Goal: Check status: Check status

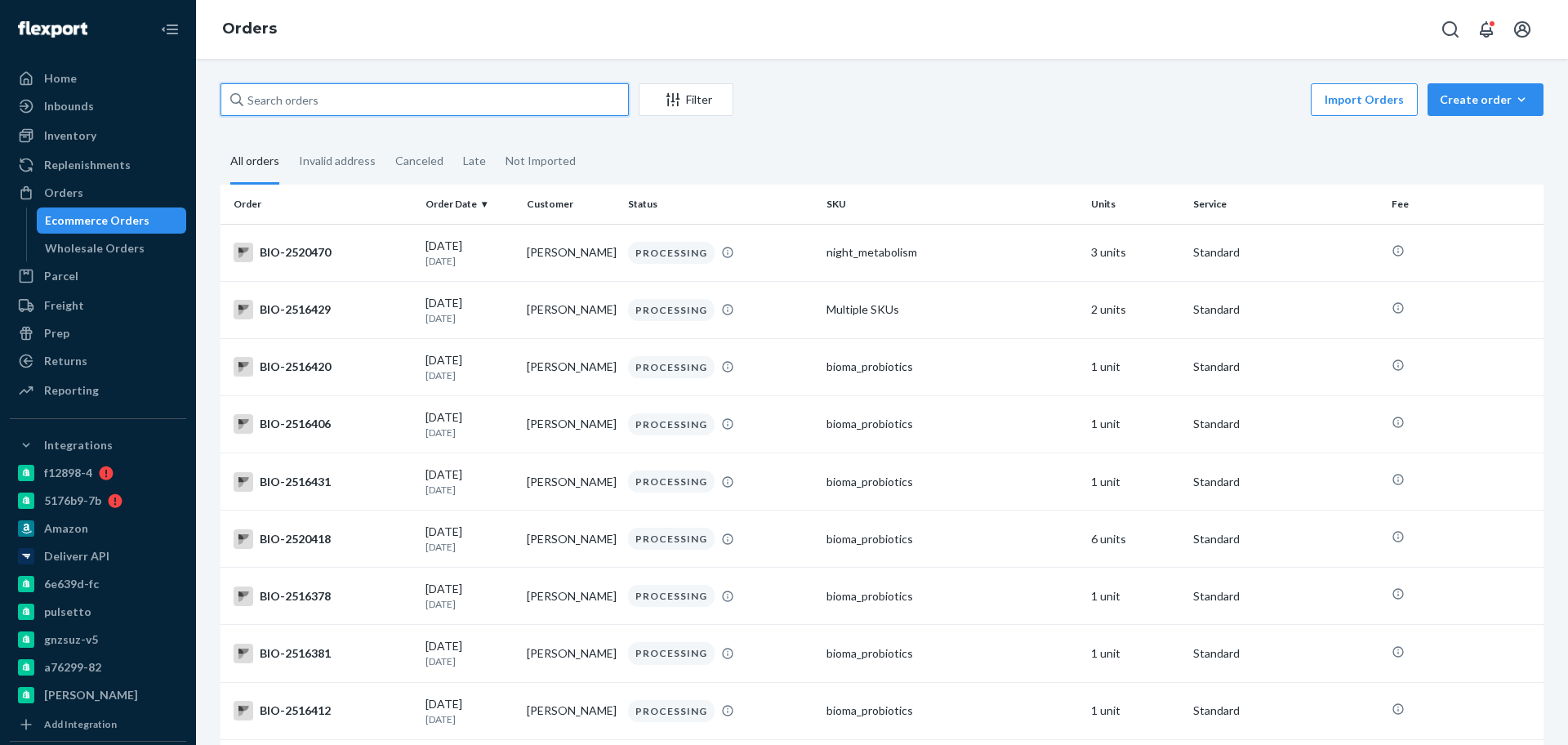
click at [377, 114] on input "text" at bounding box center [425, 100] width 409 height 33
click at [383, 100] on input "text" at bounding box center [425, 100] width 409 height 33
paste input "2345848"
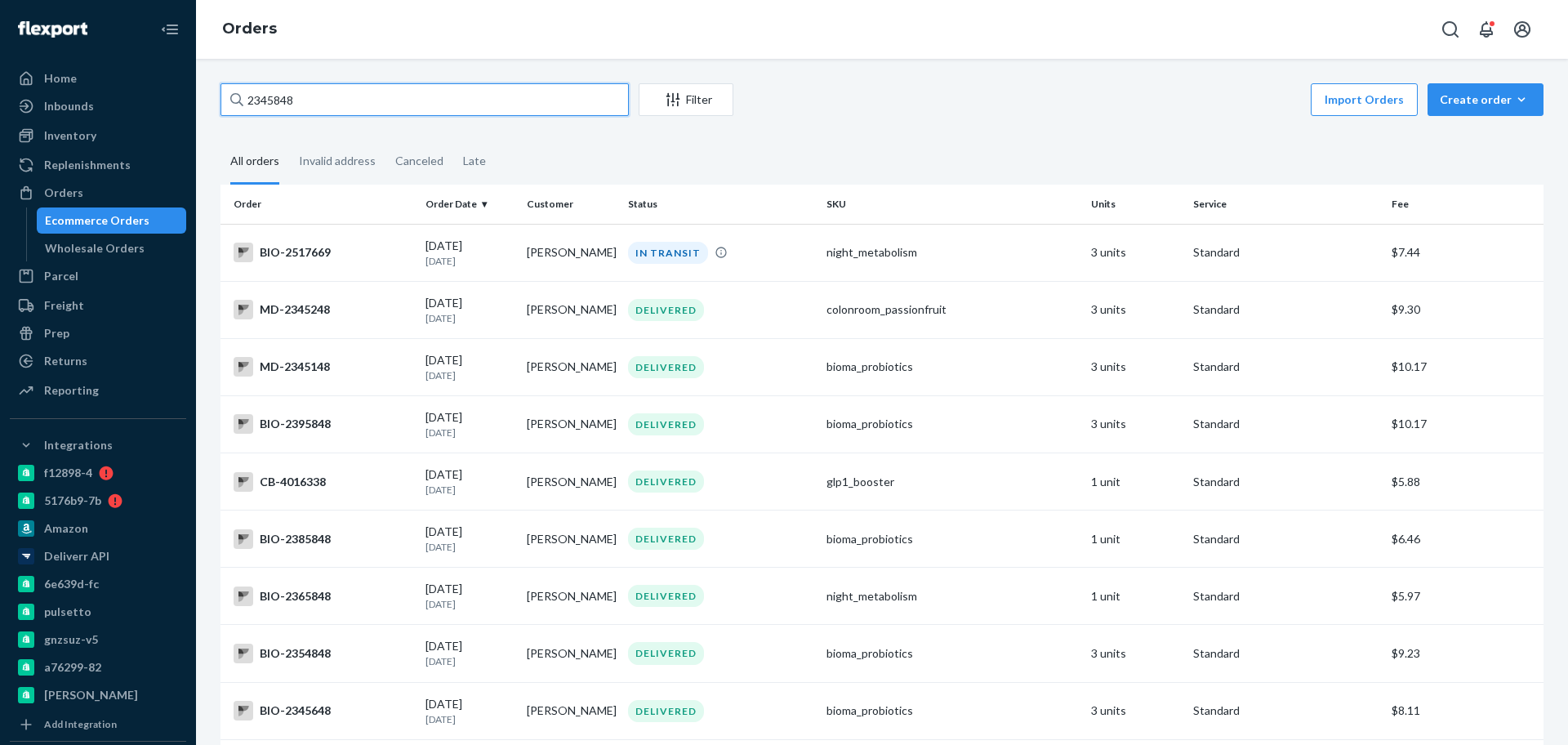
click at [376, 101] on input "2345848" at bounding box center [425, 100] width 409 height 33
paste input "text"
click at [396, 102] on input "2345848" at bounding box center [425, 100] width 409 height 33
click at [135, 219] on div "Ecommerce Orders" at bounding box center [96, 220] width 104 height 17
click at [358, 110] on input "2345848" at bounding box center [425, 100] width 409 height 33
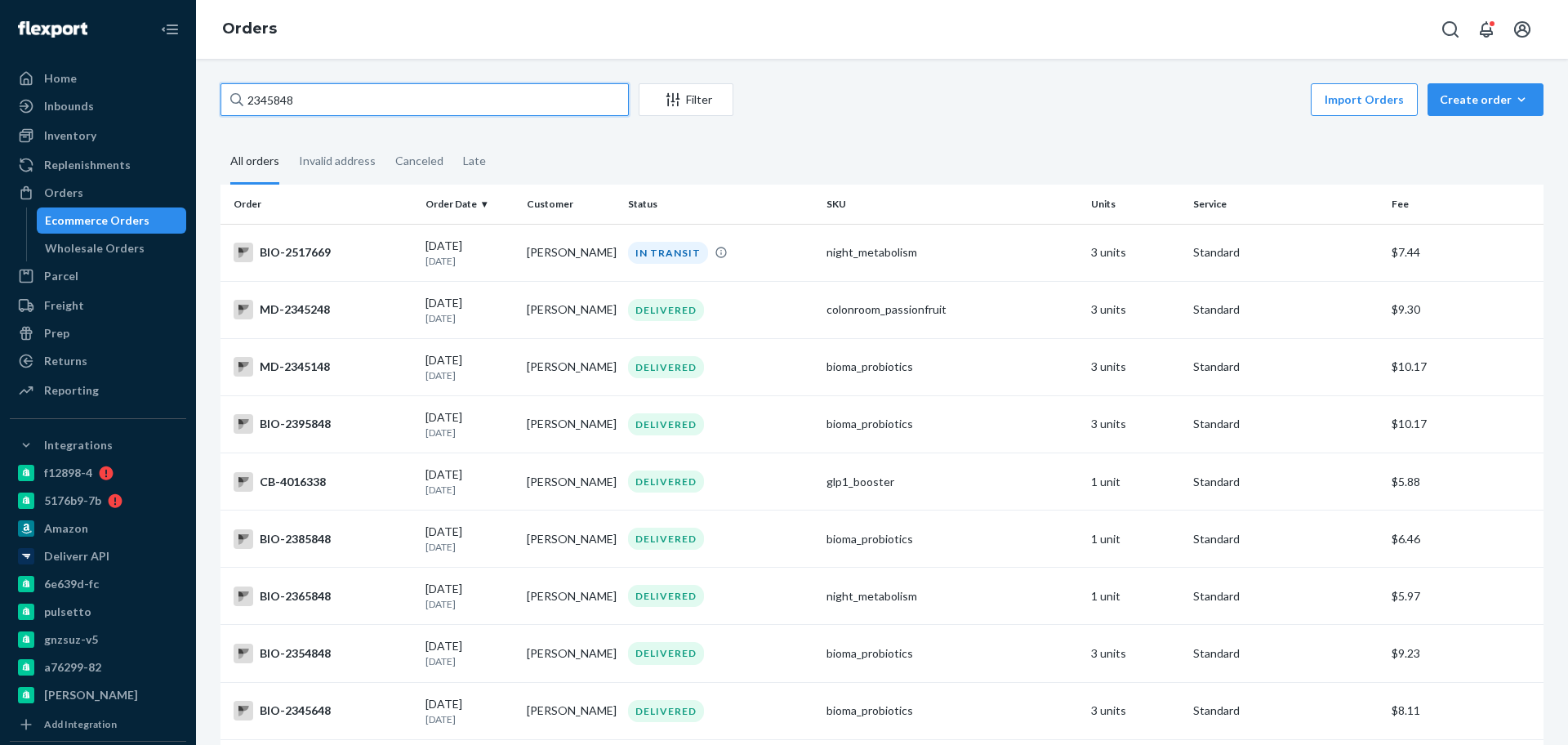
paste input "59"
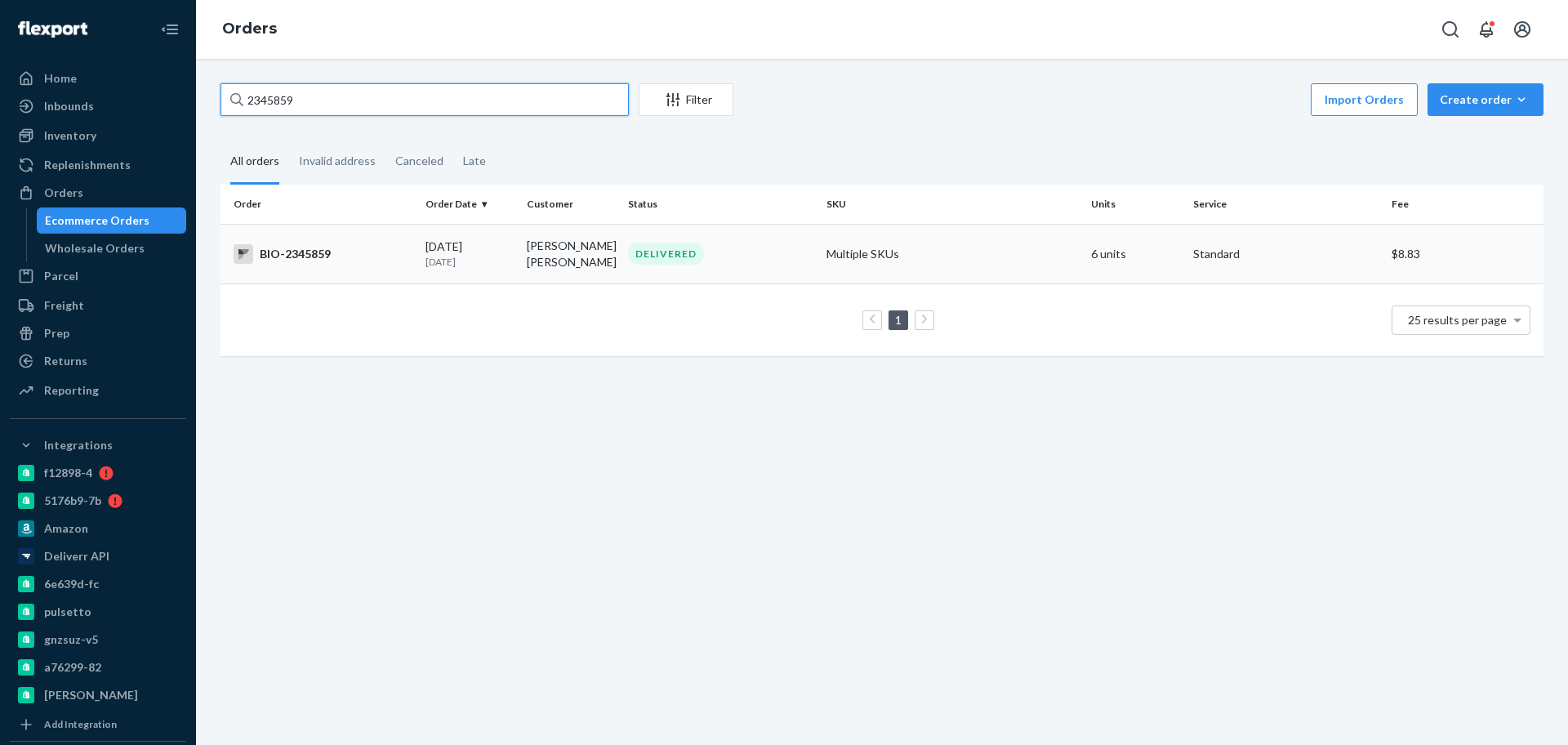
type input "2345859"
click at [394, 241] on td "BIO-2345859" at bounding box center [320, 253] width 198 height 59
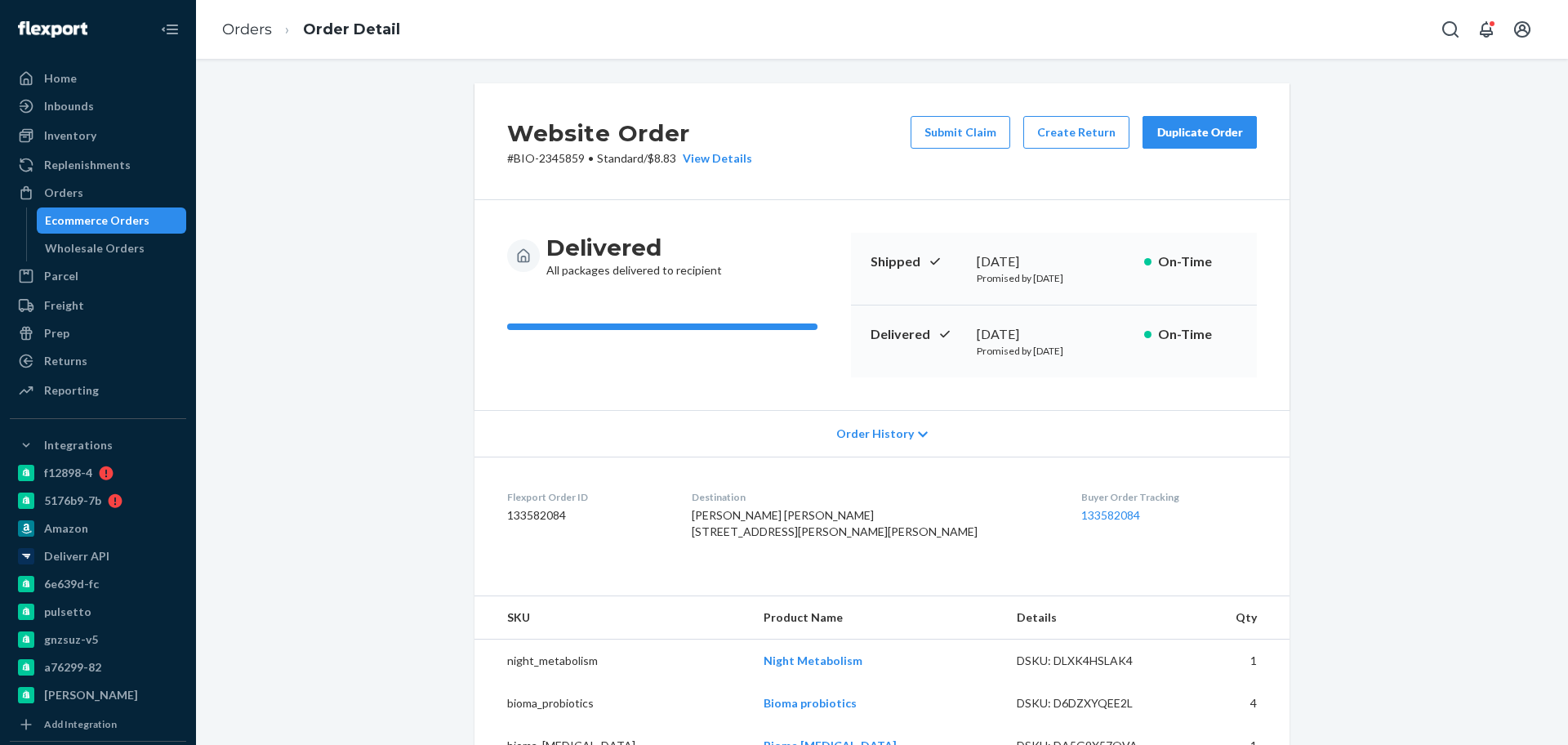
drag, startPoint x: 1059, startPoint y: 329, endPoint x: 971, endPoint y: 318, distance: 88.7
click at [971, 318] on div "Delivered August 4, 2025 Promised by August 13, 2025 On-Time" at bounding box center [1053, 341] width 406 height 72
copy div "August 4, 2025"
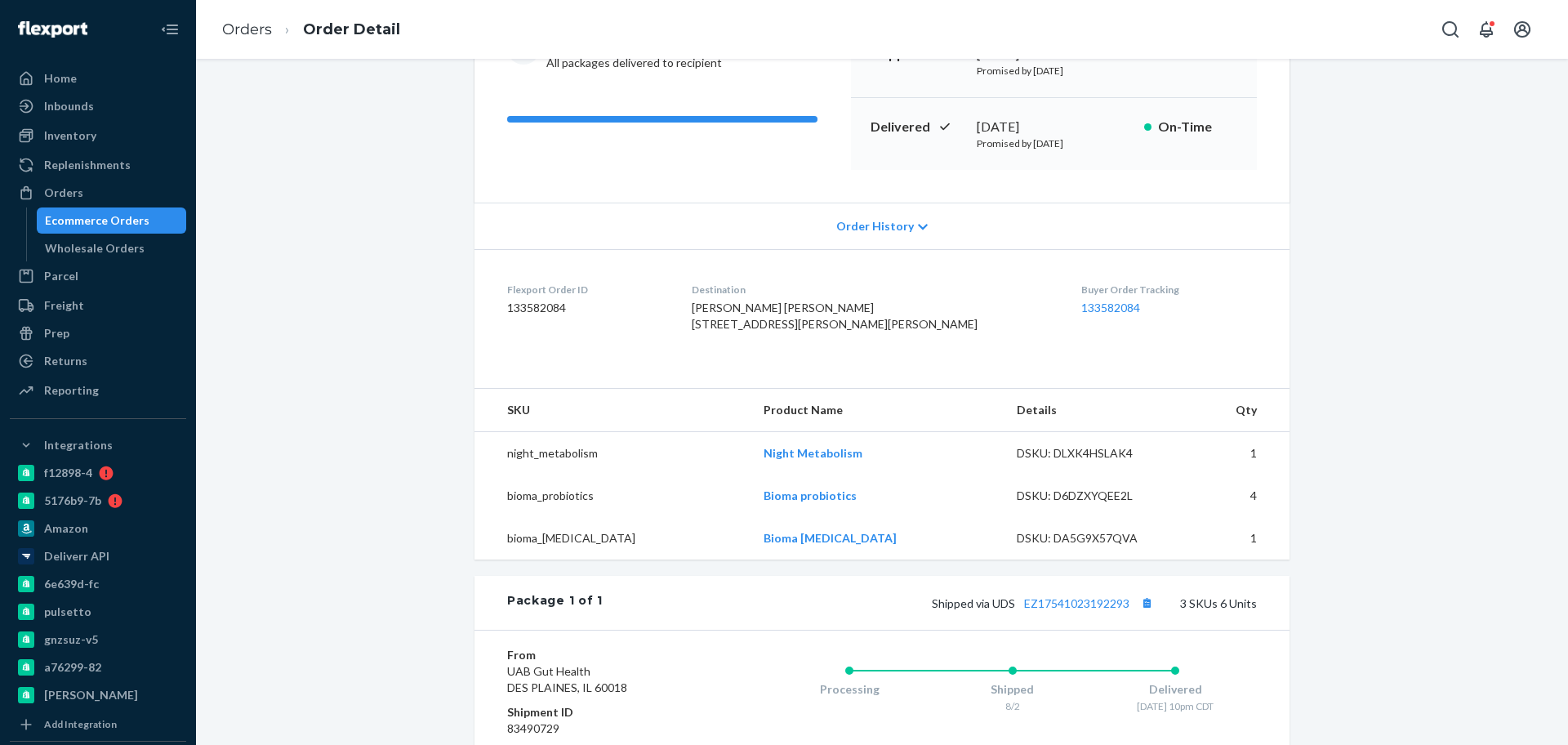
scroll to position [306, 0]
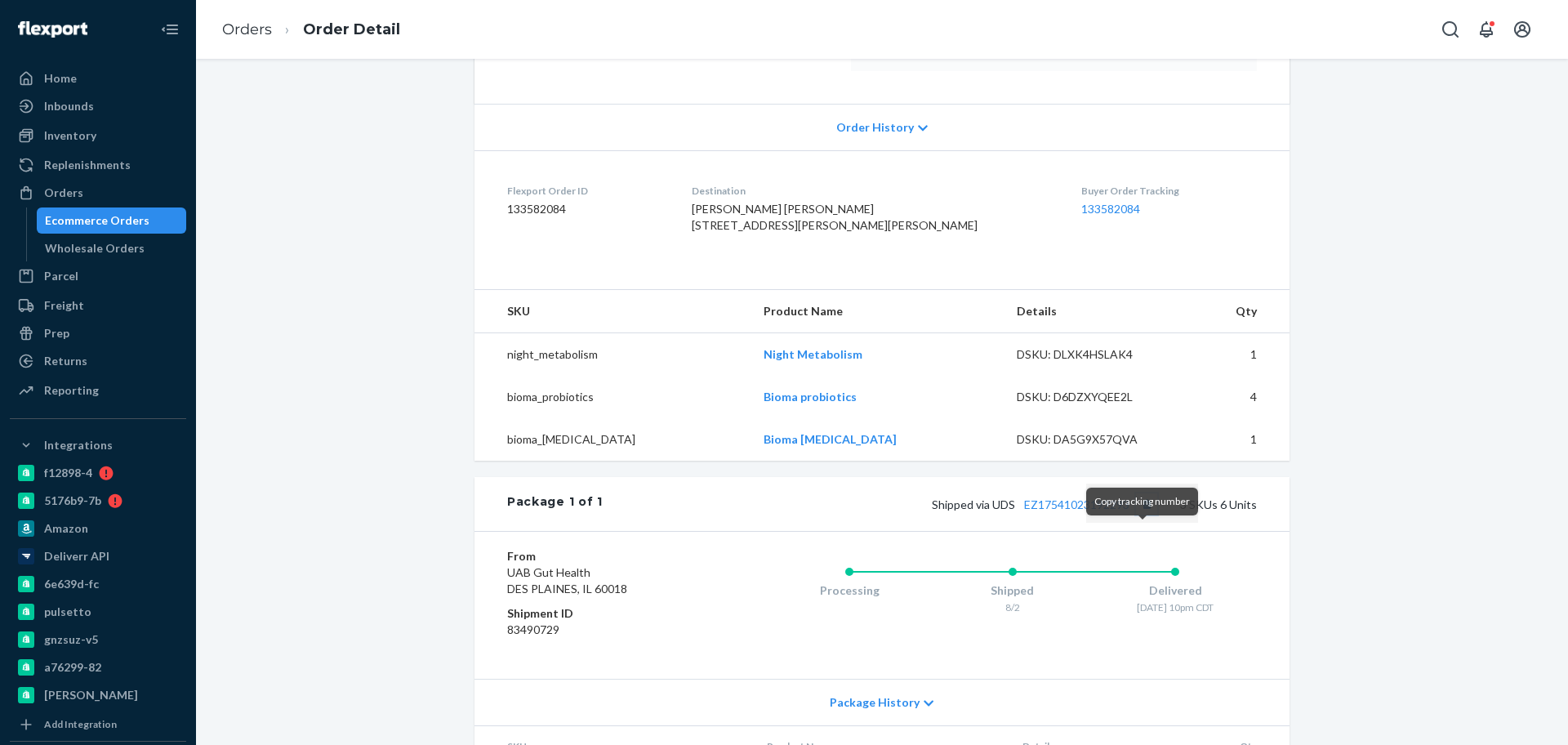
click at [1140, 514] on button "Copy tracking number" at bounding box center [1147, 504] width 21 height 21
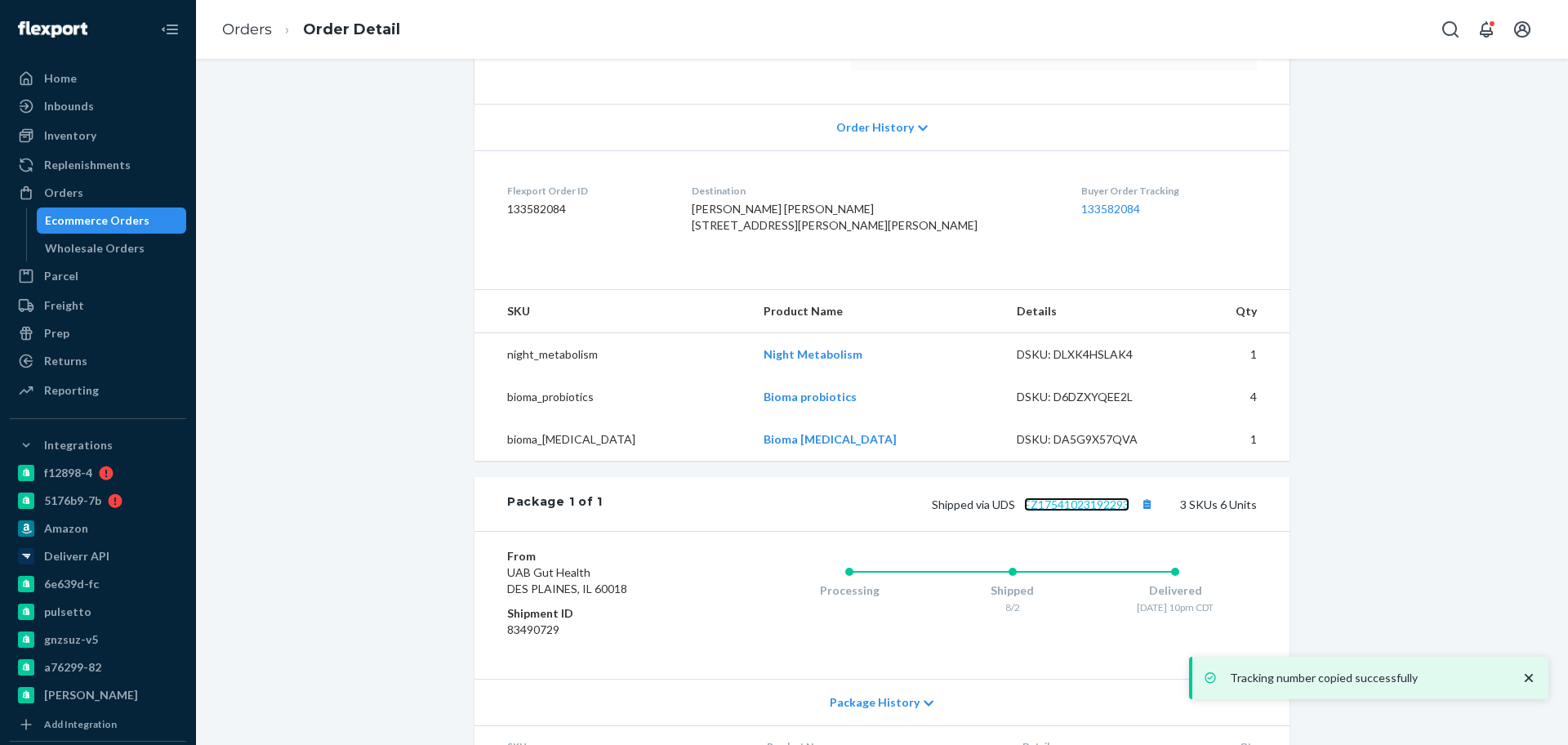
click at [1087, 512] on link "EZ17541023192293" at bounding box center [1077, 504] width 105 height 14
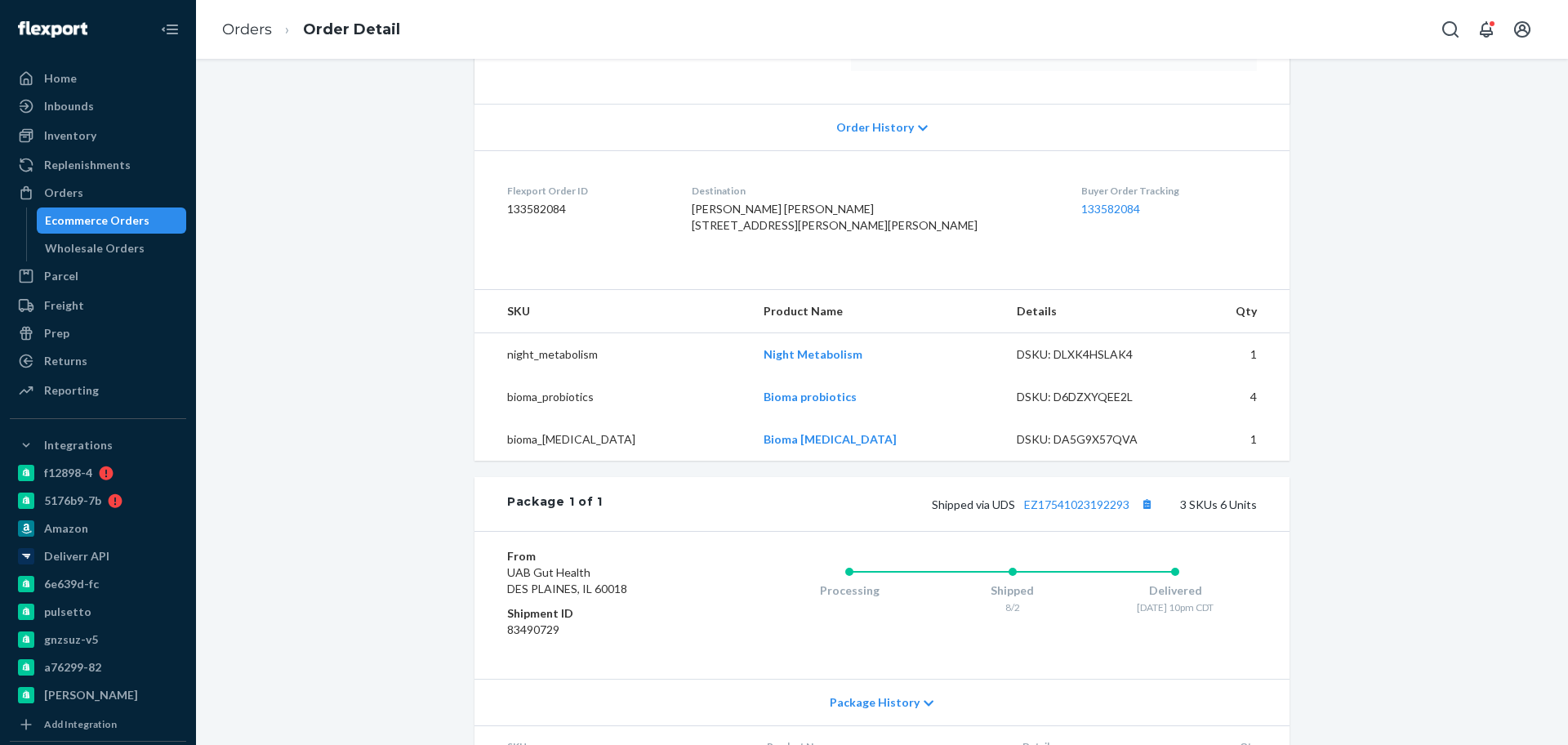
click at [127, 217] on div "Ecommerce Orders" at bounding box center [96, 220] width 104 height 17
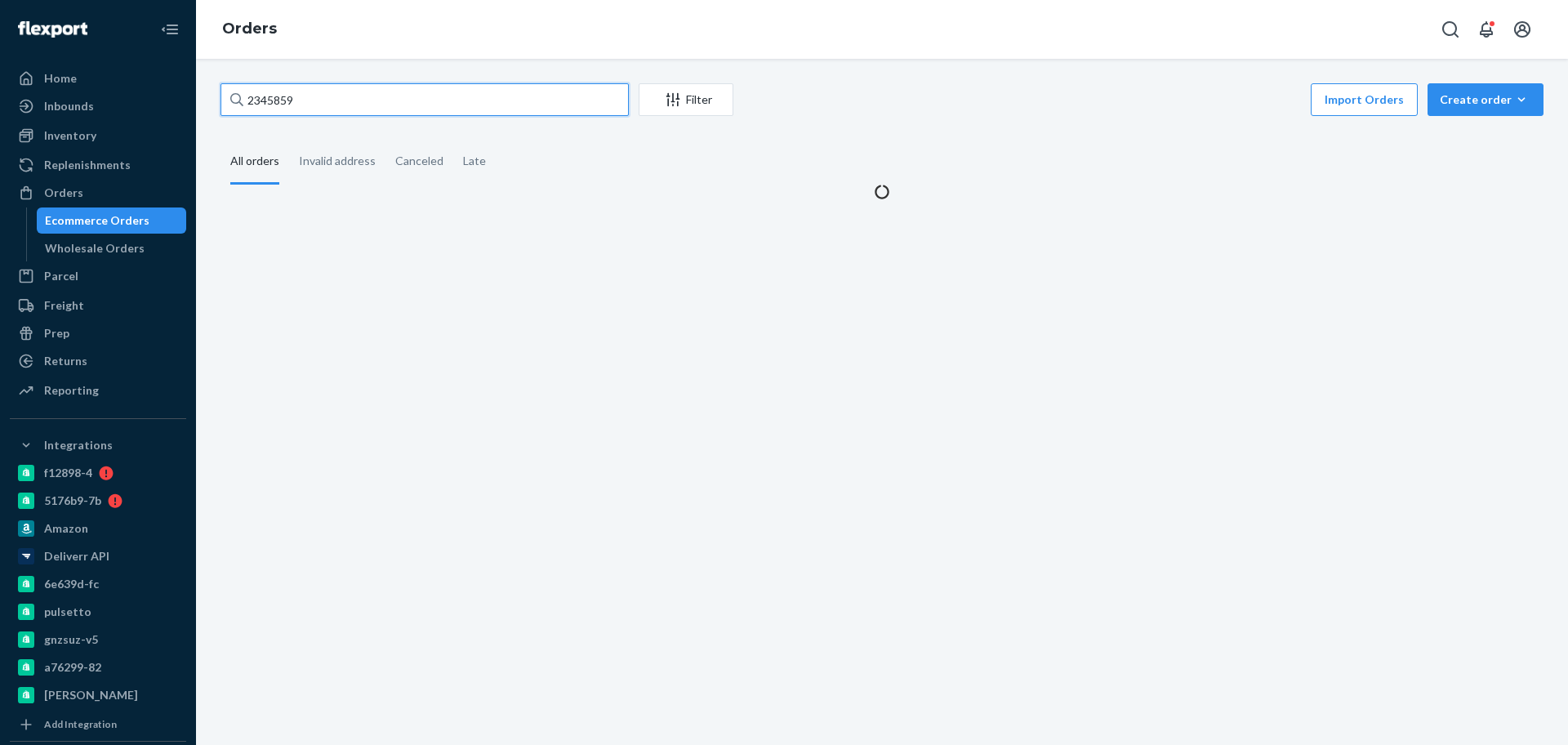
click at [382, 109] on input "2345859" at bounding box center [425, 100] width 409 height 33
paste input "5149"
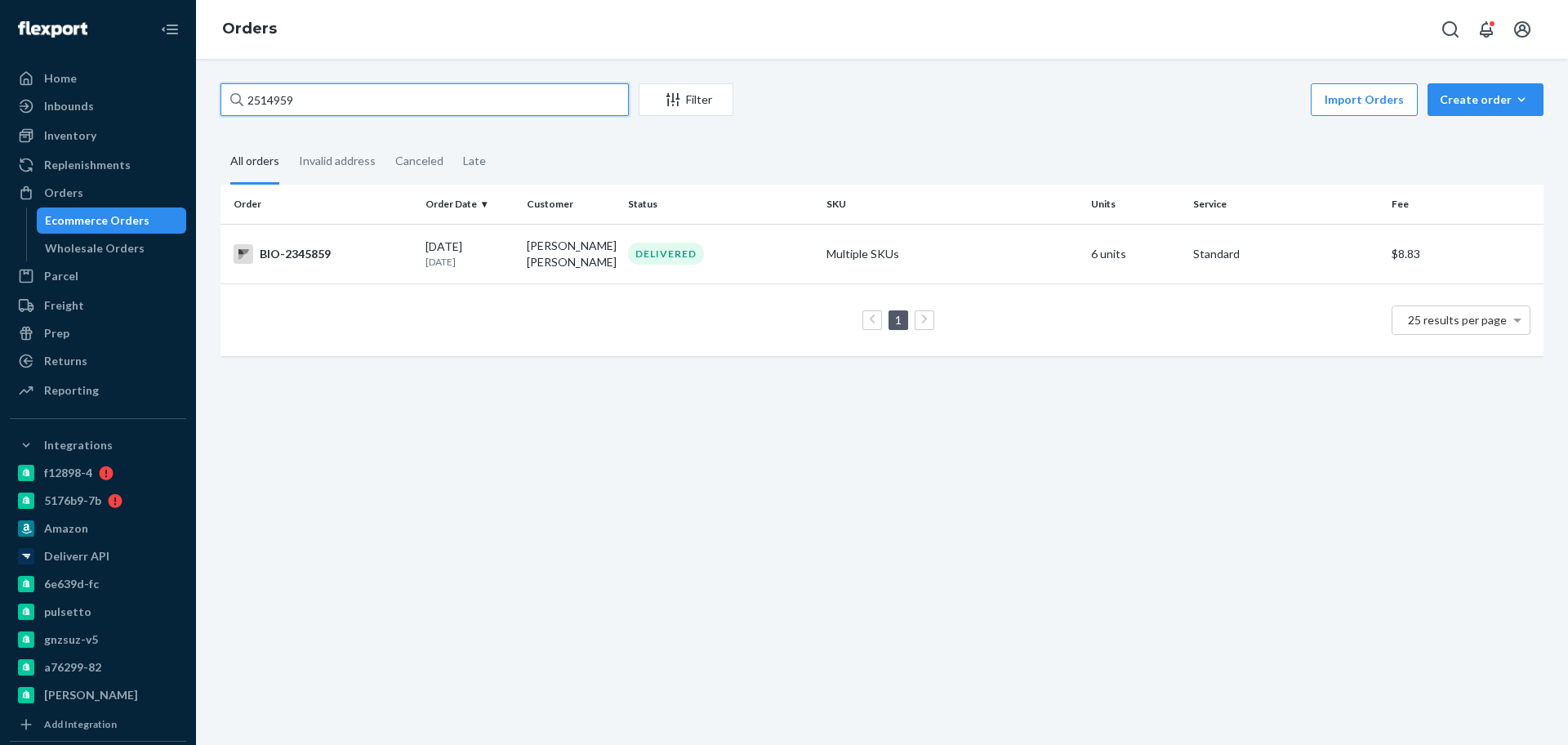
type input "2514959"
click at [357, 258] on div "BIO-2514959" at bounding box center [323, 254] width 179 height 19
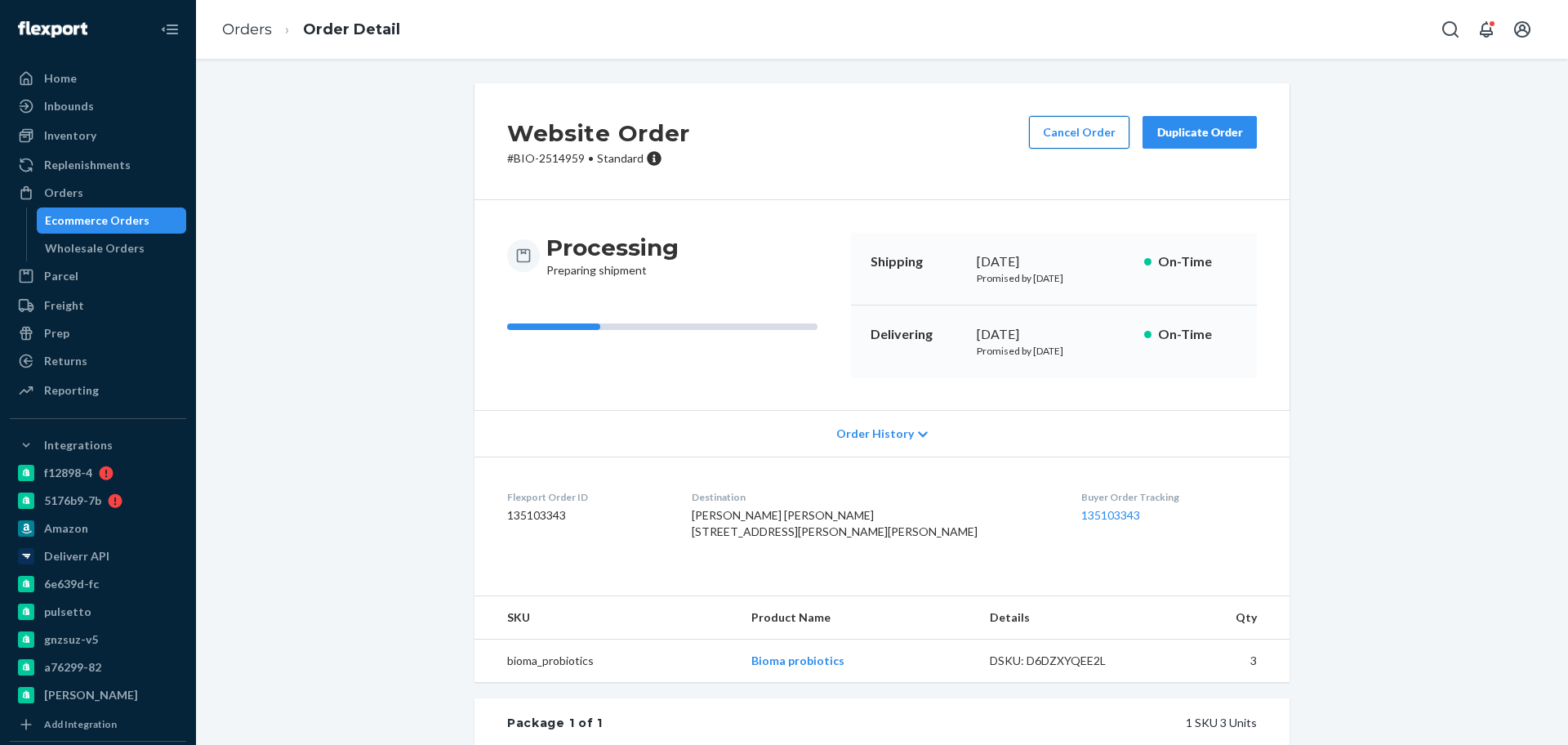
click at [1061, 145] on button "Cancel Order" at bounding box center [1079, 132] width 100 height 33
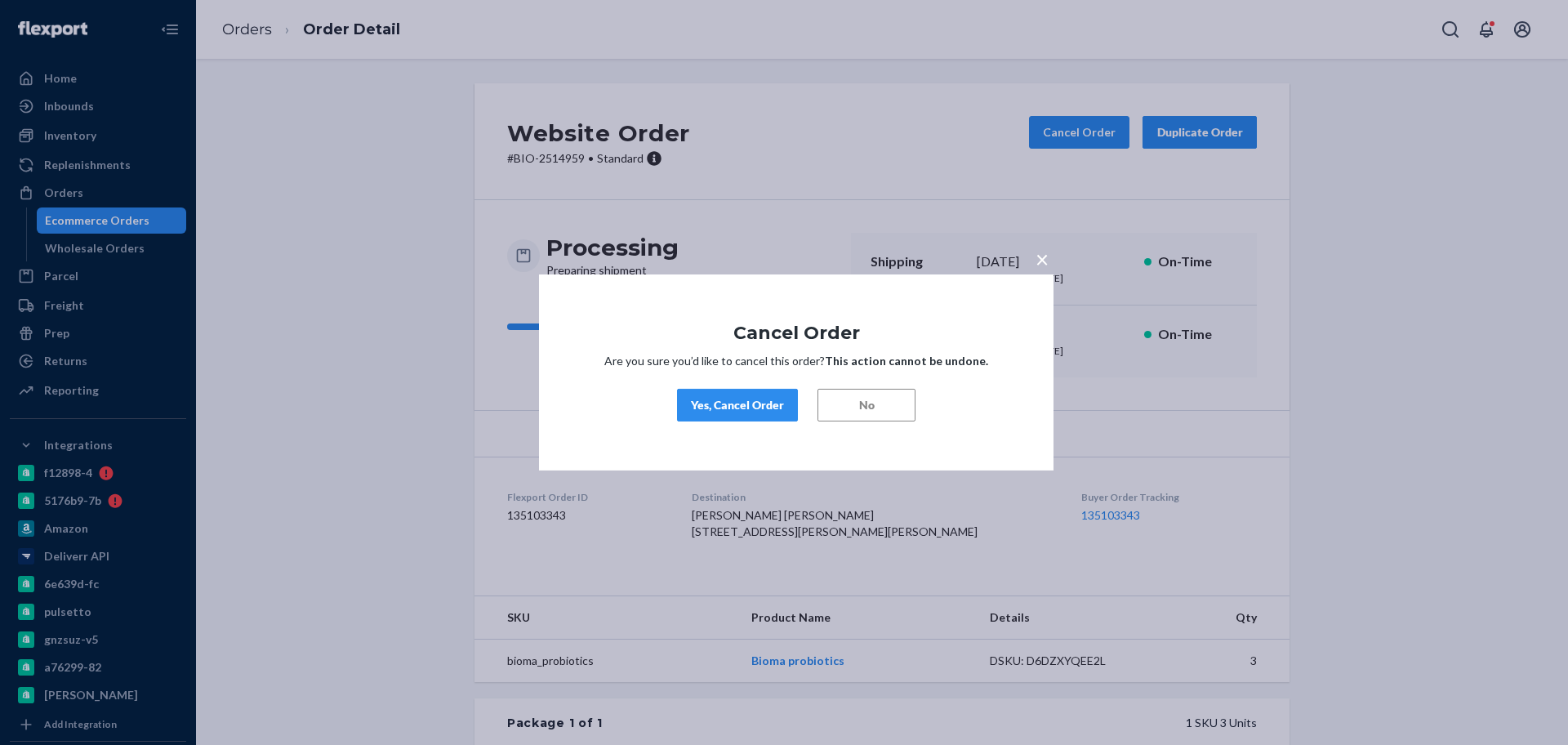
click at [767, 405] on div "Yes, Cancel Order" at bounding box center [737, 405] width 93 height 17
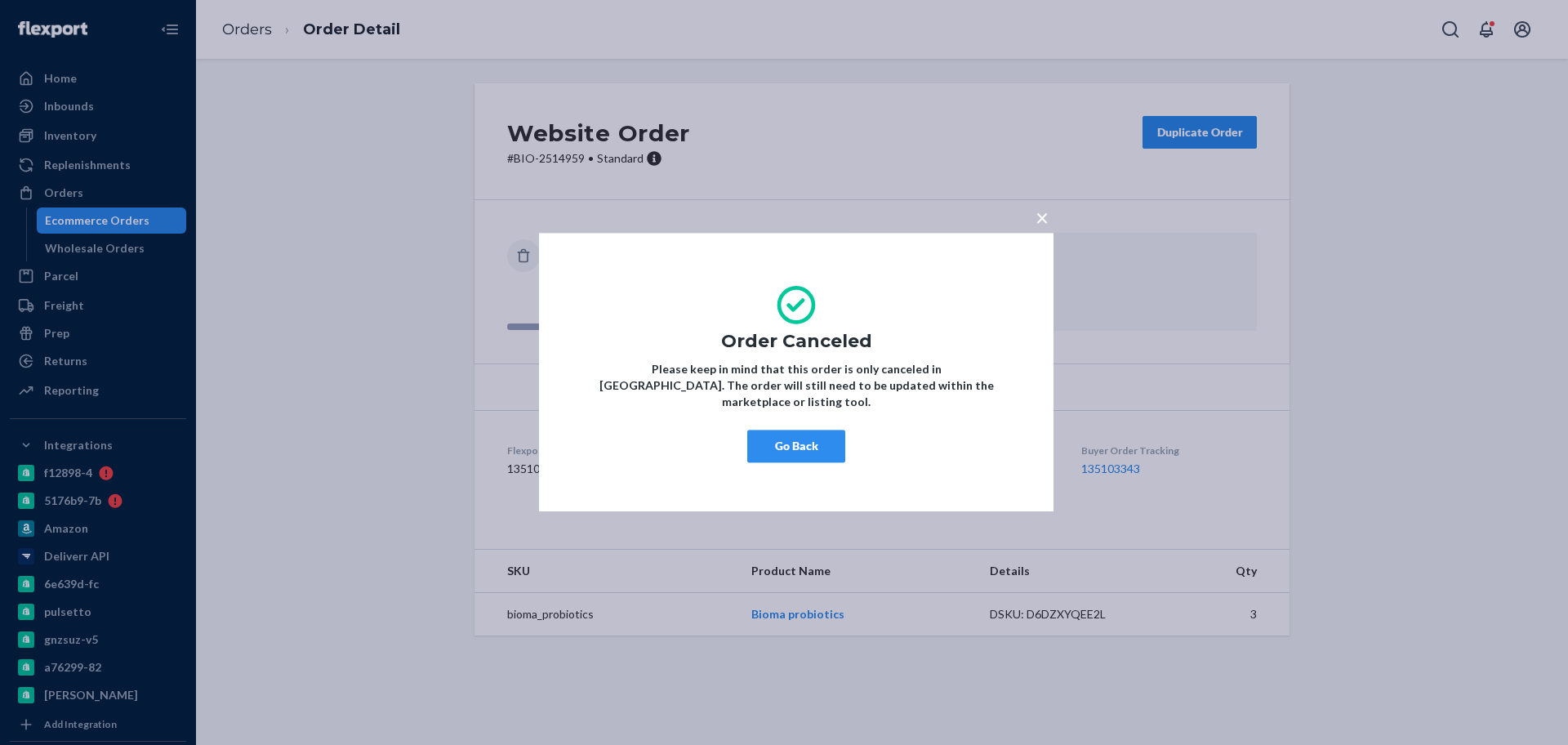
click at [798, 431] on button "Go Back" at bounding box center [796, 447] width 98 height 33
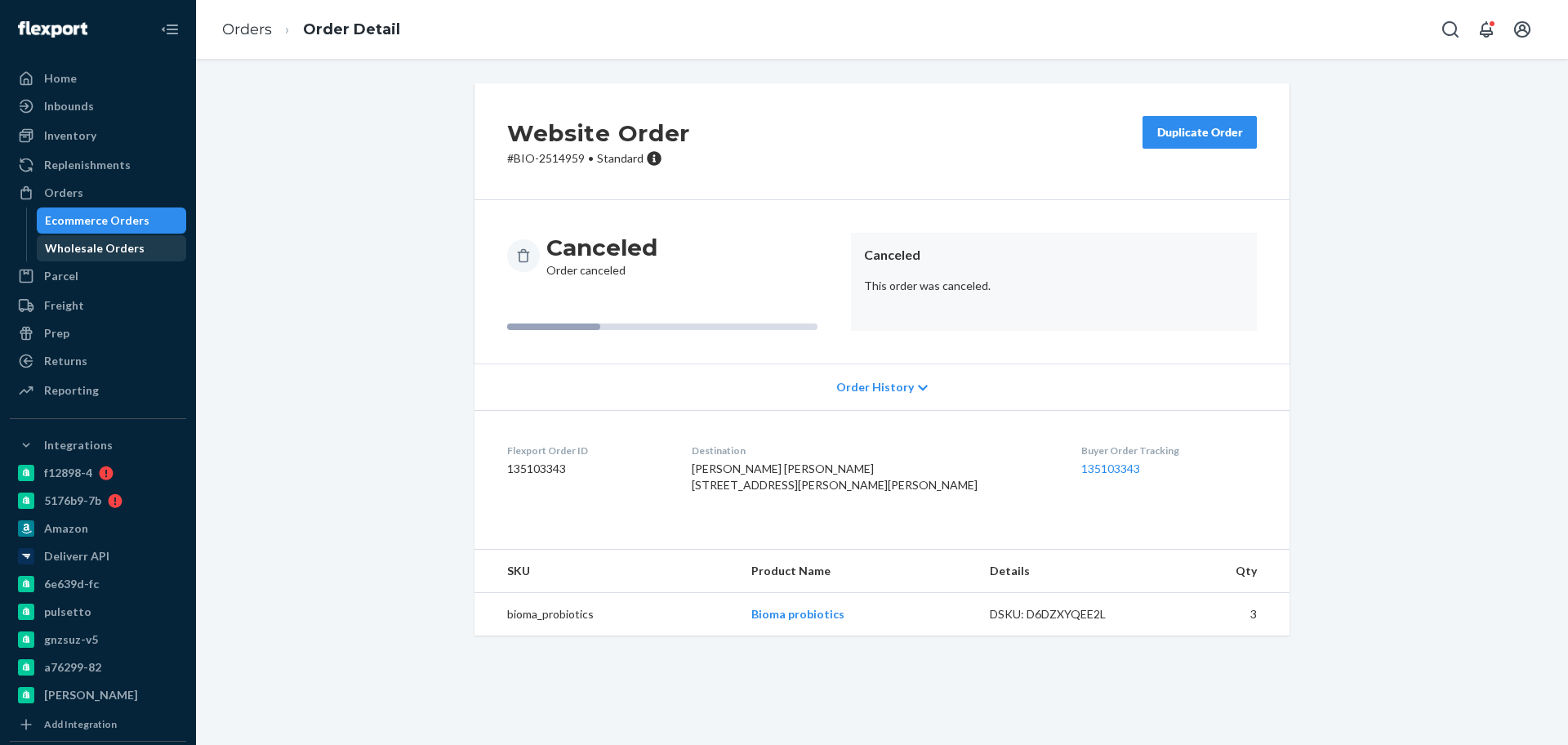
click at [98, 235] on link "Wholesale Orders" at bounding box center [112, 248] width 150 height 26
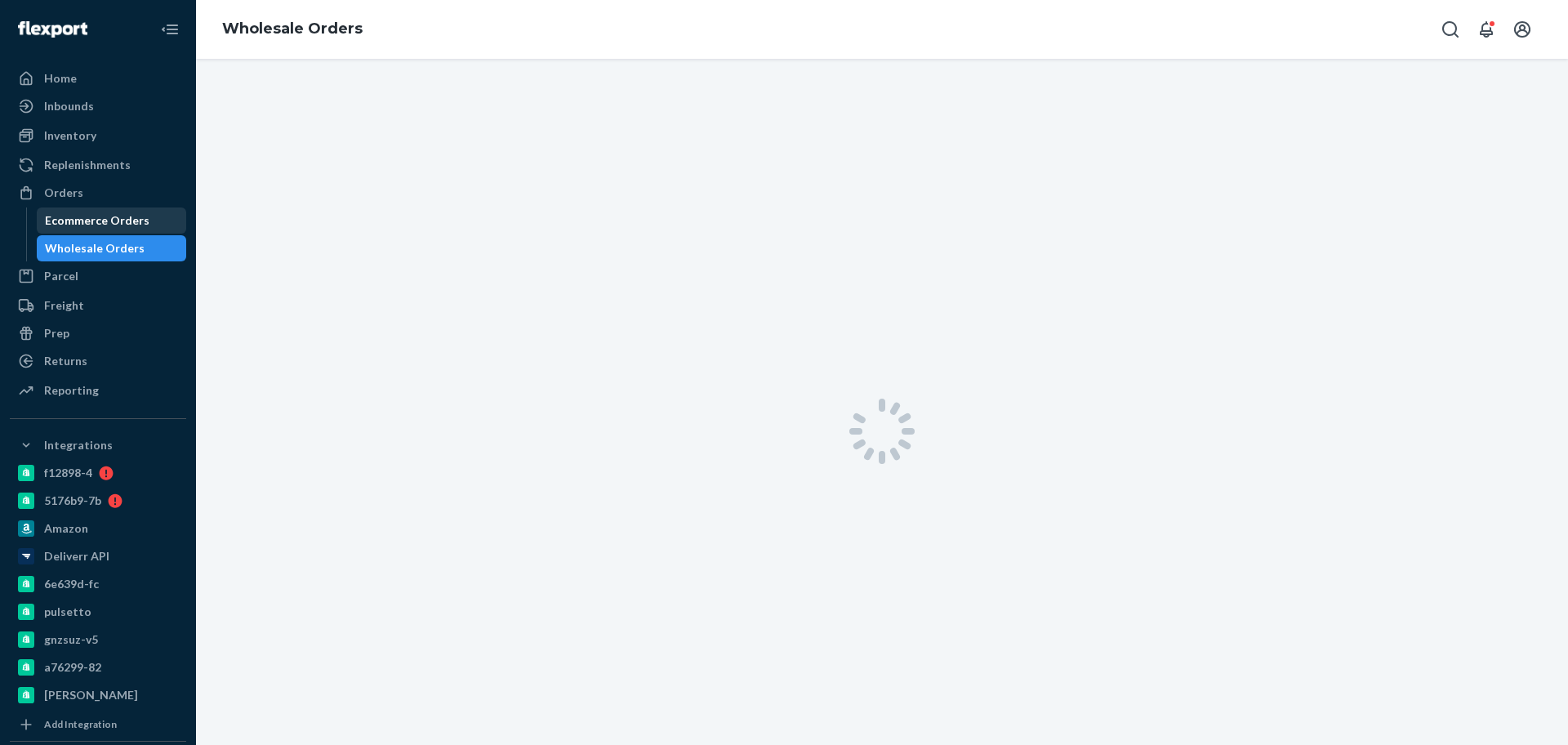
click at [103, 224] on div "Ecommerce Orders" at bounding box center [96, 220] width 104 height 17
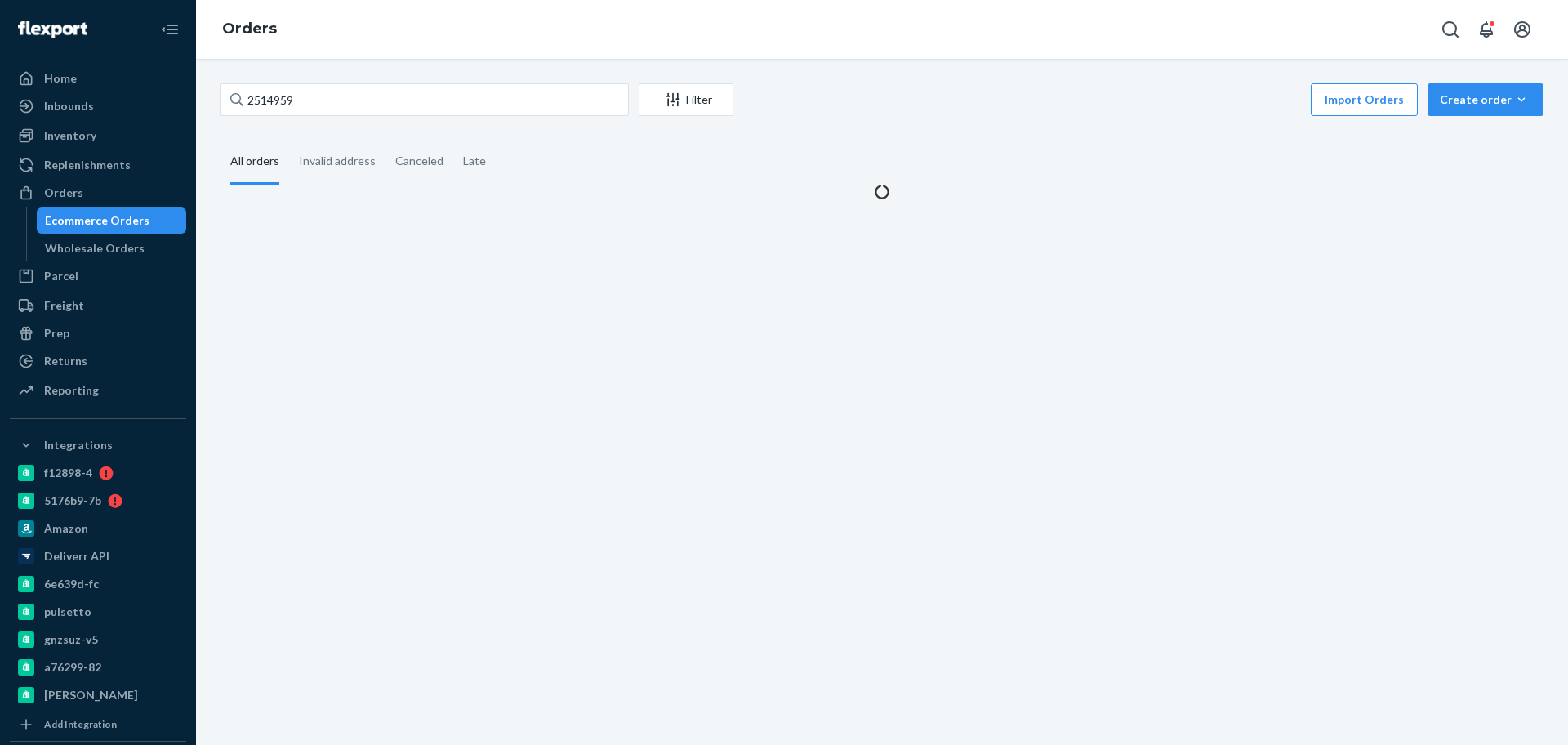
click at [104, 221] on div "Ecommerce Orders" at bounding box center [96, 220] width 104 height 17
click at [335, 106] on input "2514959" at bounding box center [425, 100] width 409 height 33
click at [336, 105] on input "2514959" at bounding box center [425, 100] width 409 height 33
paste input "3402"
type input "2513402"
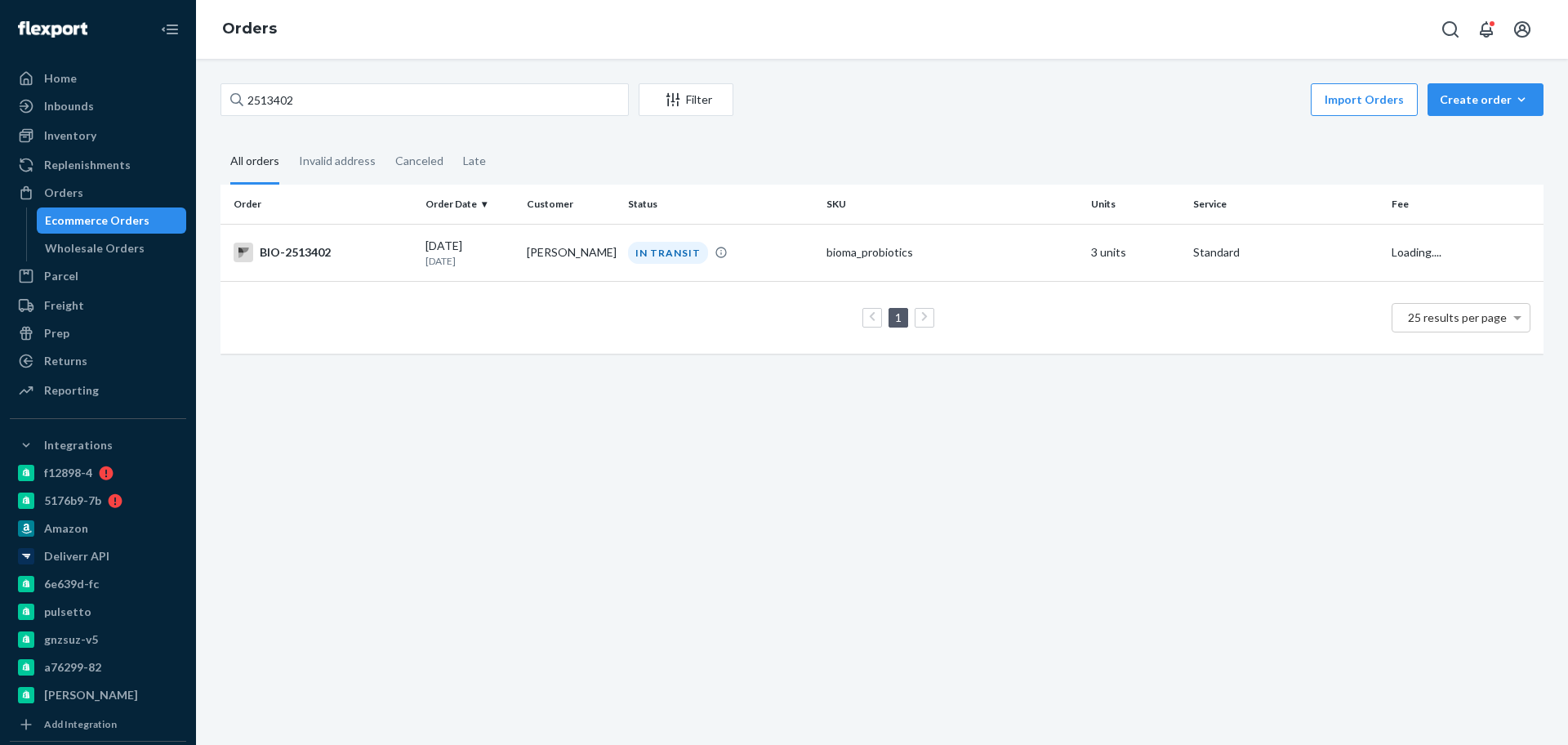
click at [324, 252] on div "BIO-2513402" at bounding box center [323, 252] width 179 height 19
click at [324, 252] on div "2513402 Filter Import Orders Create order Ecommerce order Removal order All ord…" at bounding box center [882, 401] width 1372 height 686
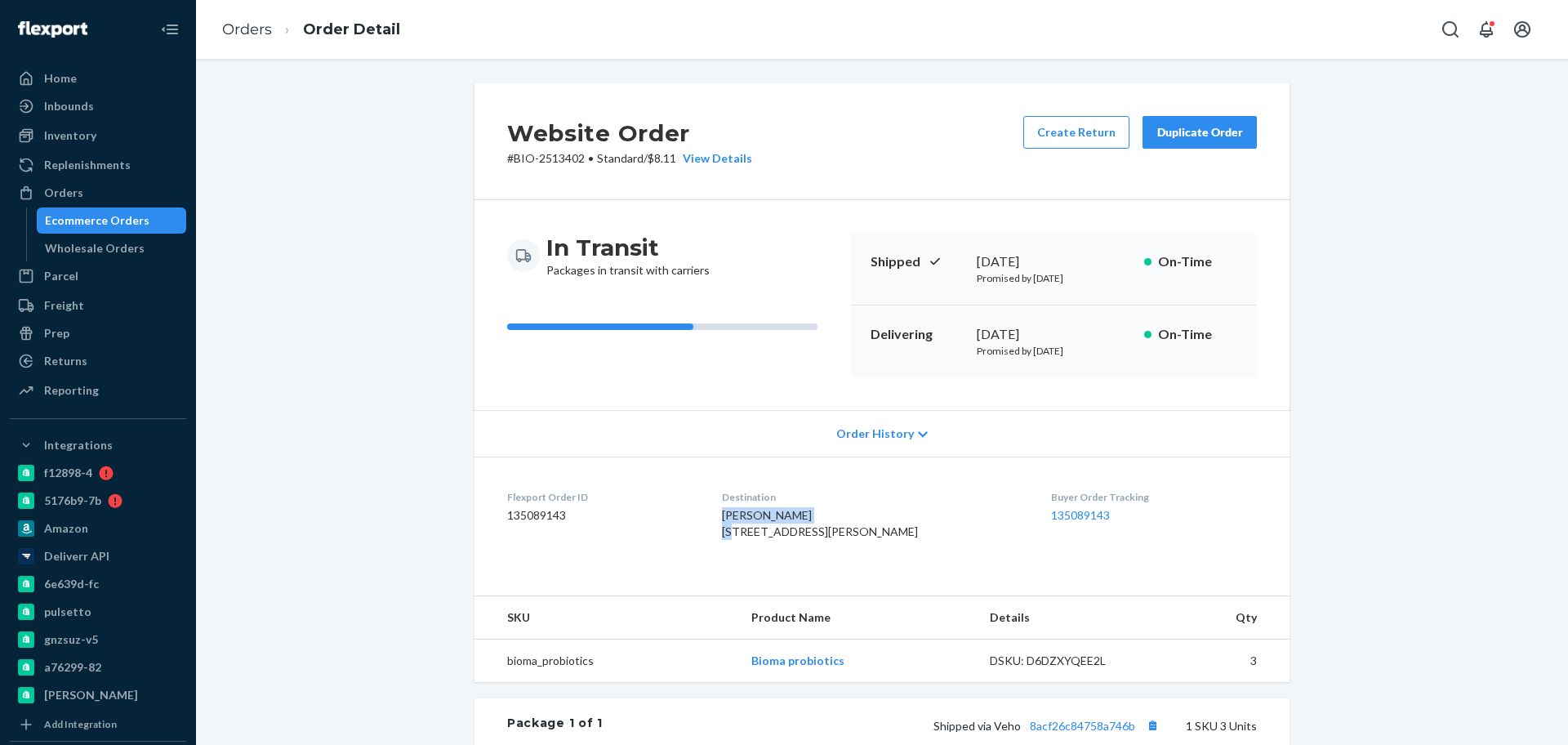
drag, startPoint x: 731, startPoint y: 516, endPoint x: 855, endPoint y: 518, distance: 124.0
click at [855, 518] on dl "Flexport Order ID 135089143 Destination Christine Grenon 218 Etowah Dr Dallas, …" at bounding box center [882, 517] width 815 height 123
copy span "Christine Grenon"
click at [1080, 135] on button "Create Return" at bounding box center [1076, 132] width 106 height 33
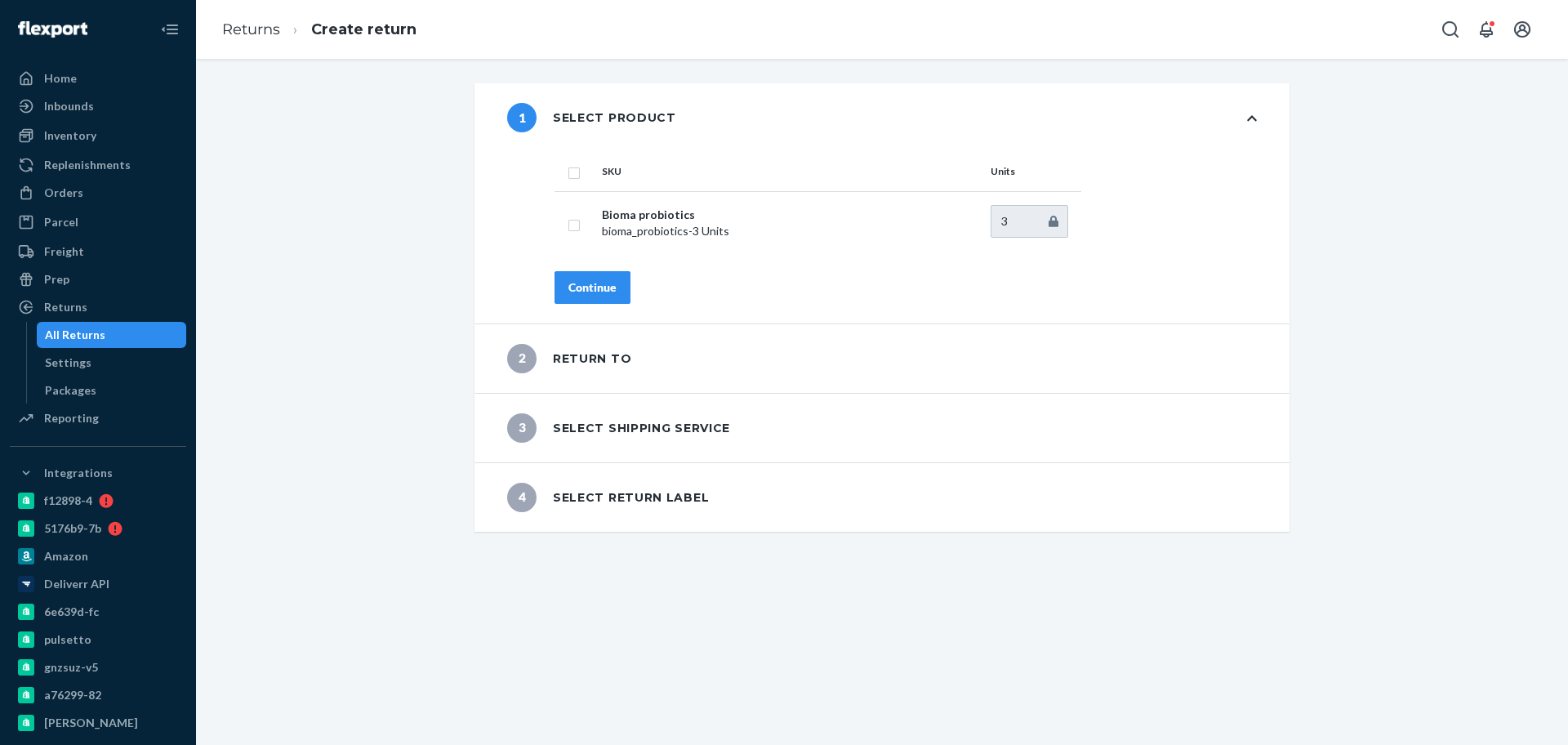
click at [568, 169] on input "checkbox" at bounding box center [574, 171] width 13 height 18
checkbox input "true"
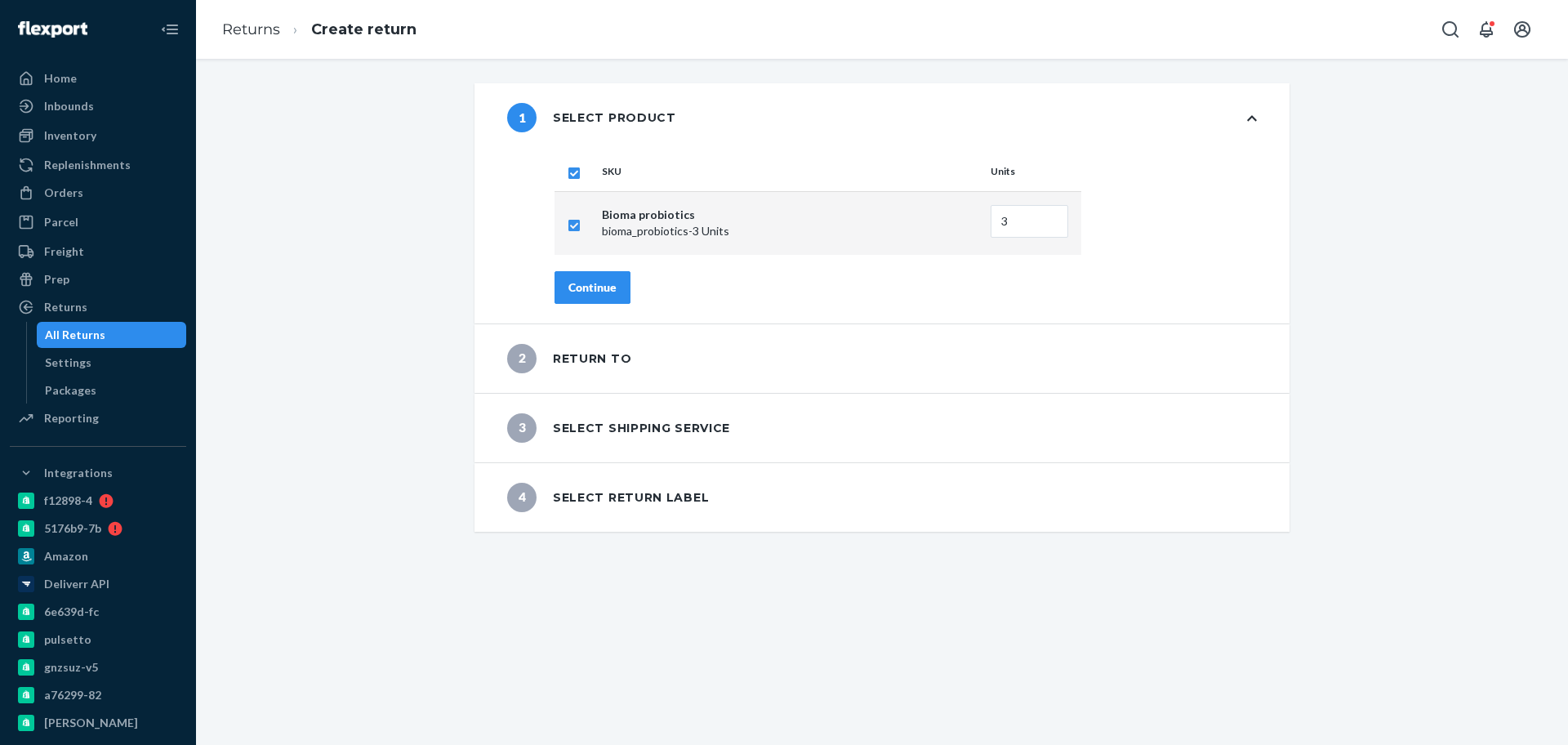
click at [580, 274] on button "Continue" at bounding box center [592, 288] width 76 height 33
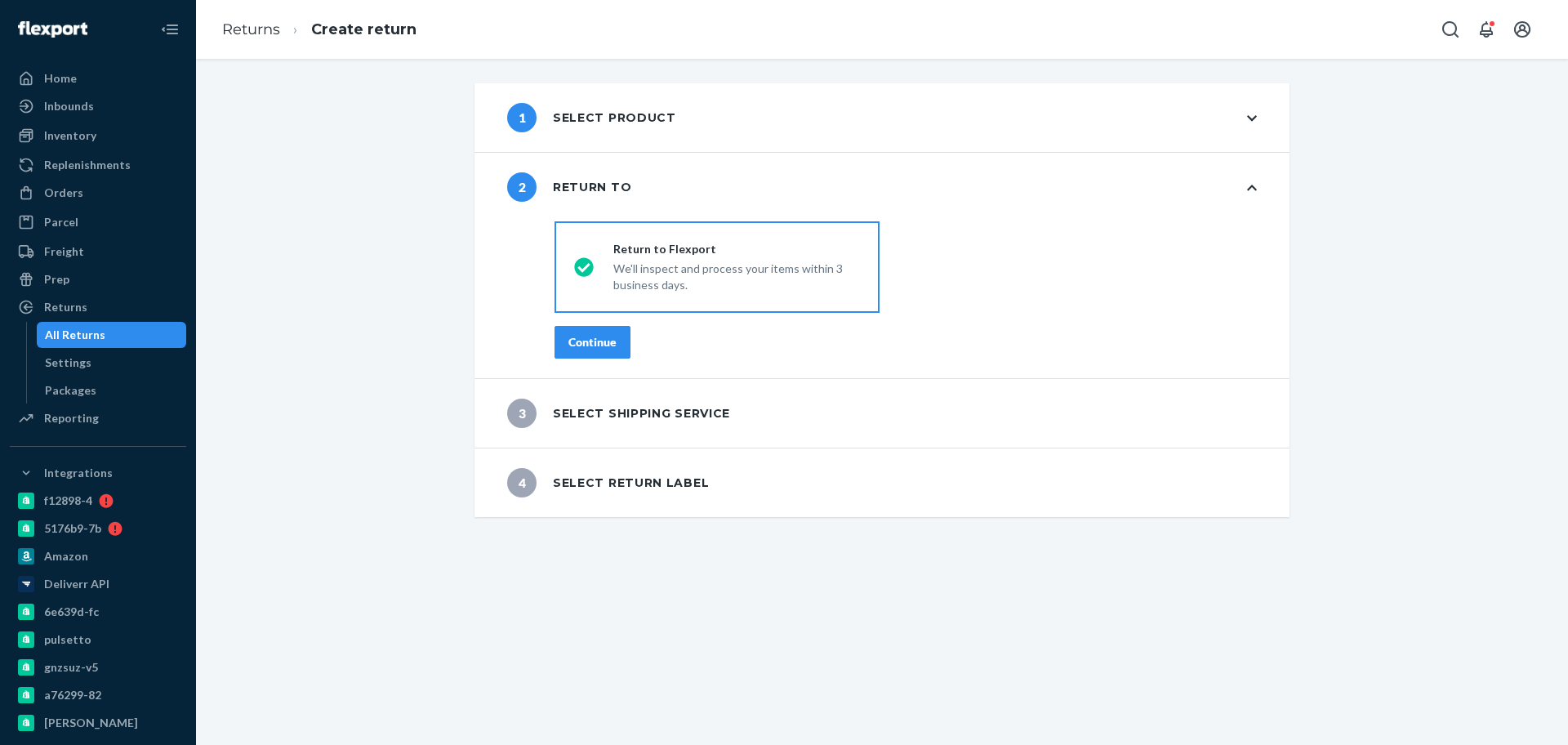
click at [595, 337] on div "Continue" at bounding box center [592, 341] width 49 height 17
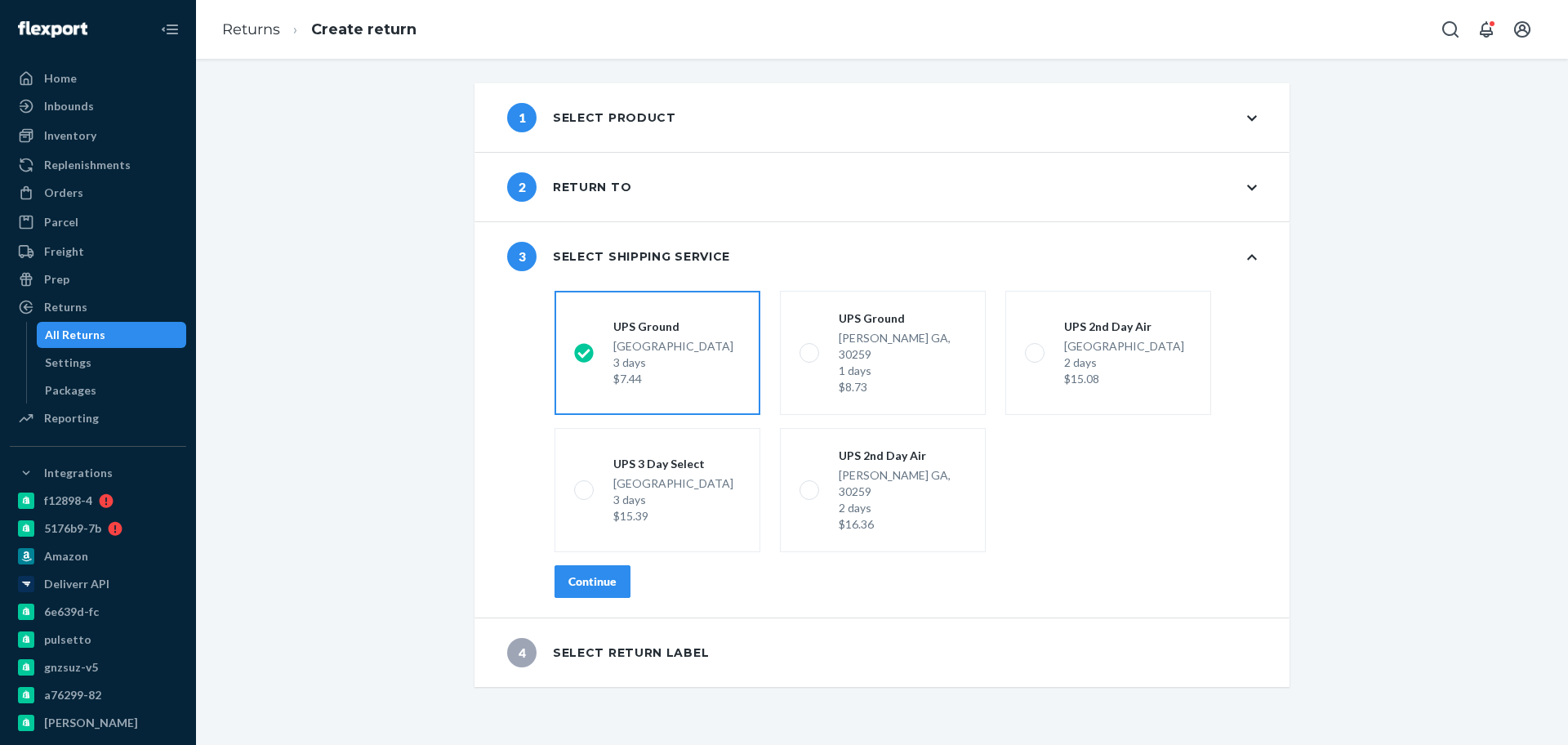
click at [598, 573] on div "Continue" at bounding box center [592, 581] width 49 height 17
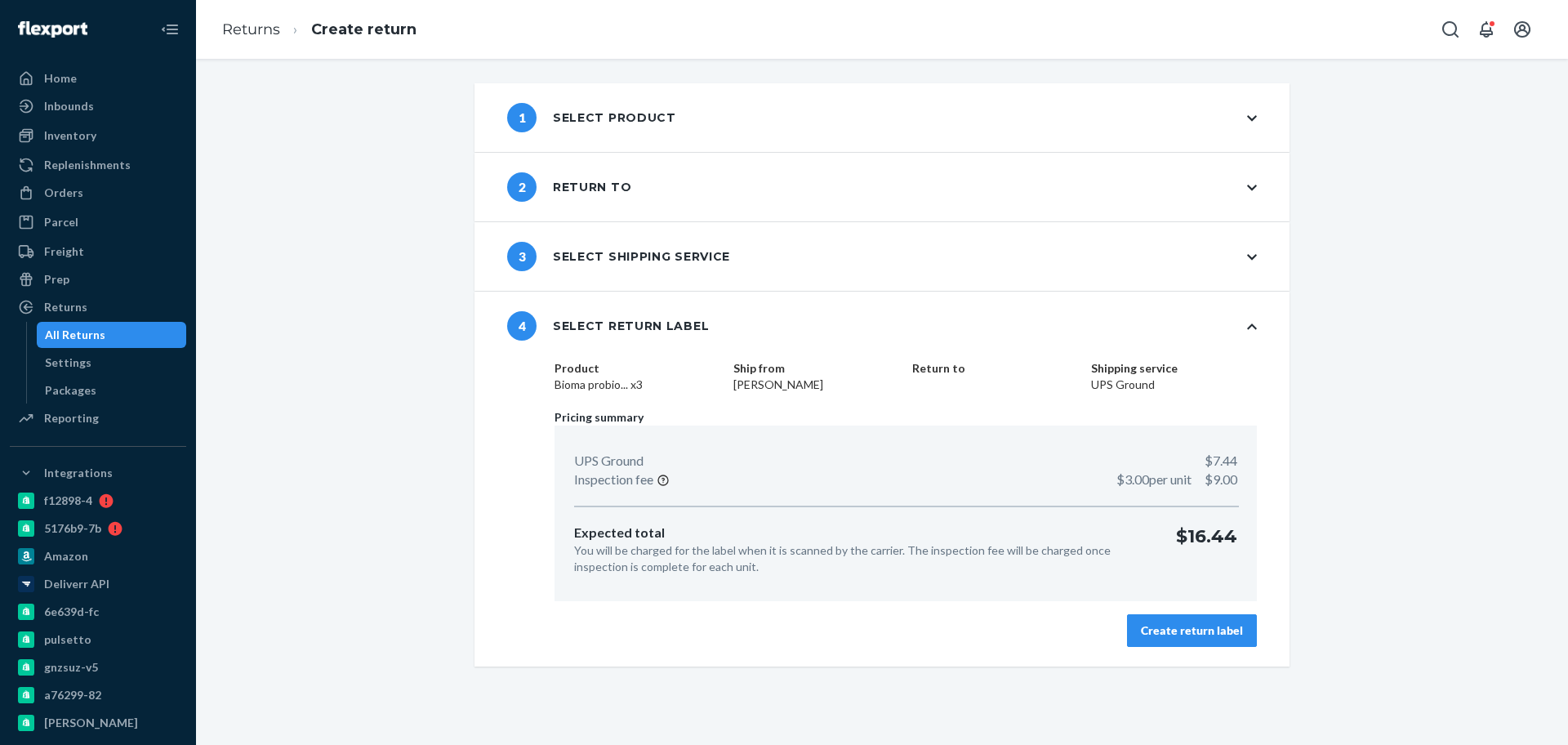
click at [1206, 639] on button "Create return label" at bounding box center [1193, 630] width 130 height 33
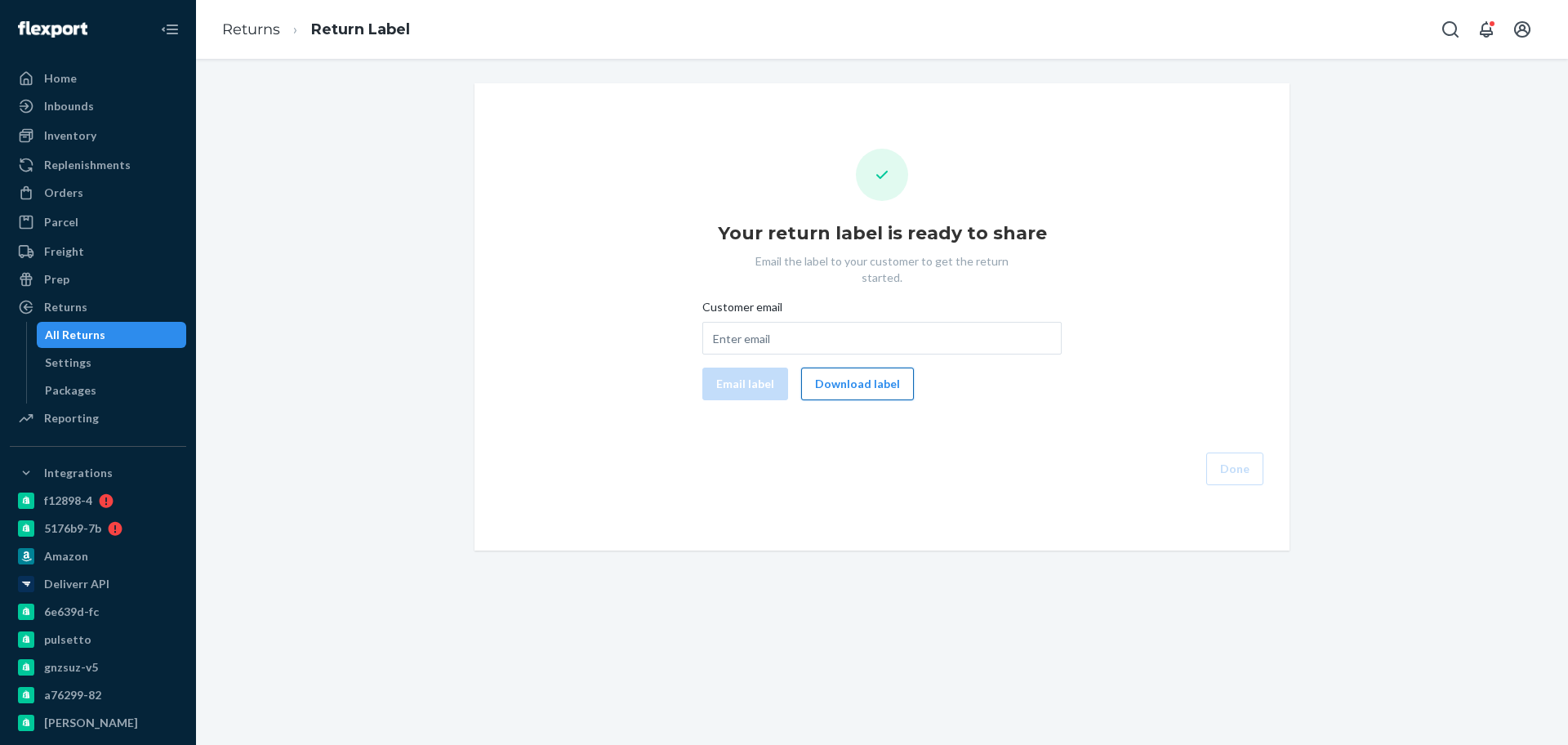
click at [842, 368] on button "Download label" at bounding box center [858, 384] width 113 height 33
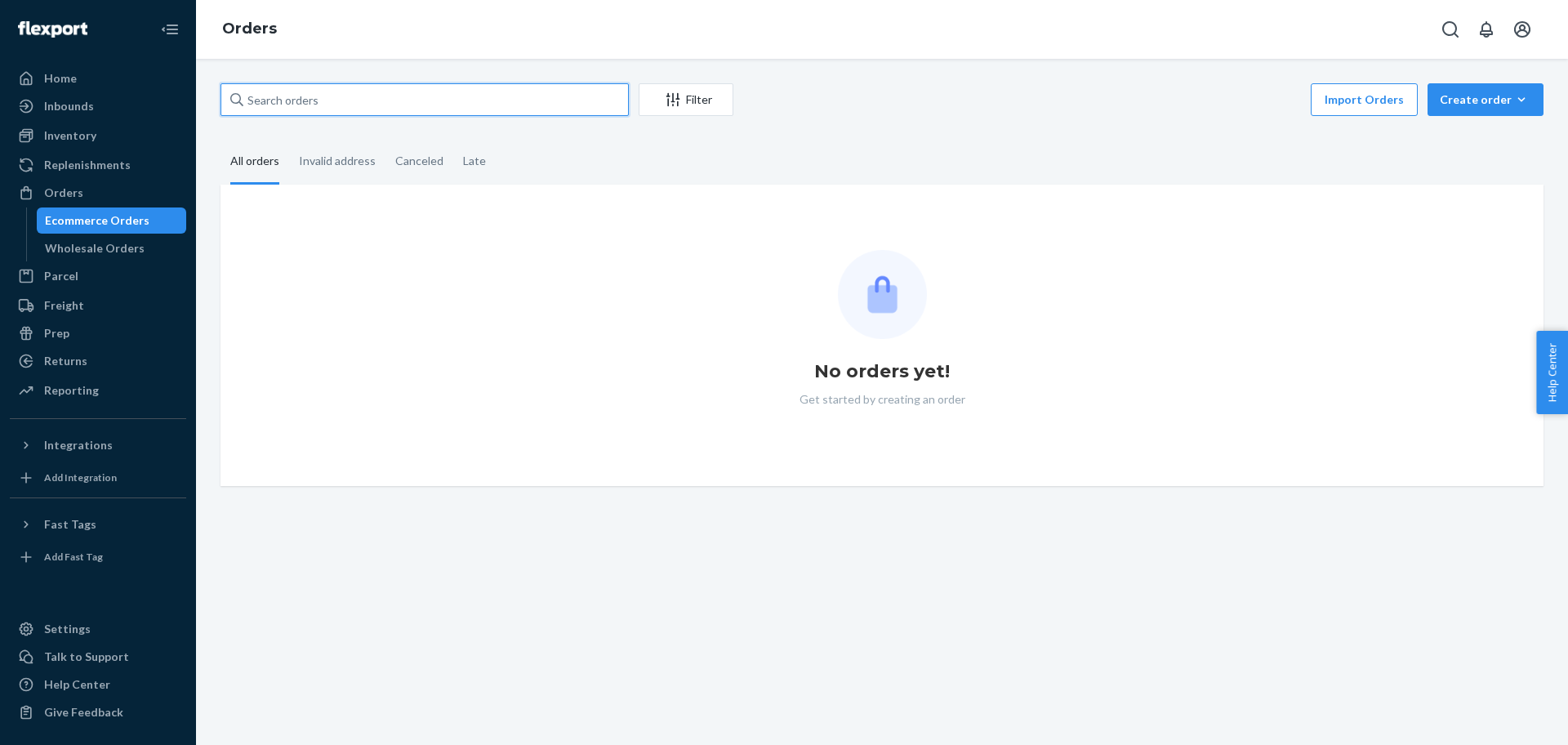
click at [336, 96] on input "text" at bounding box center [425, 100] width 409 height 33
paste input "2434261"
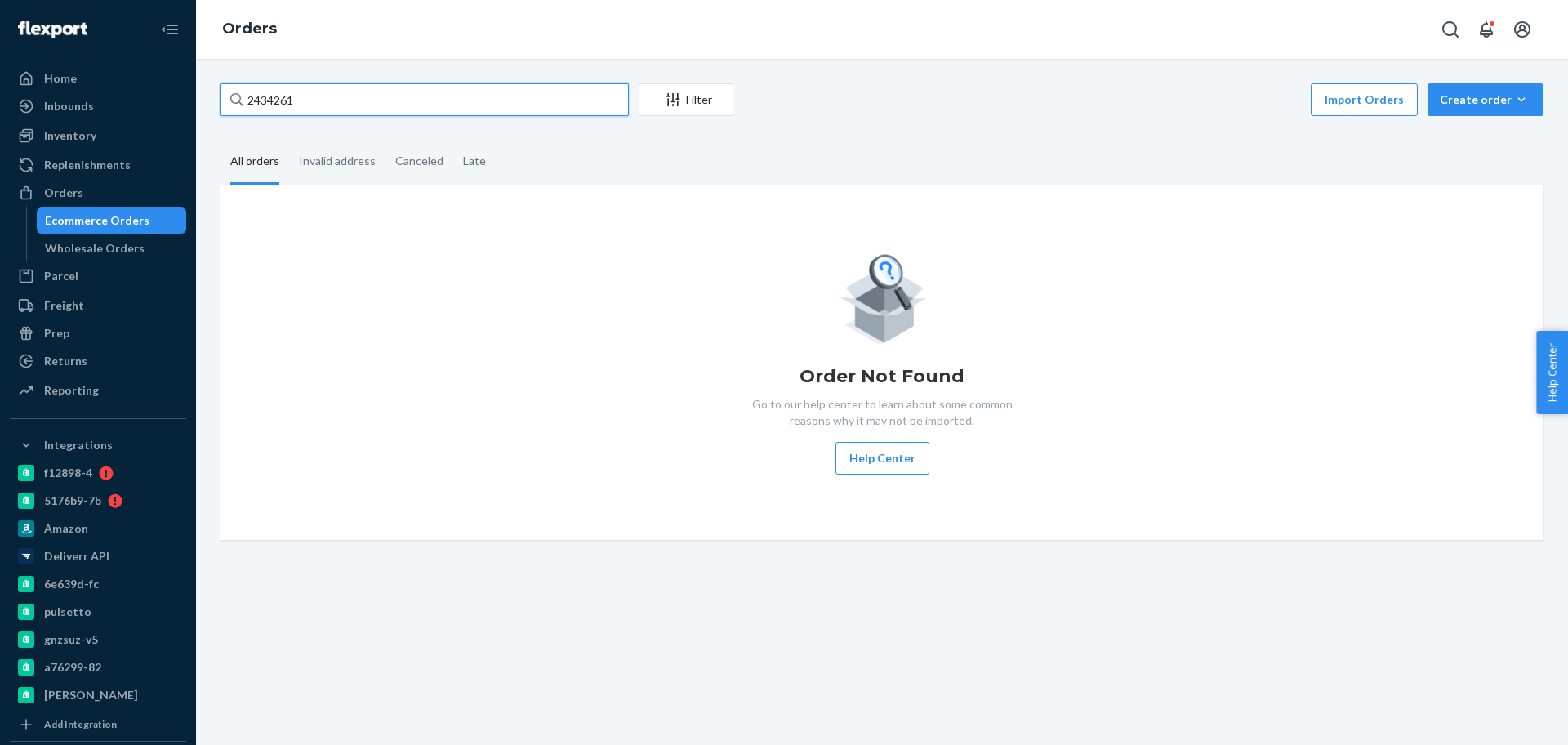
type input "2434261"
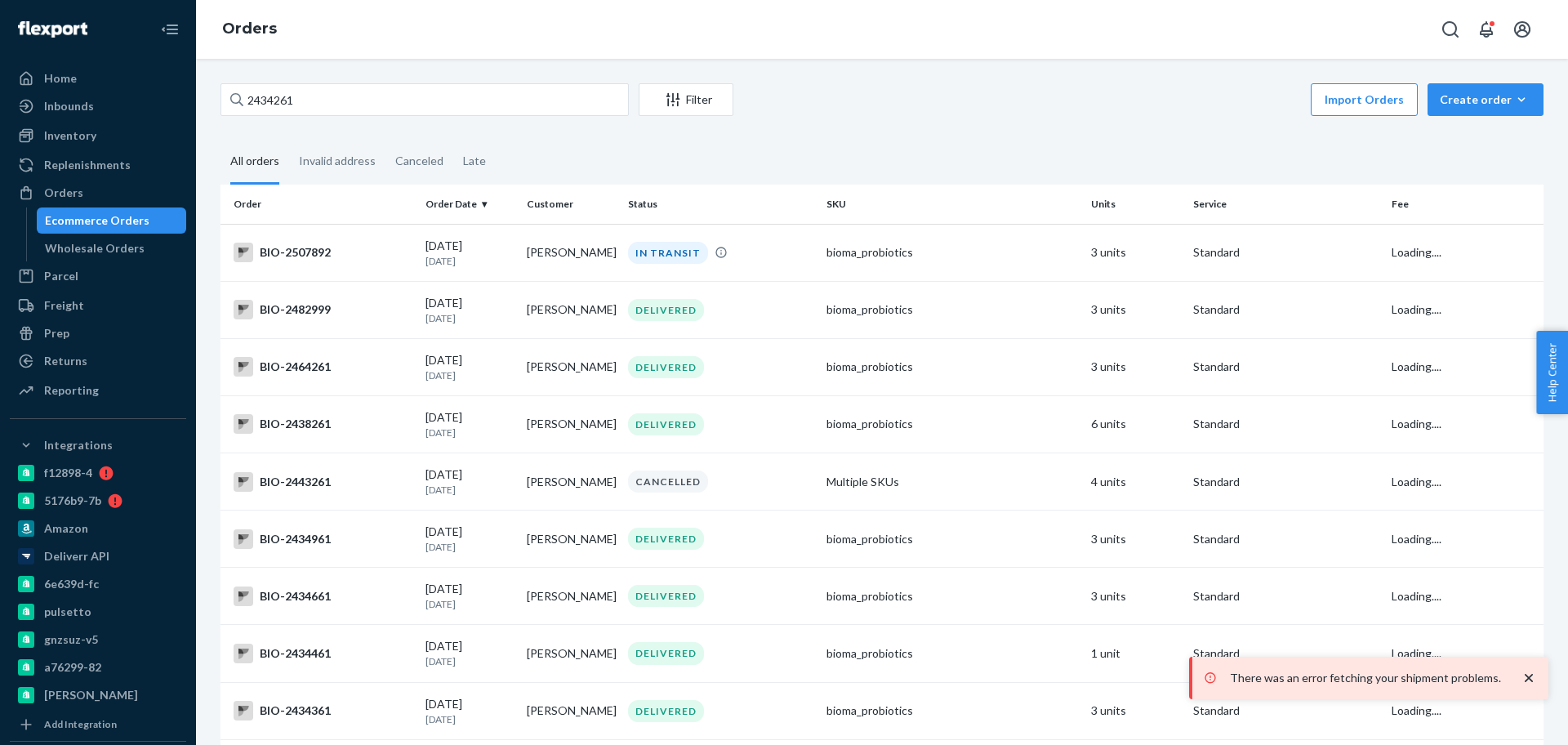
click at [107, 222] on div "Ecommerce Orders" at bounding box center [96, 220] width 104 height 17
click at [112, 220] on div "Ecommerce Orders" at bounding box center [96, 220] width 104 height 17
click at [115, 240] on div "Wholesale Orders" at bounding box center [94, 248] width 99 height 17
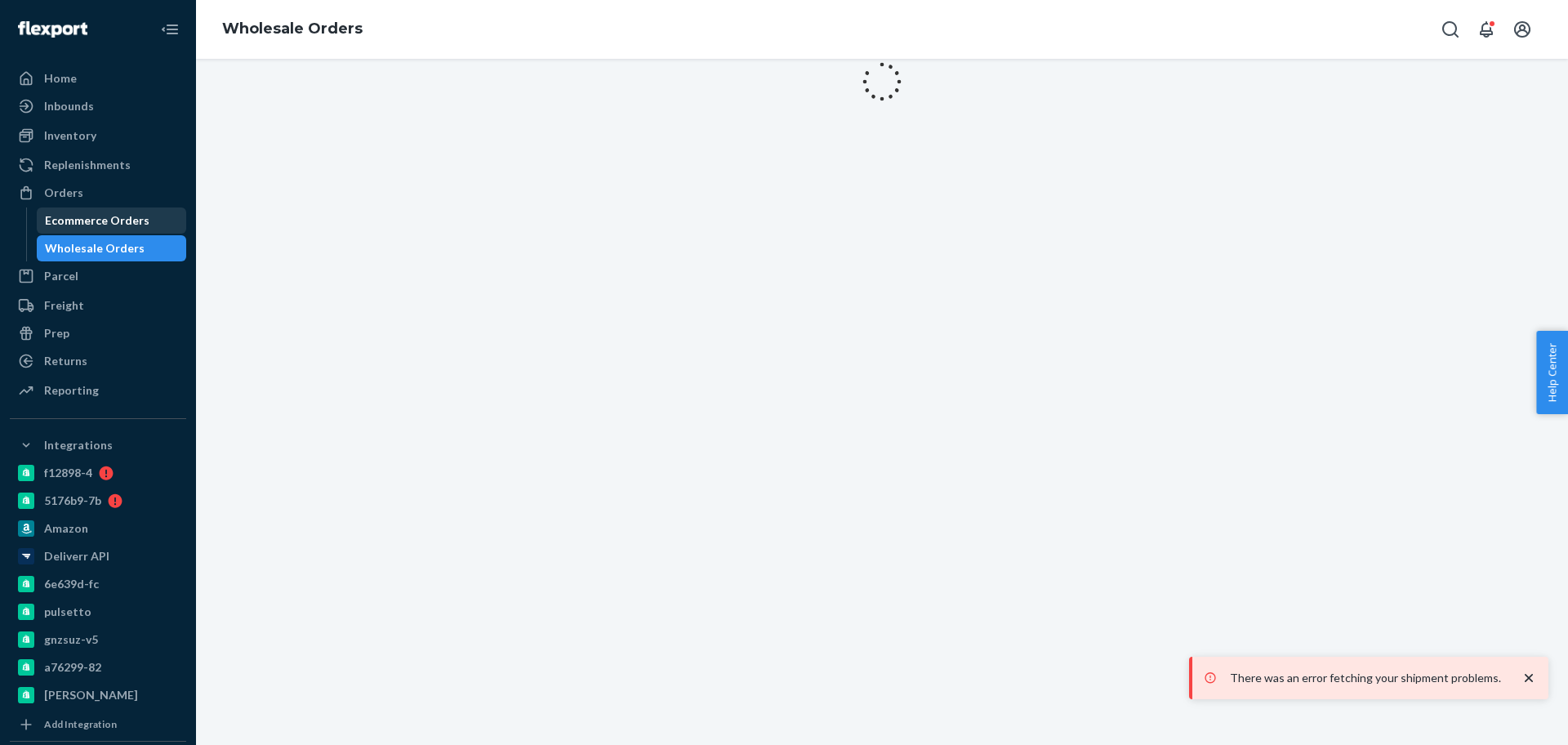
click at [117, 230] on div "Ecommerce Orders" at bounding box center [111, 221] width 147 height 23
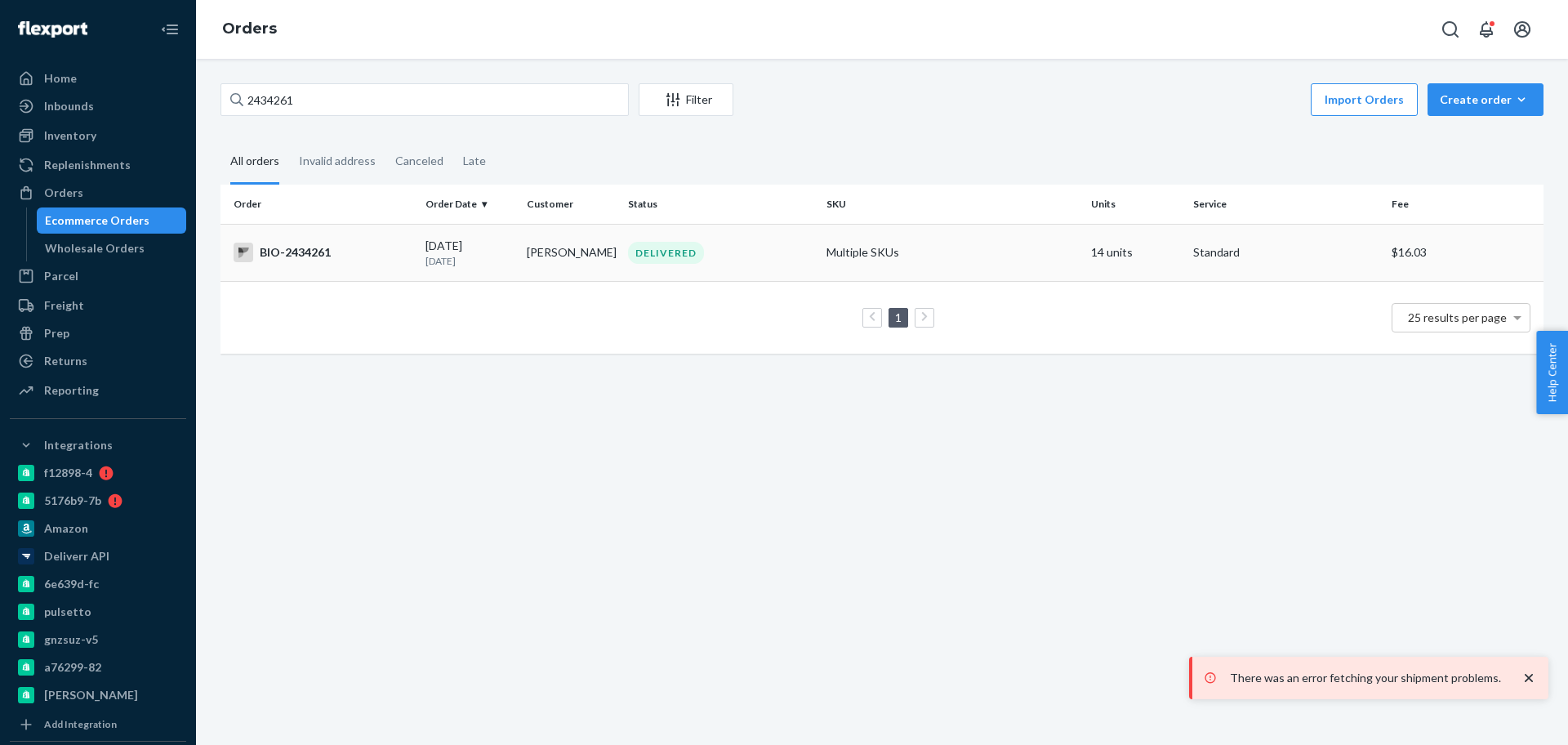
click at [354, 263] on td "BIO-2434261" at bounding box center [320, 252] width 198 height 57
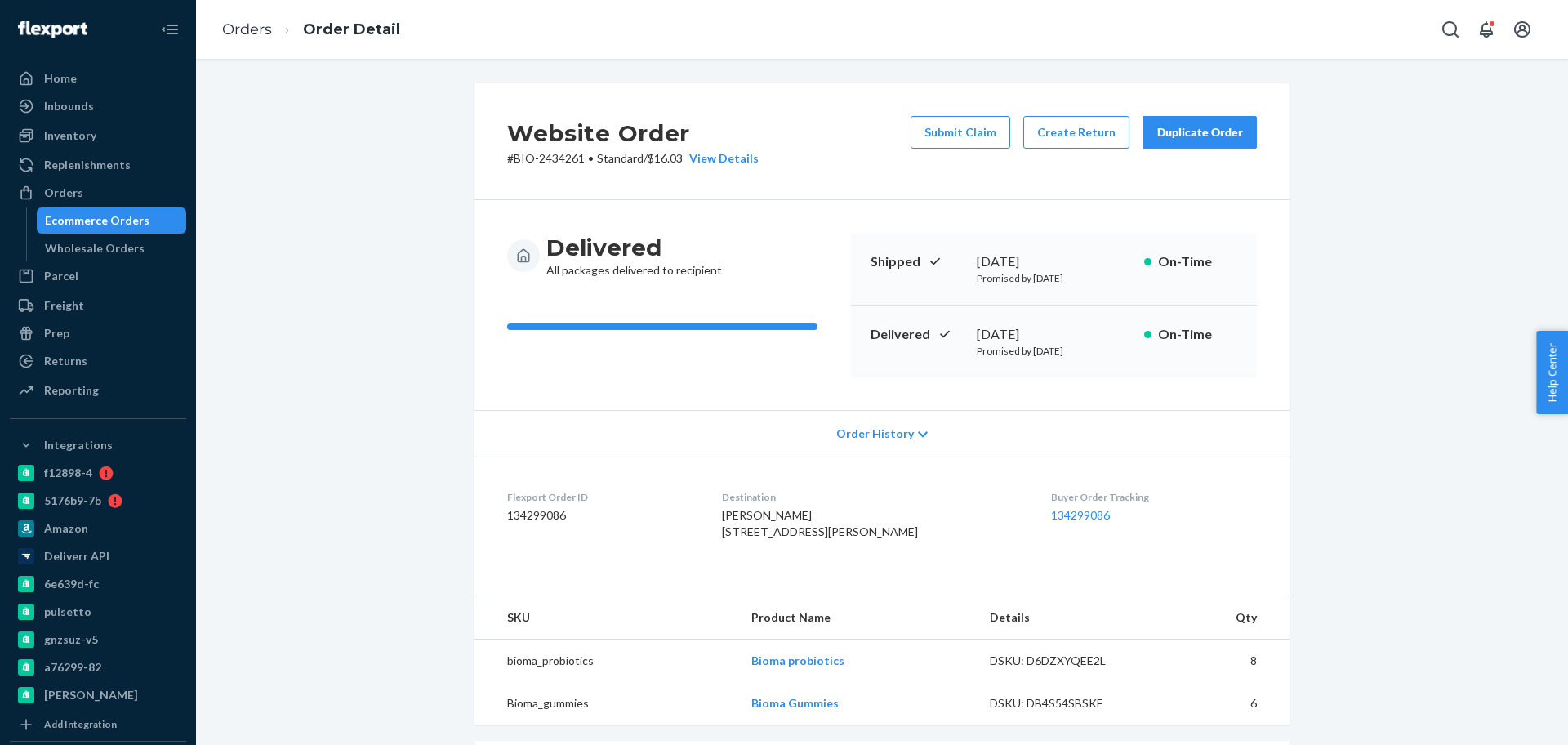
click at [125, 217] on div "Ecommerce Orders" at bounding box center [96, 220] width 104 height 17
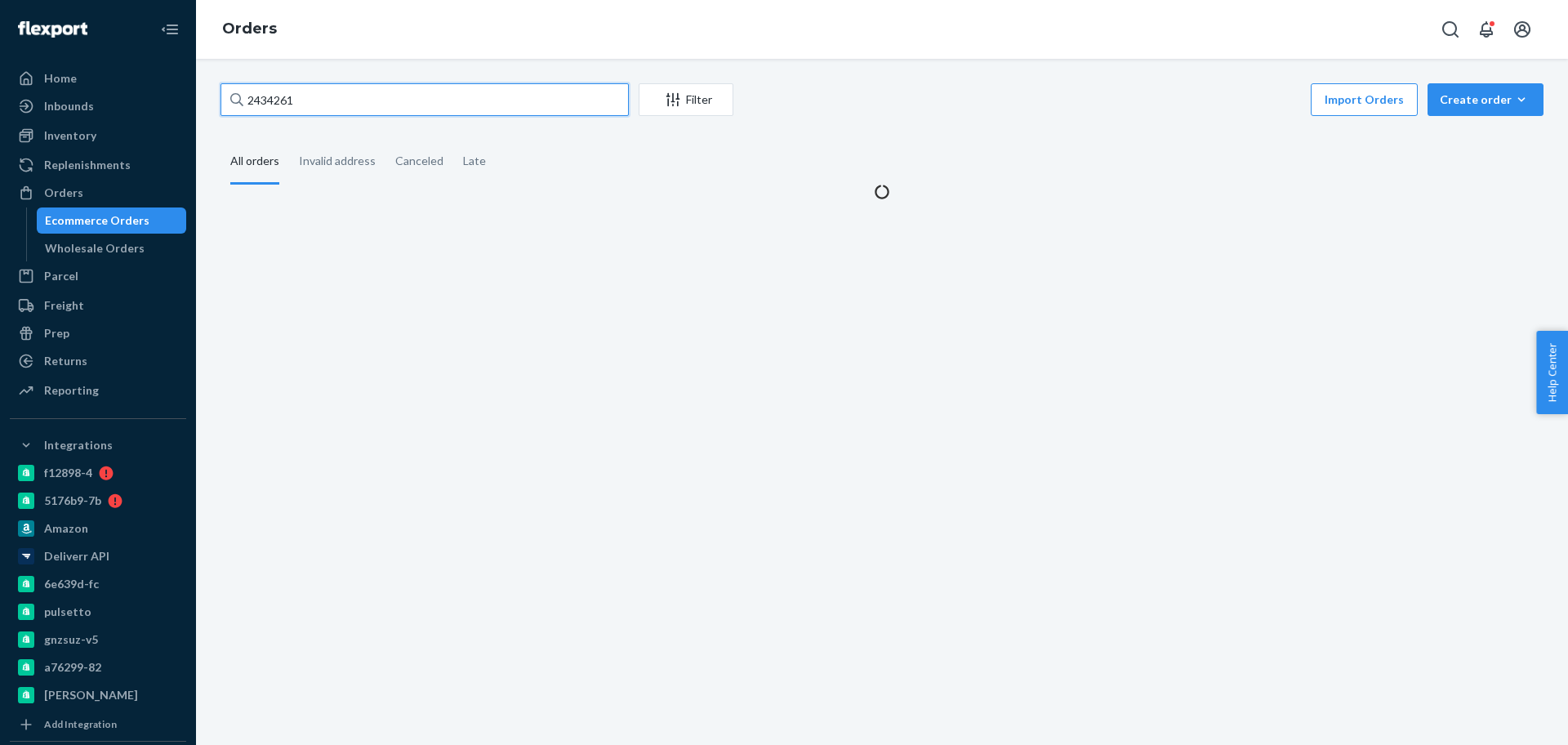
click at [339, 105] on input "2434261" at bounding box center [425, 100] width 409 height 33
paste input "Jane Caldarona"
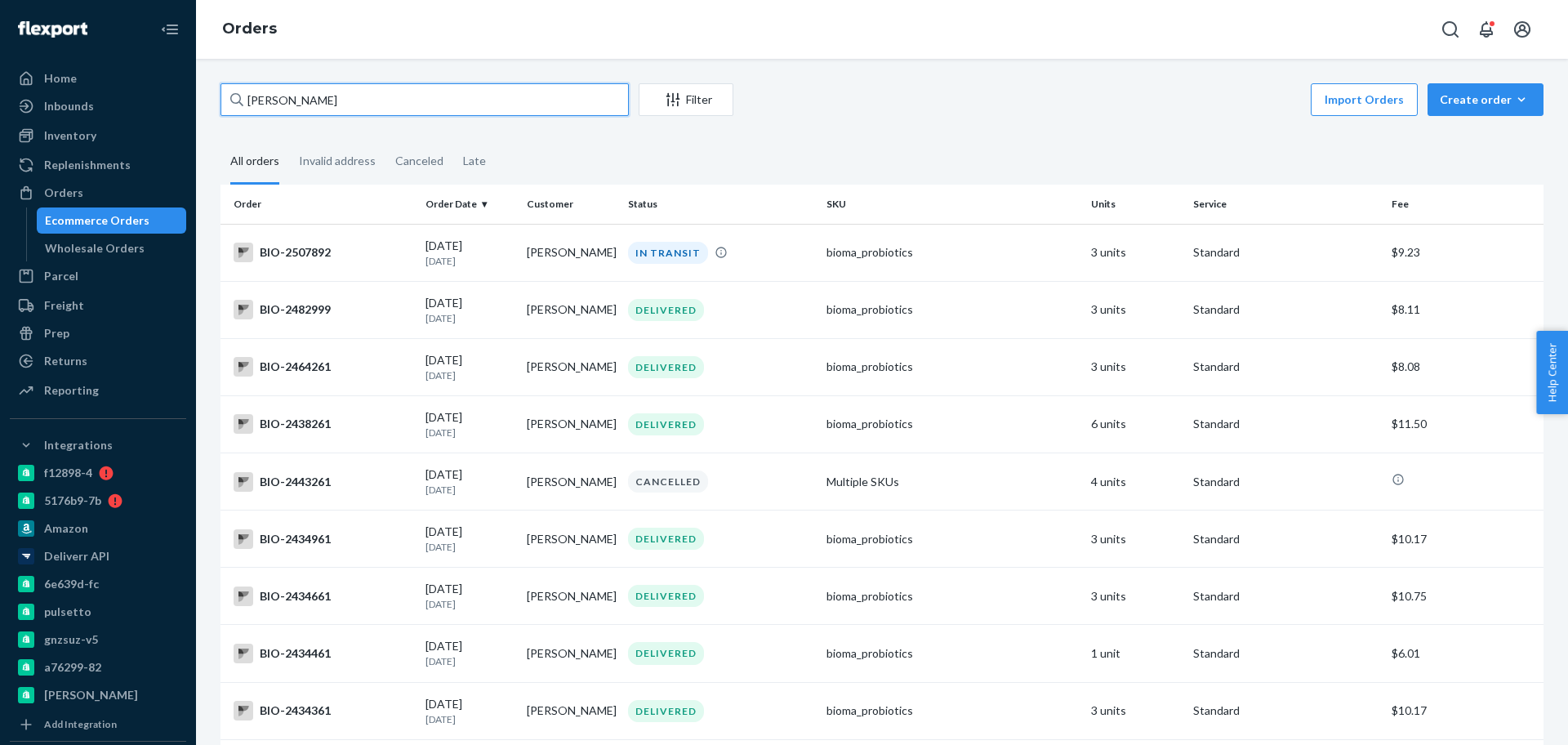
type input "Jane Caldarona"
click at [335, 102] on input "Jane Caldarona" at bounding box center [425, 100] width 409 height 33
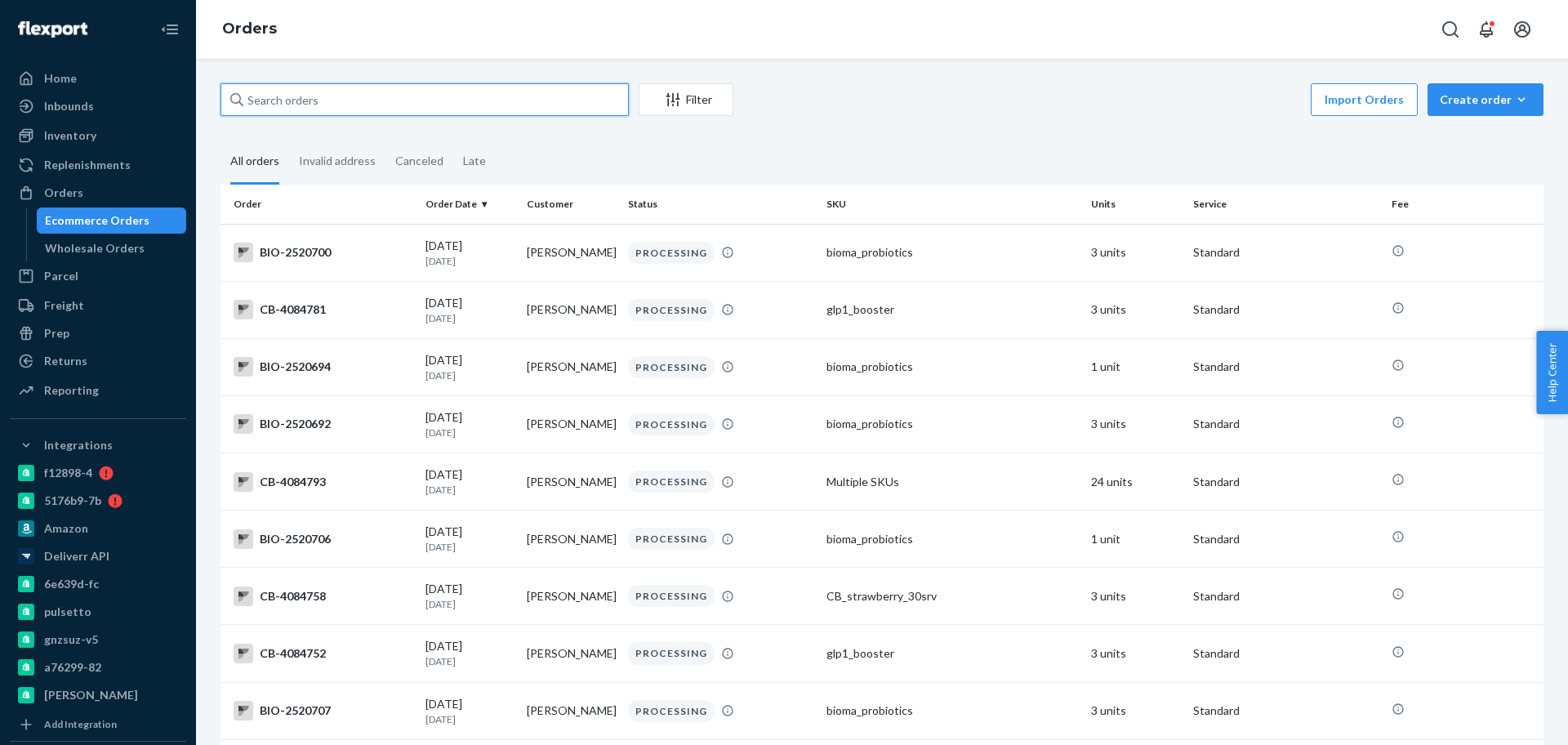
paste input "Jane Caldarona"
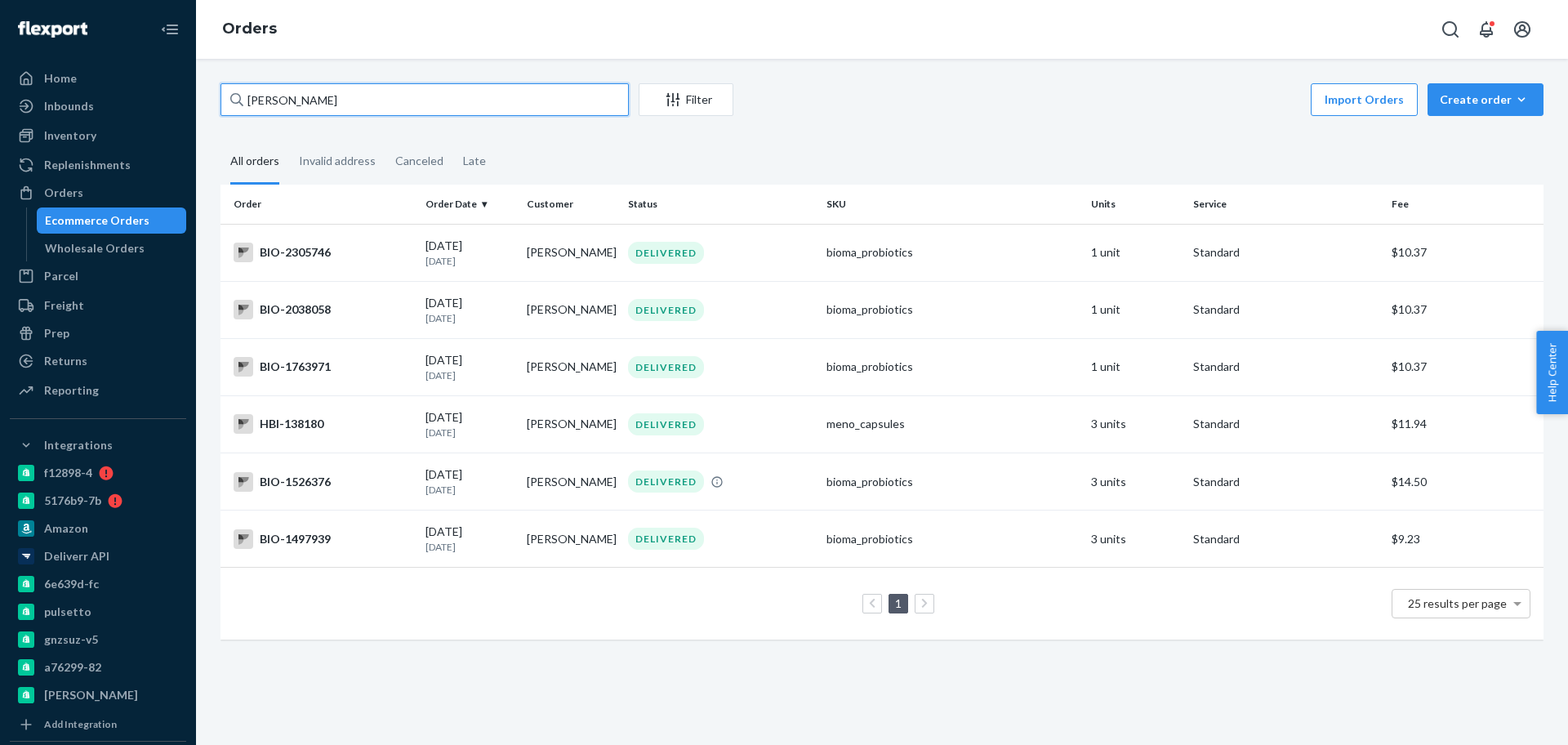
click at [437, 103] on input "Jane Caldarona" at bounding box center [425, 100] width 409 height 33
paste input "2507504"
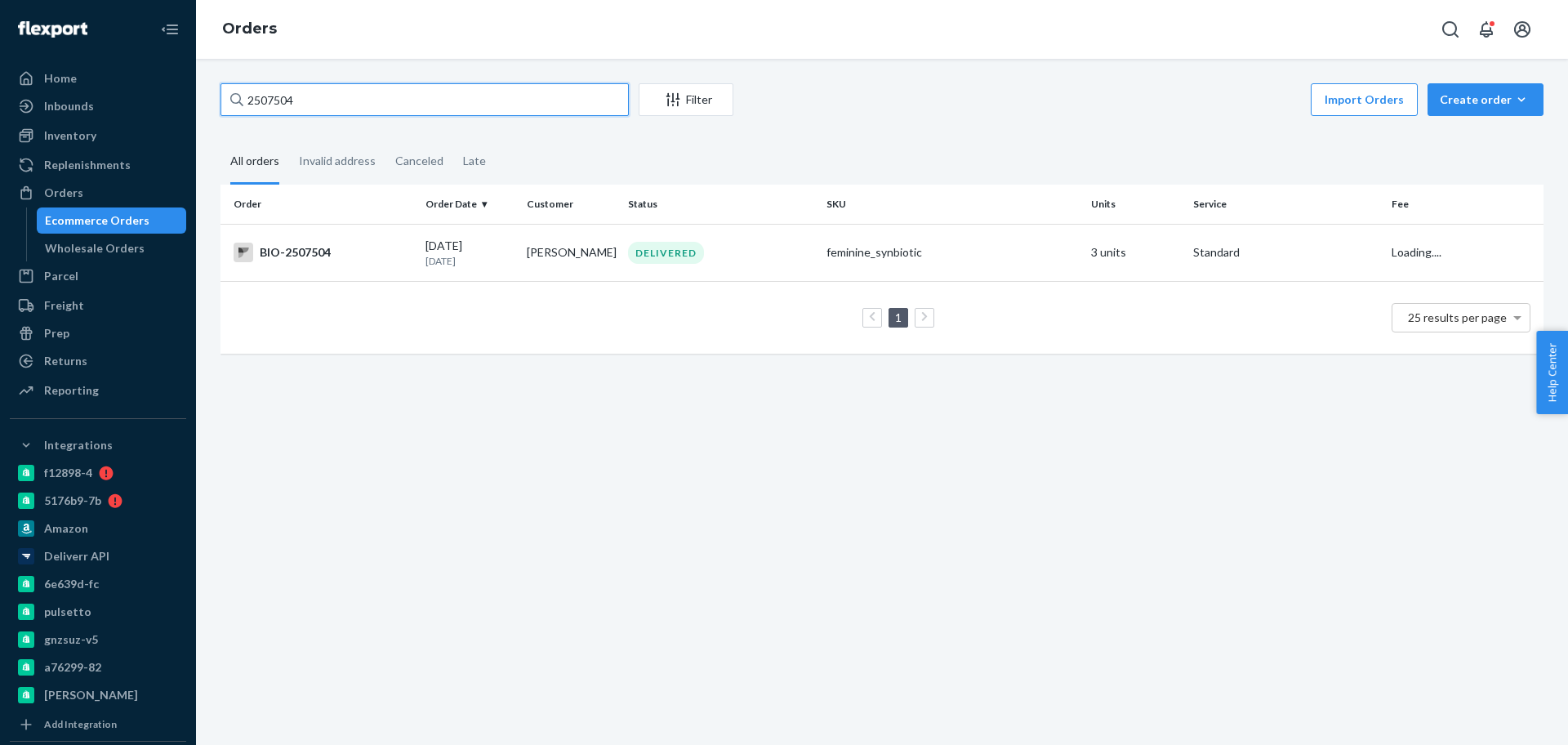
type input "2507504"
click at [384, 255] on div "BIO-2507504" at bounding box center [323, 252] width 179 height 19
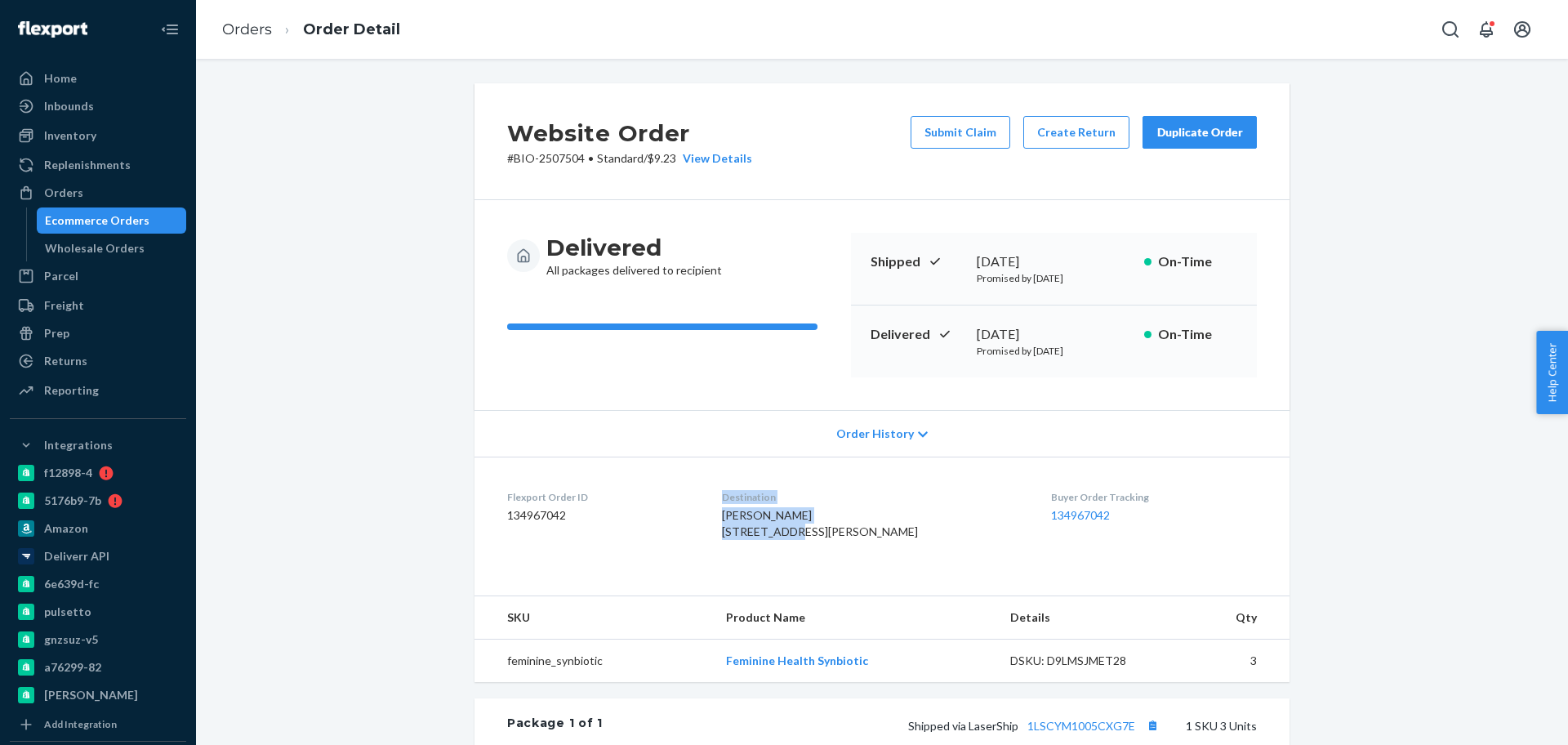
drag, startPoint x: 715, startPoint y: 514, endPoint x: 807, endPoint y: 527, distance: 92.9
click at [807, 526] on dl "Flexport Order ID 134967042 Destination Susan Antill 1048 Athena Dr Greensburg,…" at bounding box center [882, 517] width 815 height 123
click at [810, 535] on span "Susan Antill 1048 Athena Dr Greensburg, PA 15601-8636 US" at bounding box center [820, 522] width 196 height 30
drag, startPoint x: 805, startPoint y: 511, endPoint x: 730, endPoint y: 513, distance: 75.0
click at [730, 513] on dl "Flexport Order ID 134967042 Destination Susan Antill 1048 Athena Dr Greensburg,…" at bounding box center [882, 517] width 815 height 123
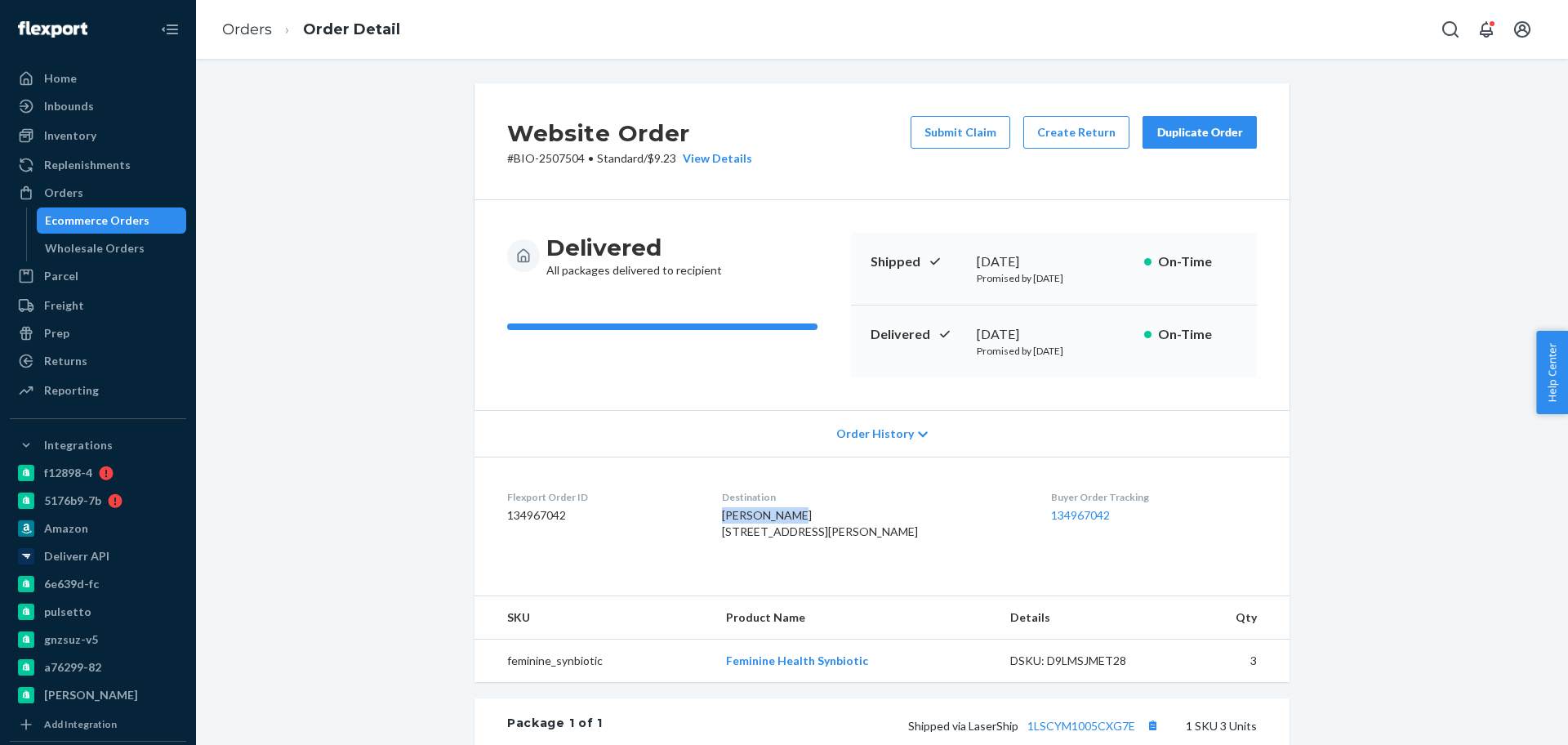
copy span "Susan Antill"
click at [1087, 139] on button "Create Return" at bounding box center [1076, 132] width 106 height 33
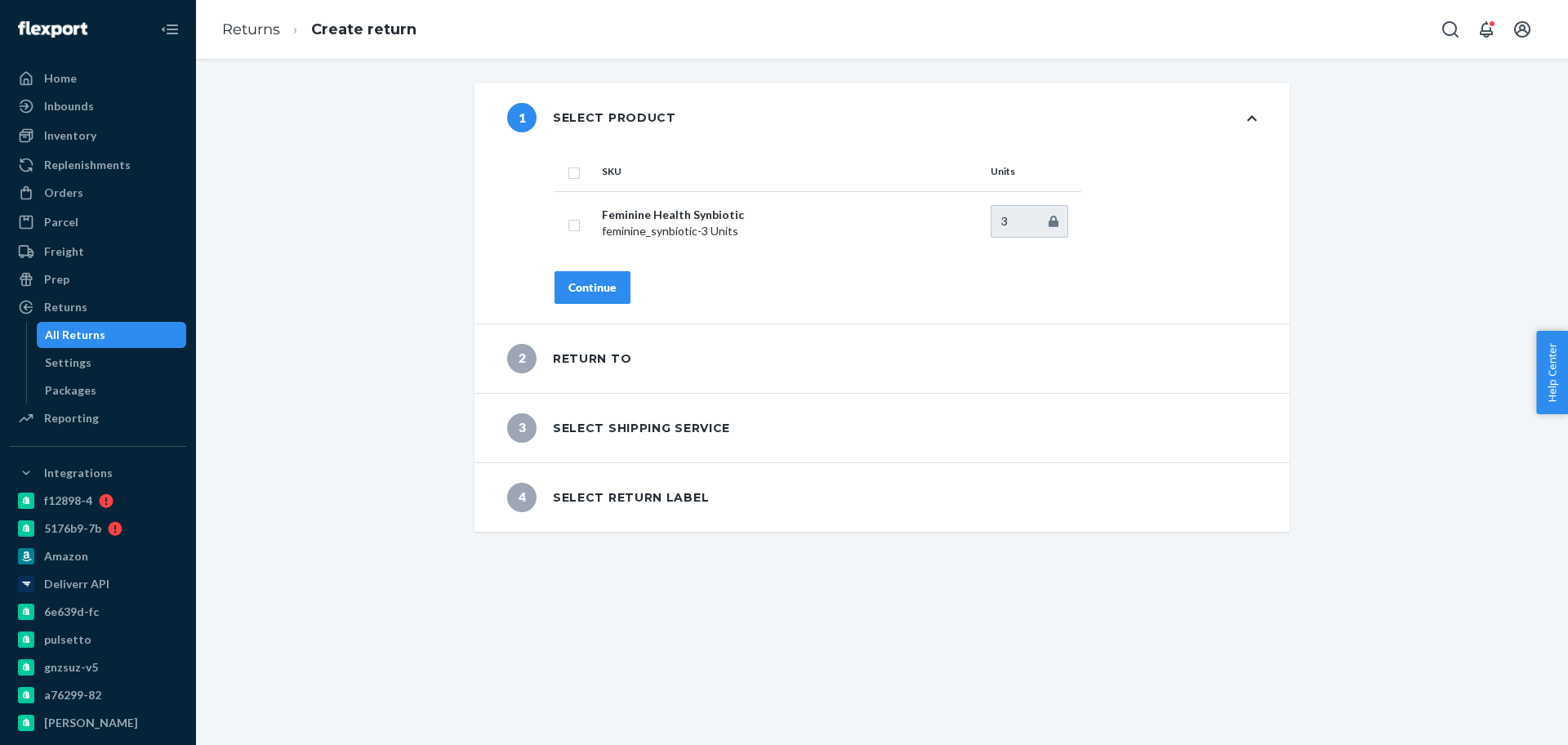
click at [568, 177] on input "checkbox" at bounding box center [574, 171] width 13 height 18
checkbox input "false"
click at [568, 176] on input "checkbox" at bounding box center [574, 171] width 13 height 18
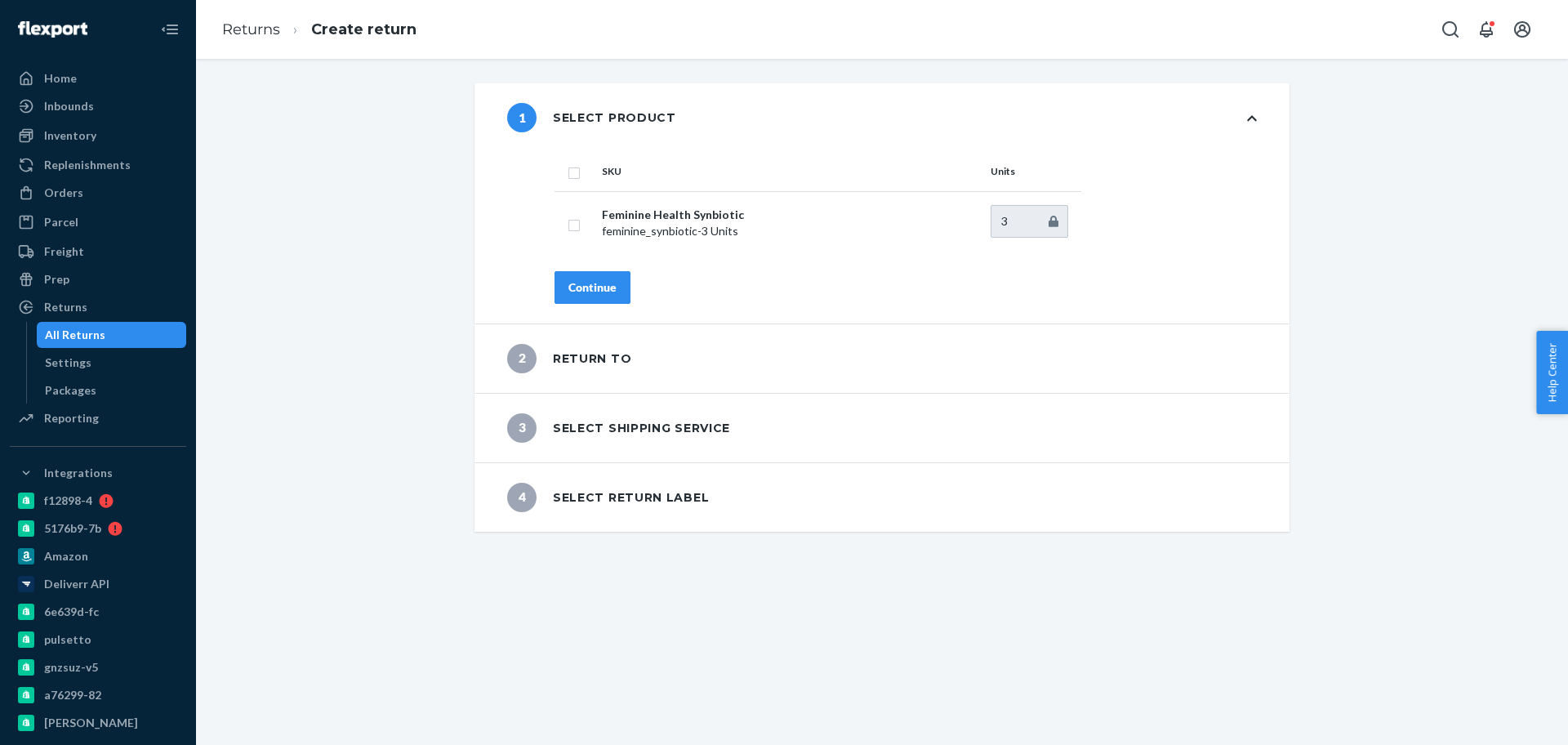
click at [568, 176] on input "checkbox" at bounding box center [574, 171] width 13 height 18
checkbox input "false"
click at [568, 179] on input "checkbox" at bounding box center [574, 171] width 13 height 18
checkbox input "true"
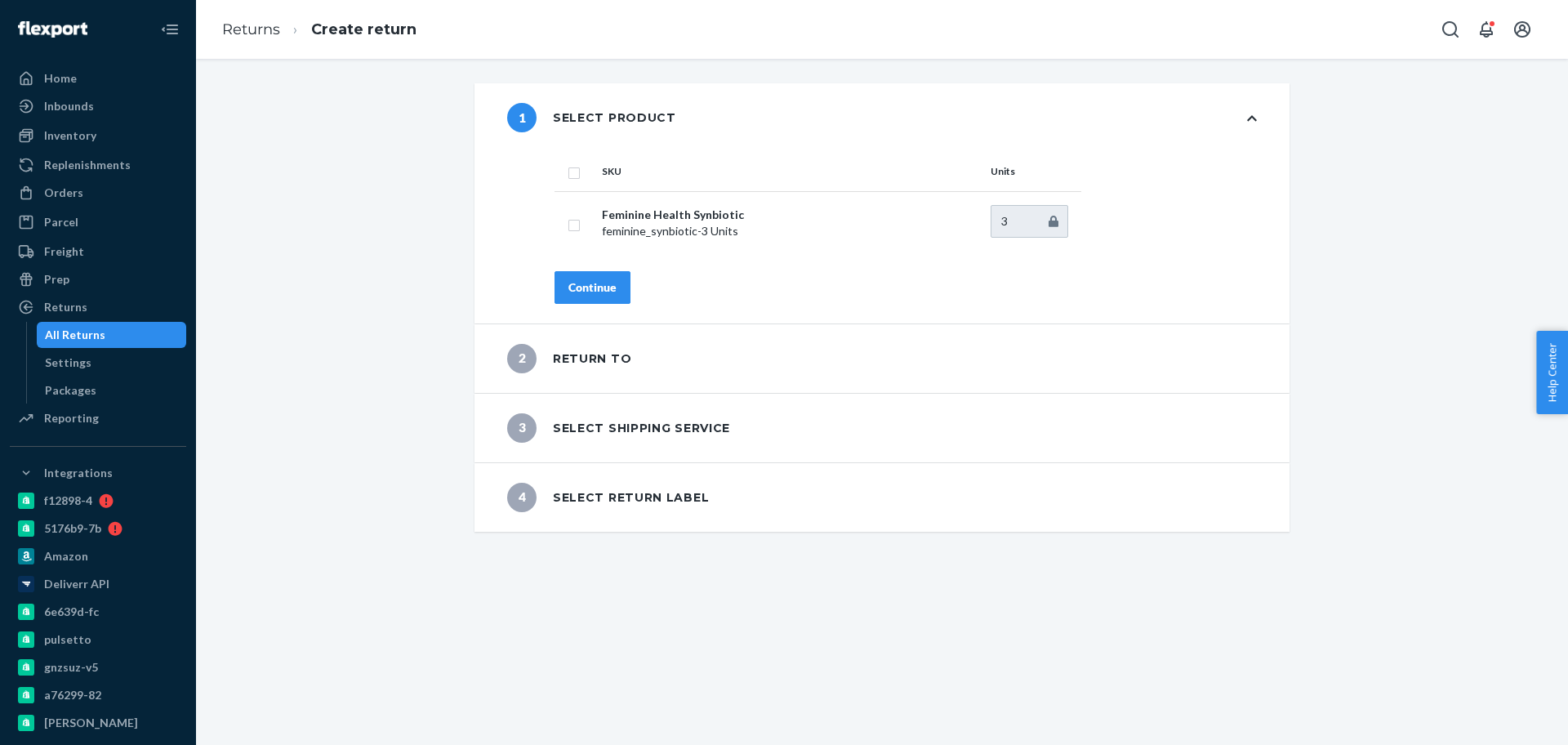
checkbox input "true"
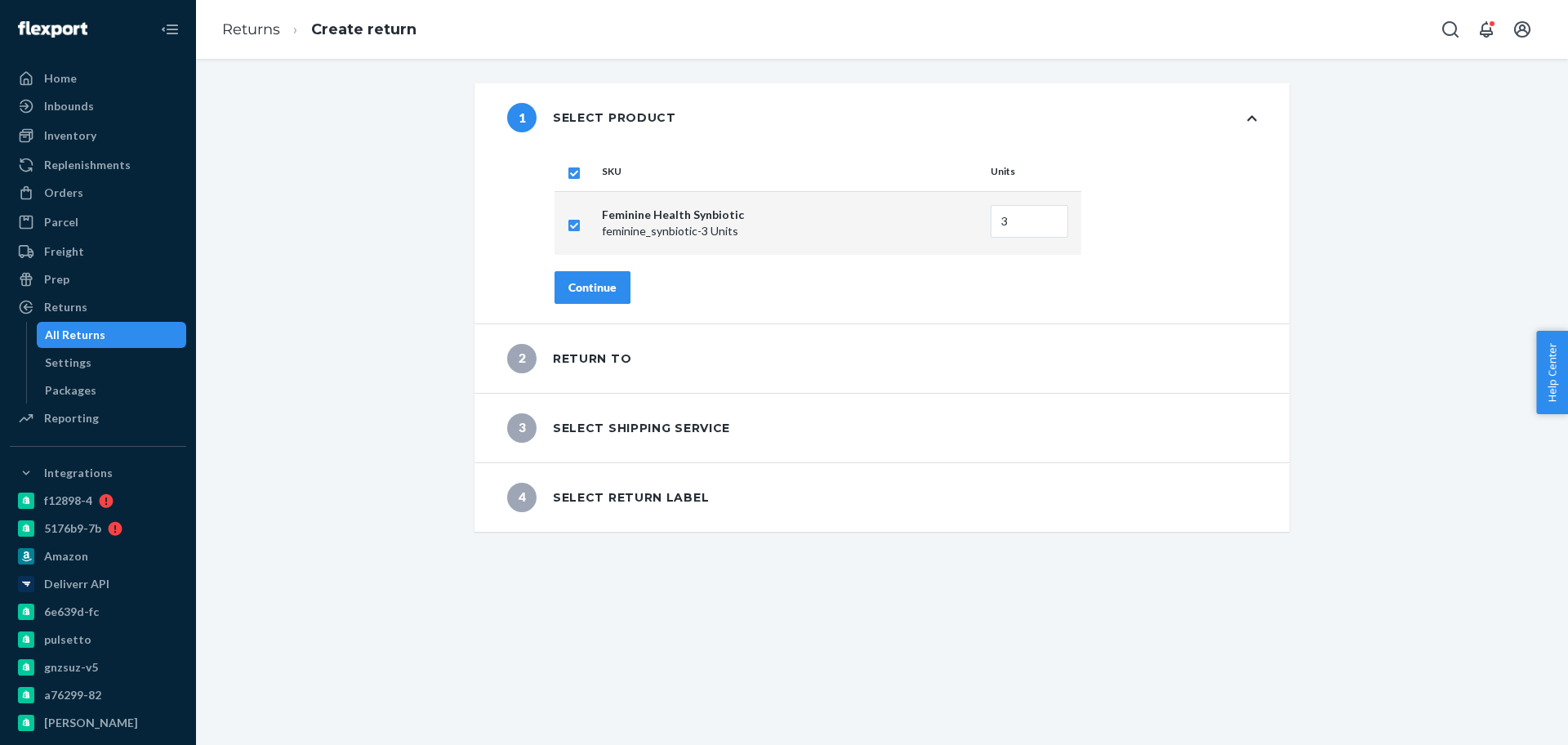
click at [586, 285] on div "Continue" at bounding box center [592, 287] width 49 height 17
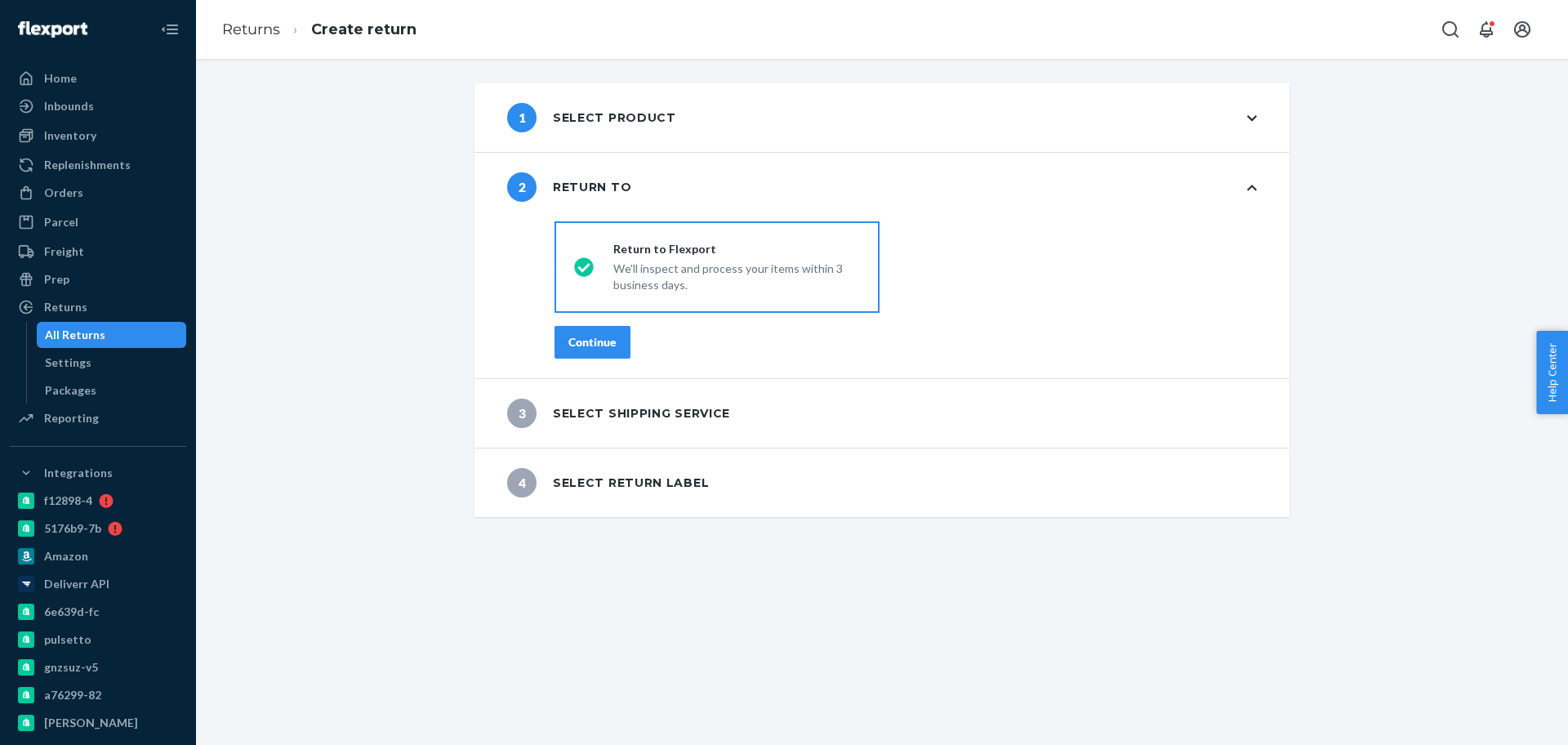
click at [588, 337] on div "Continue" at bounding box center [592, 341] width 49 height 17
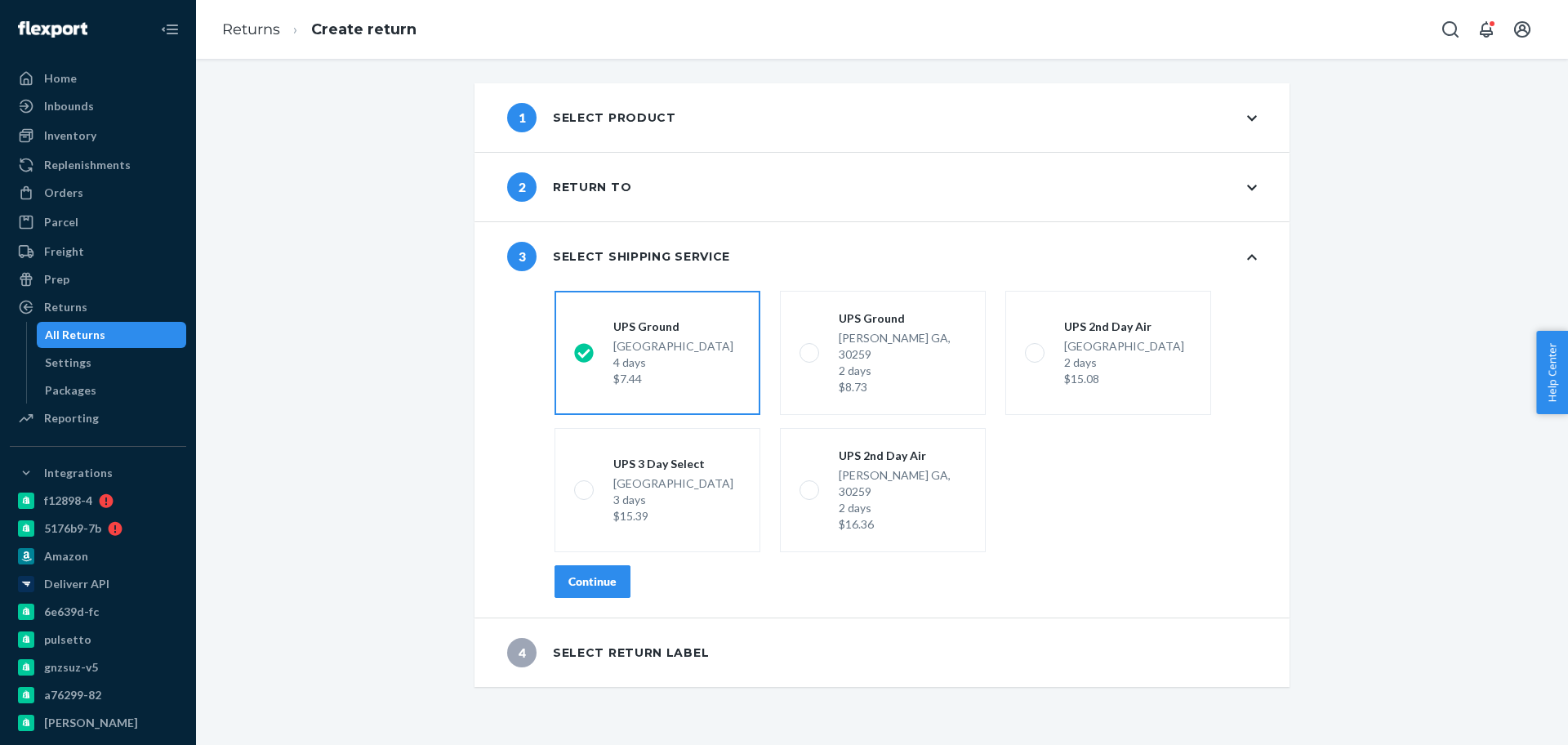
click at [586, 565] on button "Continue" at bounding box center [592, 582] width 76 height 33
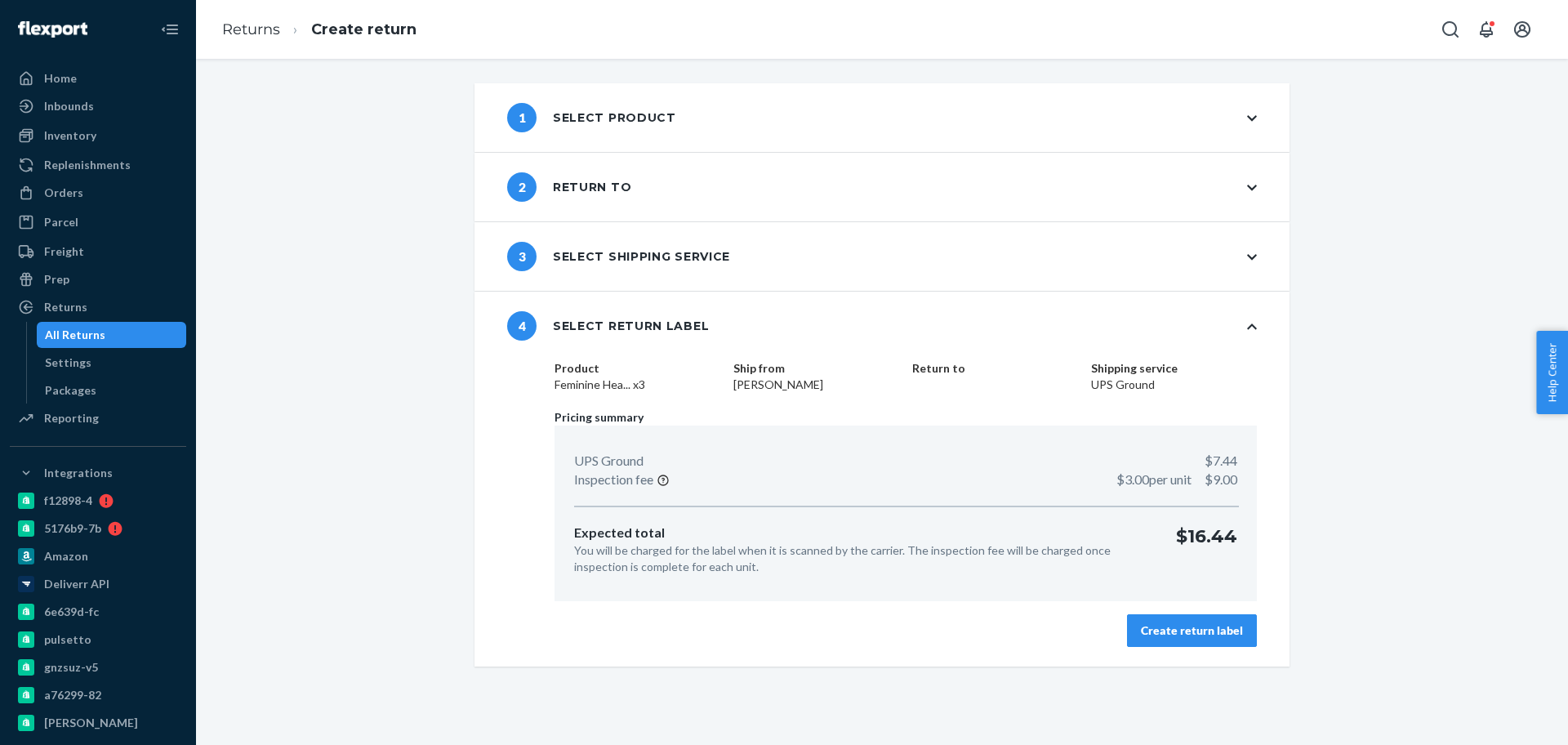
click at [1185, 619] on button "Create return label" at bounding box center [1193, 630] width 130 height 33
click at [1185, 619] on div "1 Select product 2 Return to 3 Select shipping service 4 Select return label Pr…" at bounding box center [882, 401] width 1372 height 686
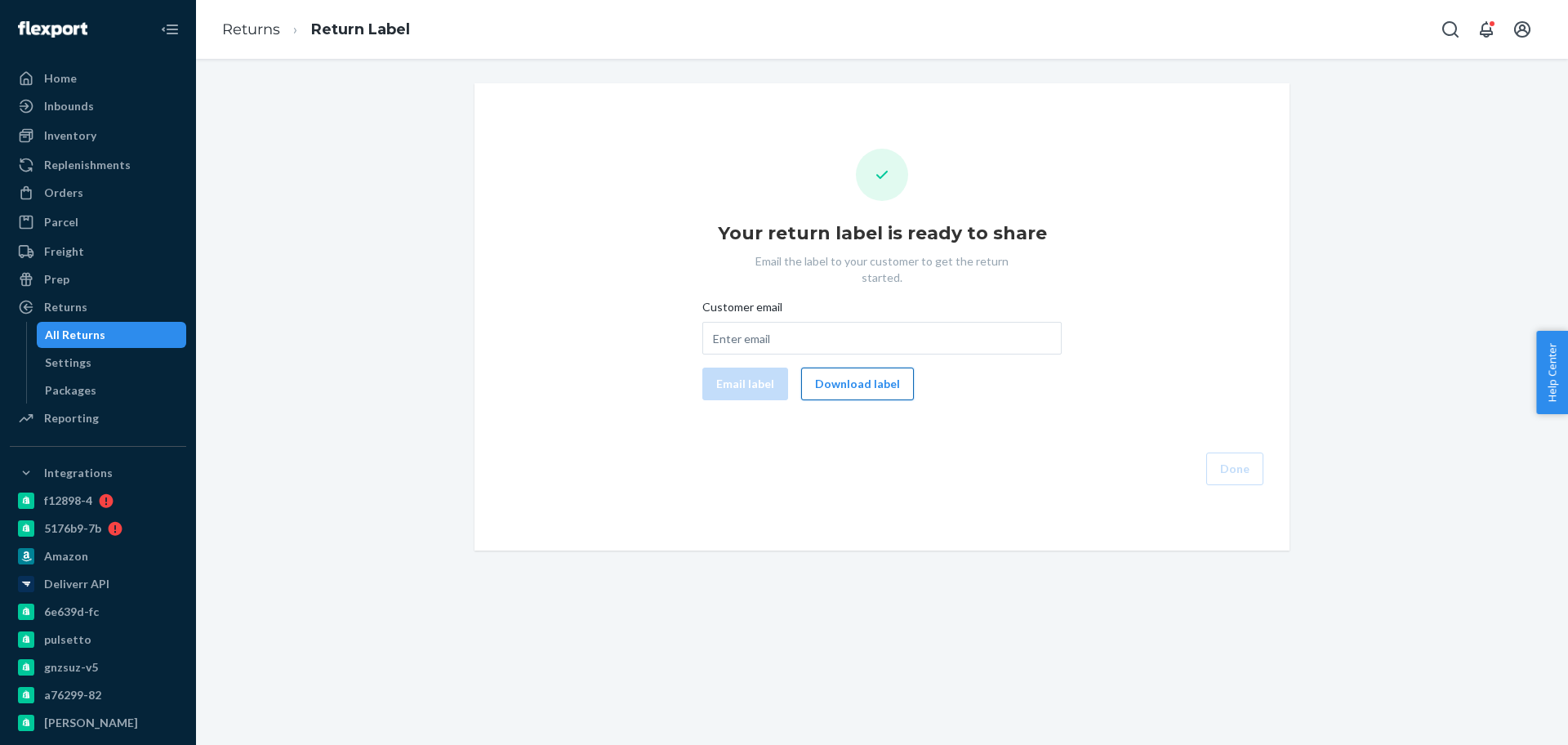
click at [830, 368] on button "Download label" at bounding box center [858, 384] width 113 height 33
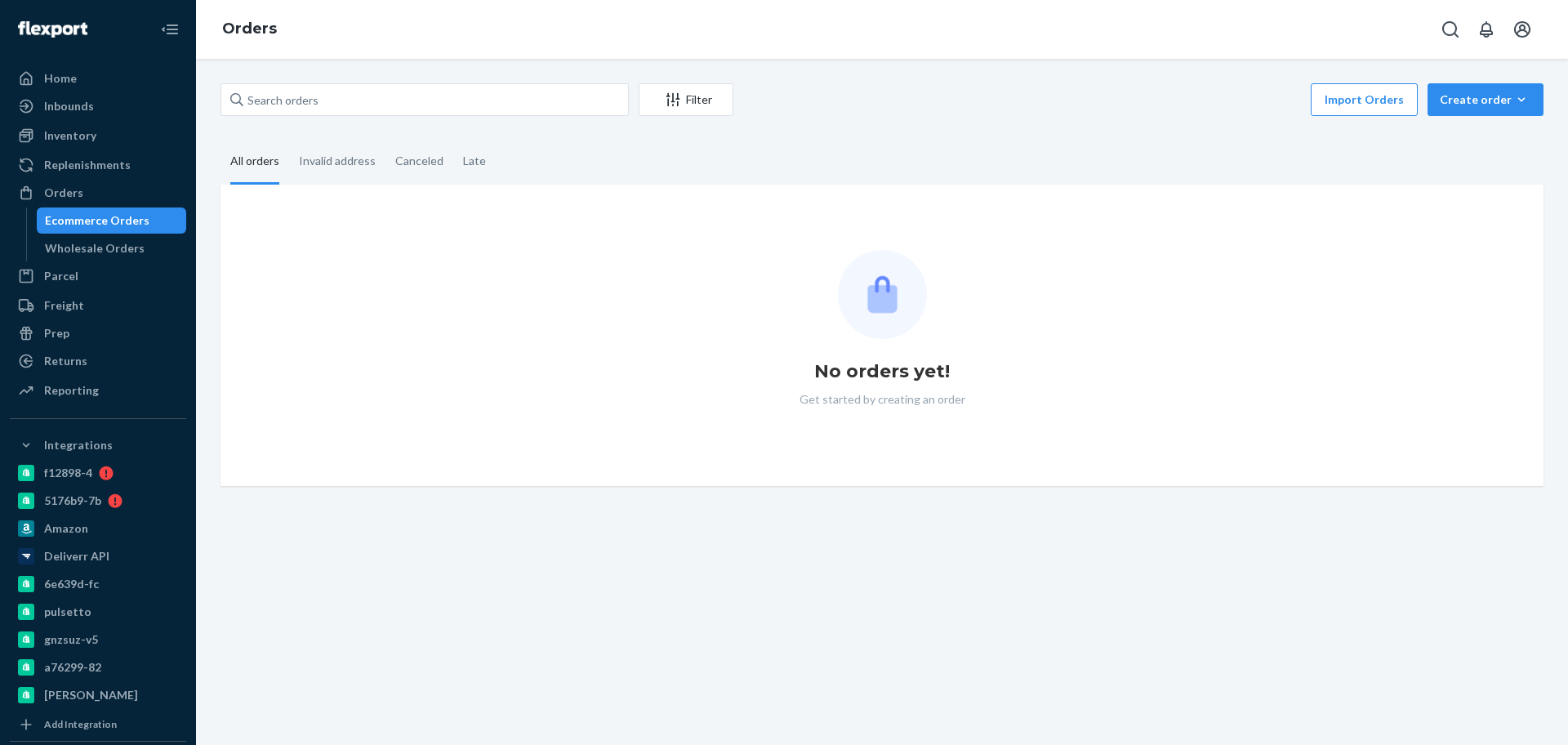
click at [128, 212] on div "Ecommerce Orders" at bounding box center [96, 220] width 104 height 17
click at [326, 102] on input "text" at bounding box center [425, 100] width 409 height 33
paste input "2448853"
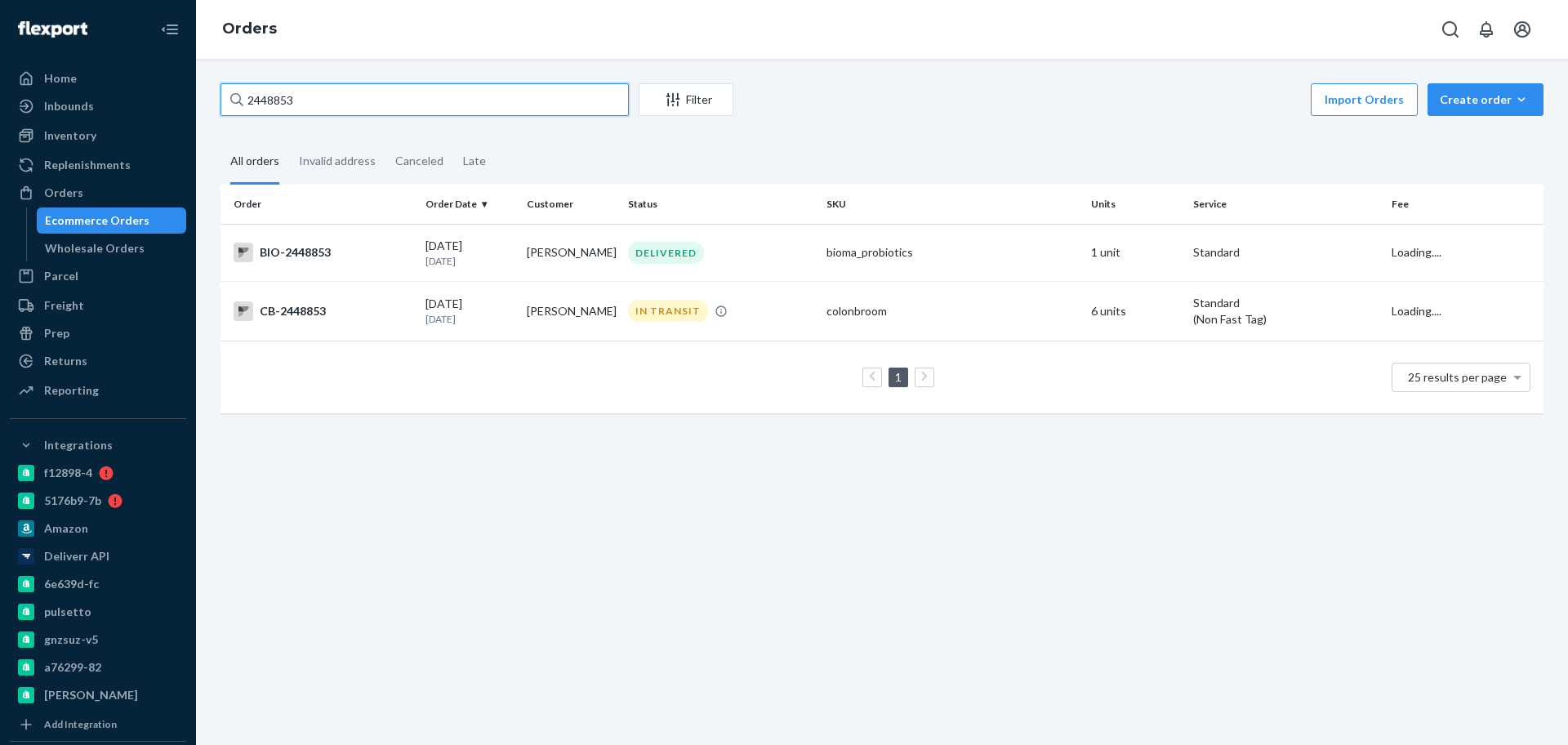
type input "2448853"
click at [375, 251] on div "BIO-2448853" at bounding box center [323, 252] width 179 height 19
click at [361, 255] on div "BIO-2448853" at bounding box center [323, 252] width 179 height 19
click at [361, 255] on div "2448853 Filter Import Orders Create order Ecommerce order Removal order All ord…" at bounding box center [882, 401] width 1372 height 686
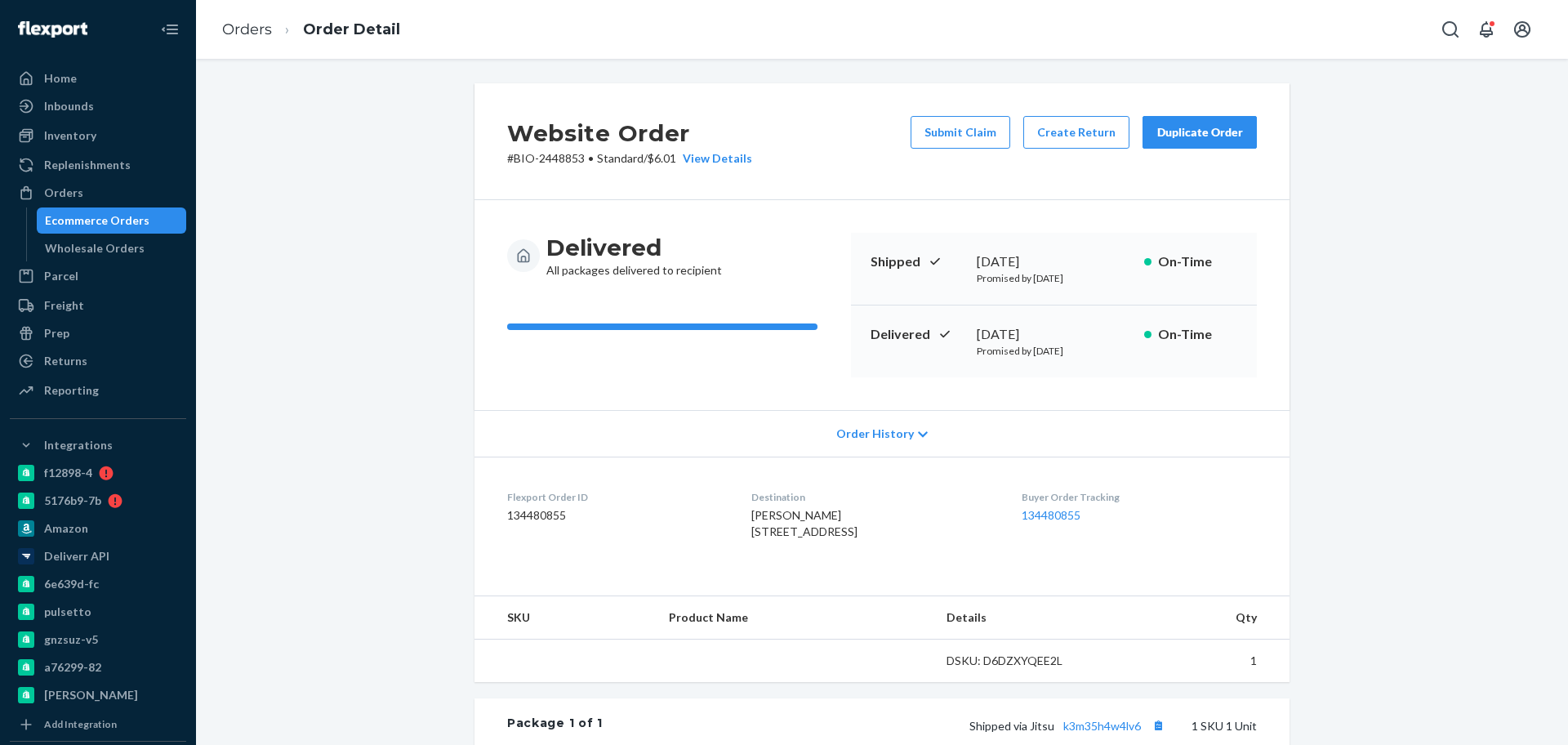
scroll to position [387, 0]
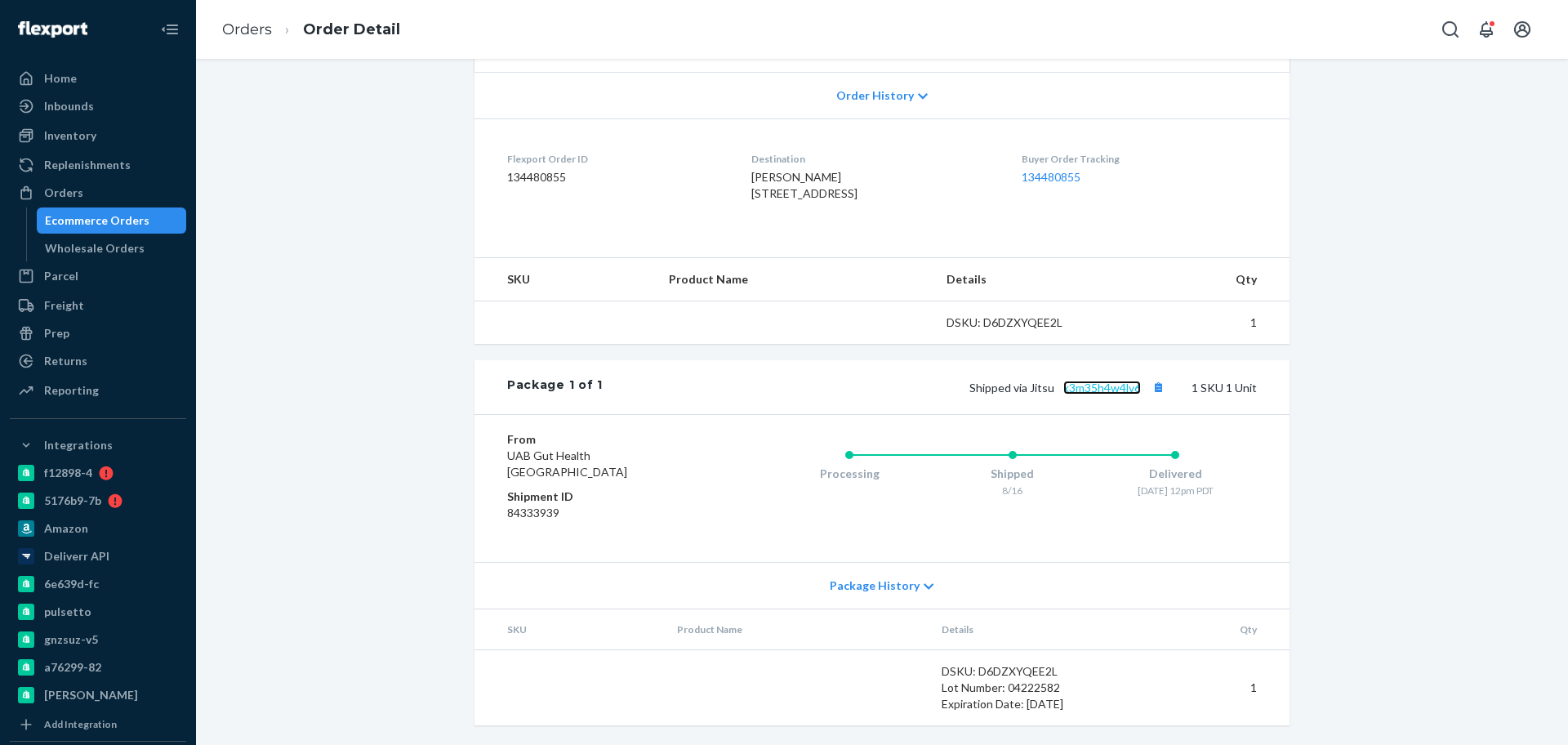
click at [1077, 390] on link "k3m35h4w4lv6" at bounding box center [1102, 387] width 78 height 14
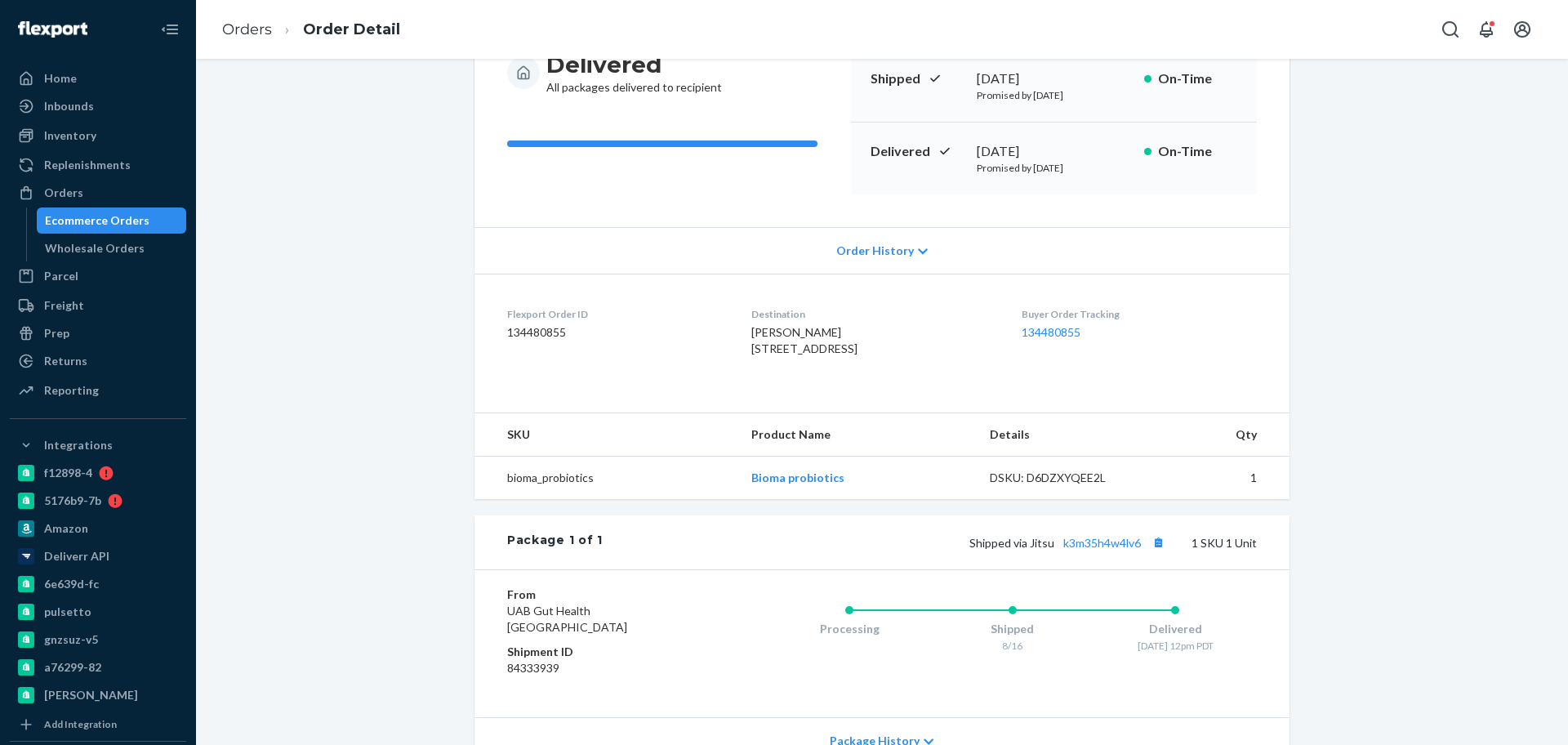
scroll to position [0, 0]
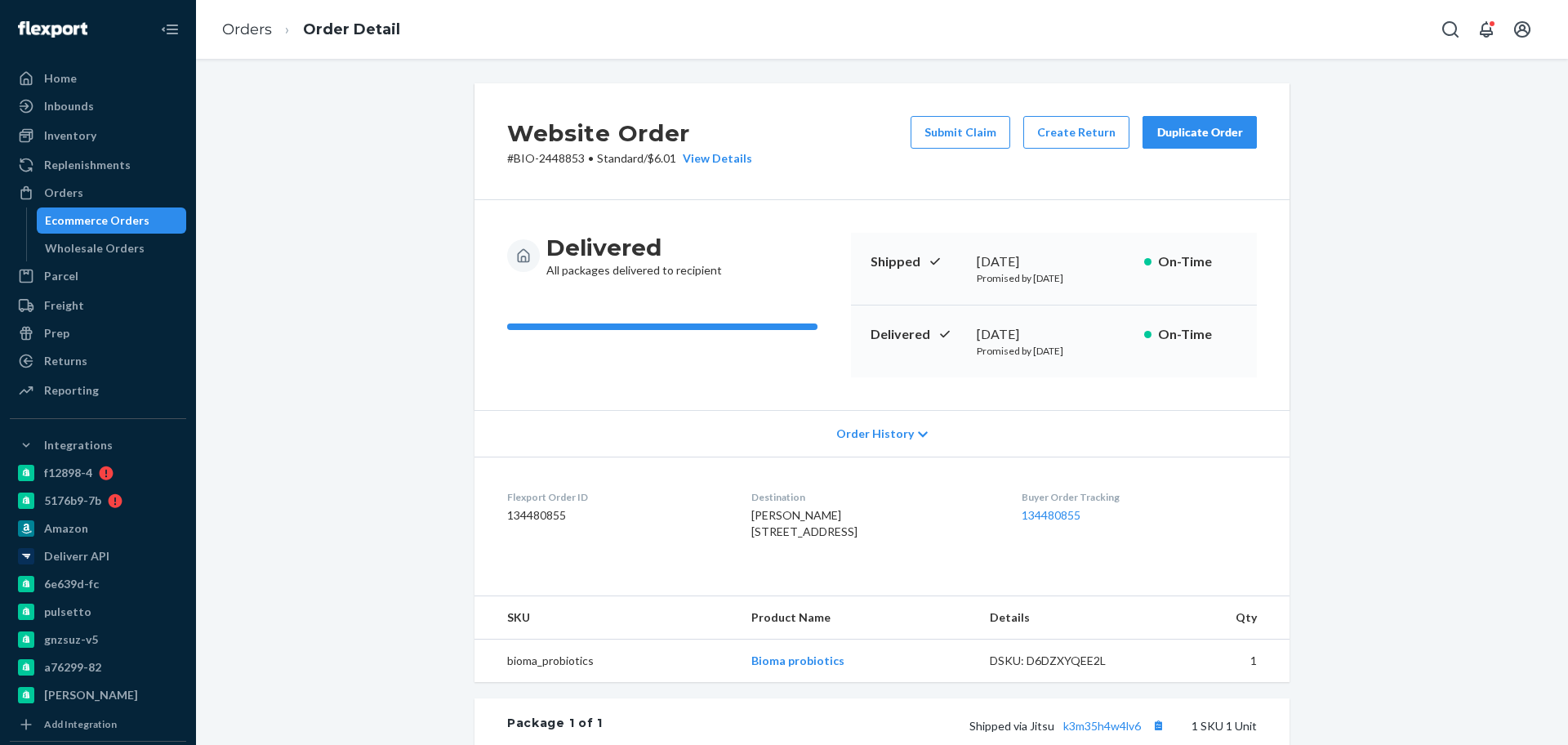
drag, startPoint x: 1083, startPoint y: 334, endPoint x: 963, endPoint y: 332, distance: 120.0
click at [963, 332] on div "Delivered [DATE] Promised by [DATE] On-Time" at bounding box center [1053, 341] width 406 height 72
copy div "[DATE]"
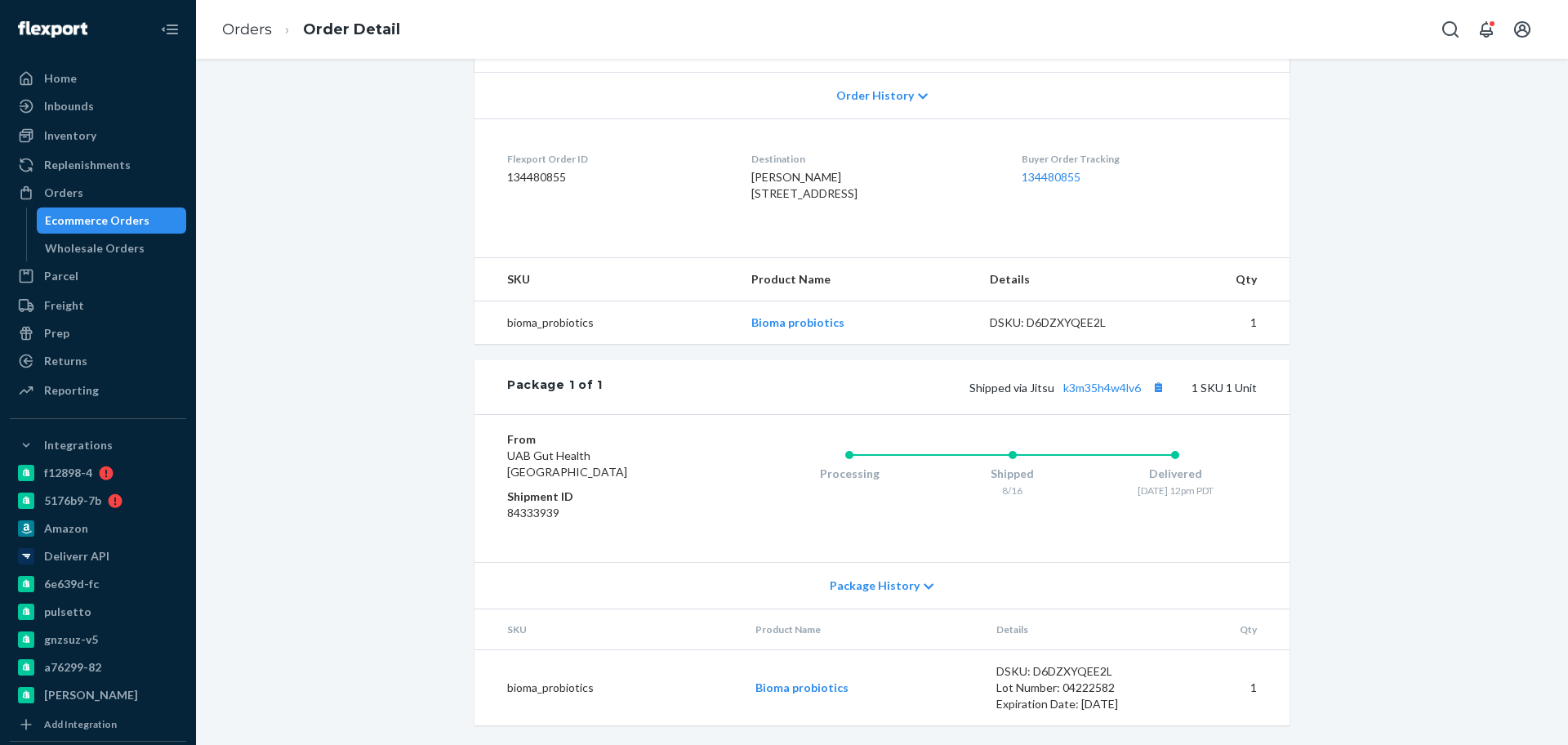
scroll to position [387, 0]
click at [1120, 384] on link "k3m35h4w4lv6" at bounding box center [1102, 387] width 78 height 14
click at [1153, 387] on button "Copy tracking number" at bounding box center [1158, 387] width 21 height 21
click at [462, 212] on div "Website Order # BIO-2448853 • Standard / $6.01 View Details Submit Claim Create…" at bounding box center [881, 235] width 839 height 980
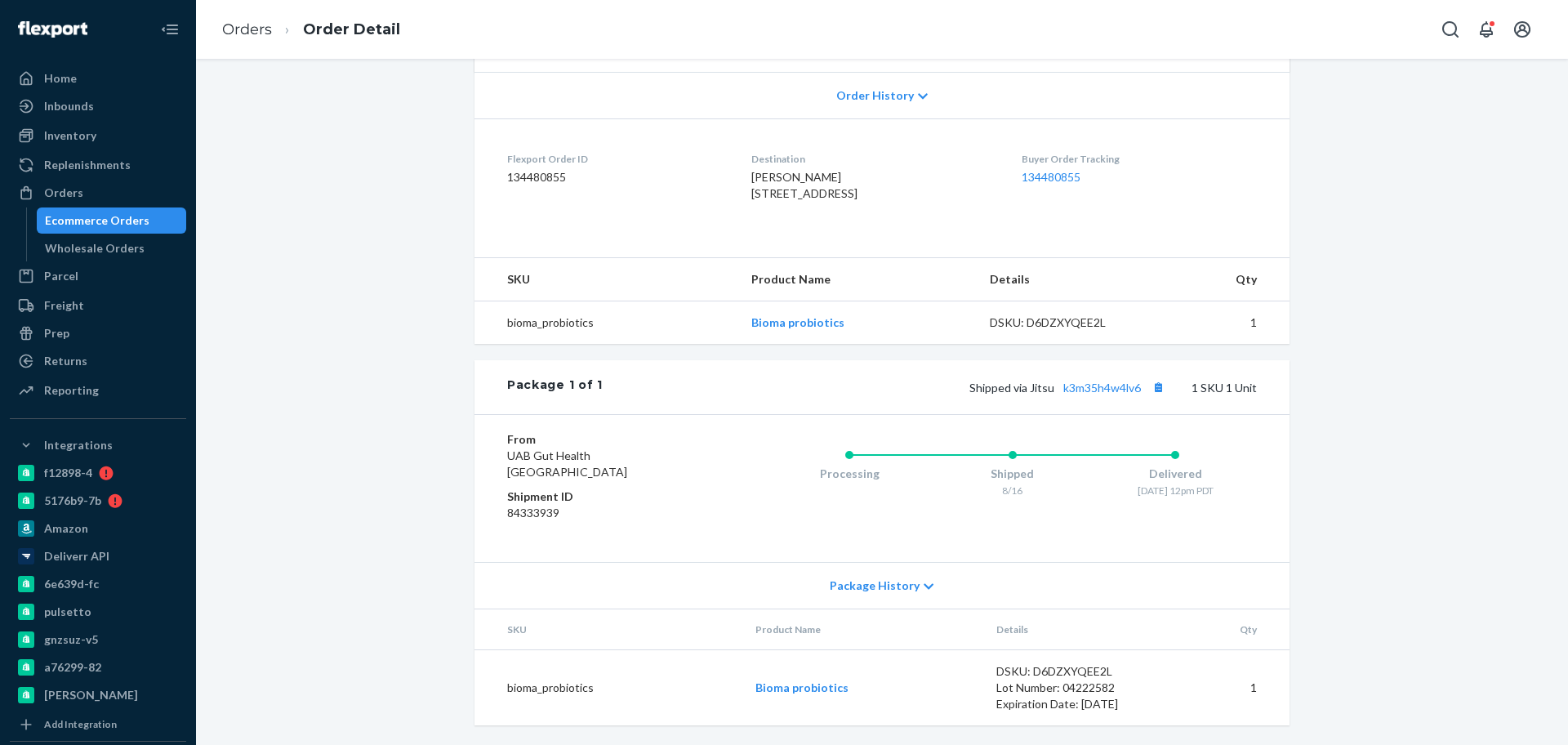
click at [393, 211] on div "Website Order # BIO-2448853 • Standard / $6.01 View Details Submit Claim Create…" at bounding box center [881, 245] width 1347 height 1000
click at [405, 220] on div "Website Order # BIO-2448853 • Standard / $6.01 View Details Submit Claim Create…" at bounding box center [881, 245] width 1347 height 1000
click at [148, 227] on div "Ecommerce Orders" at bounding box center [111, 221] width 147 height 23
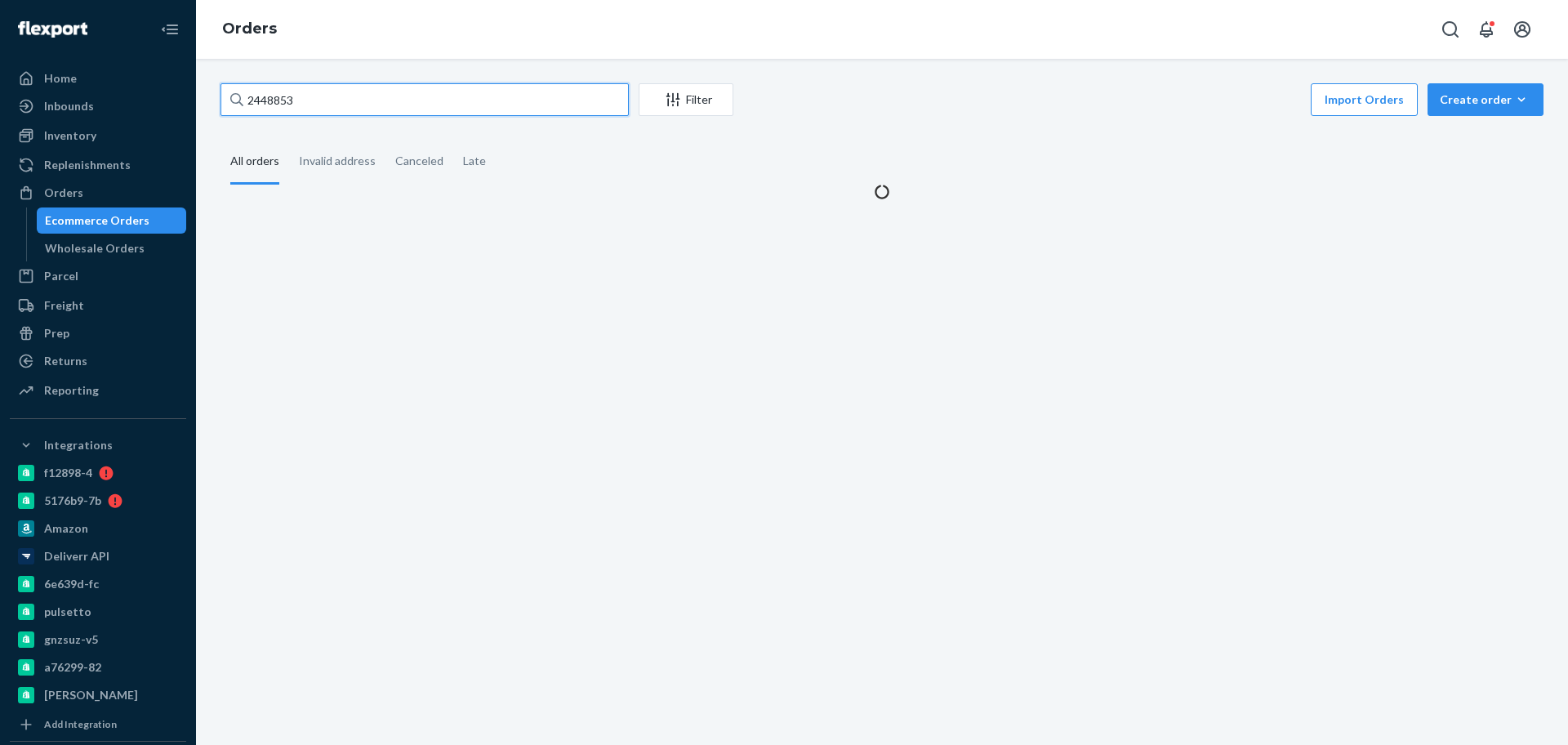
click at [400, 102] on input "2448853" at bounding box center [425, 100] width 409 height 33
paste input "2334782"
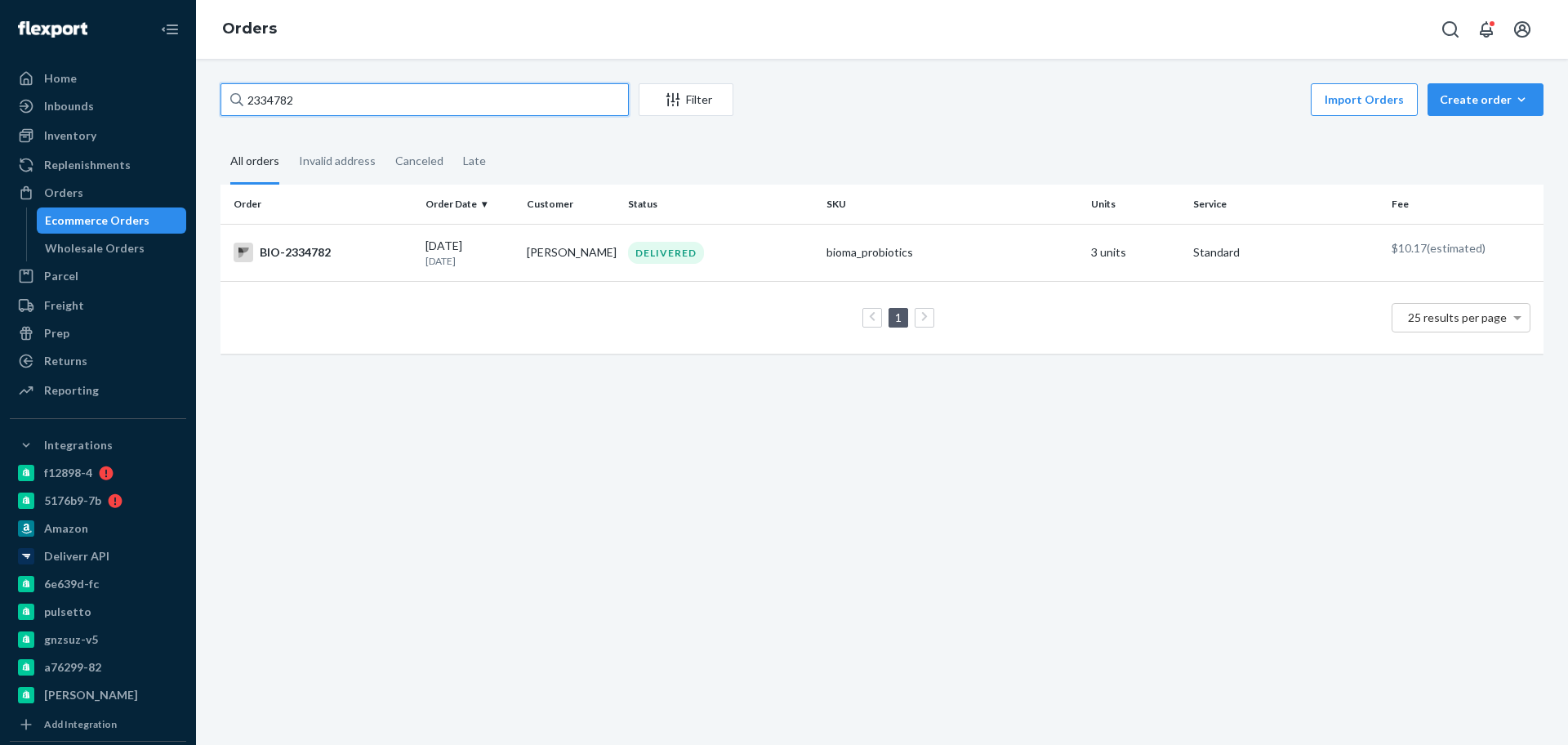
click at [338, 92] on input "2334782" at bounding box center [425, 100] width 409 height 33
paste input "text"
type input "2334782"
click at [373, 253] on div "BIO-2334782" at bounding box center [323, 252] width 179 height 19
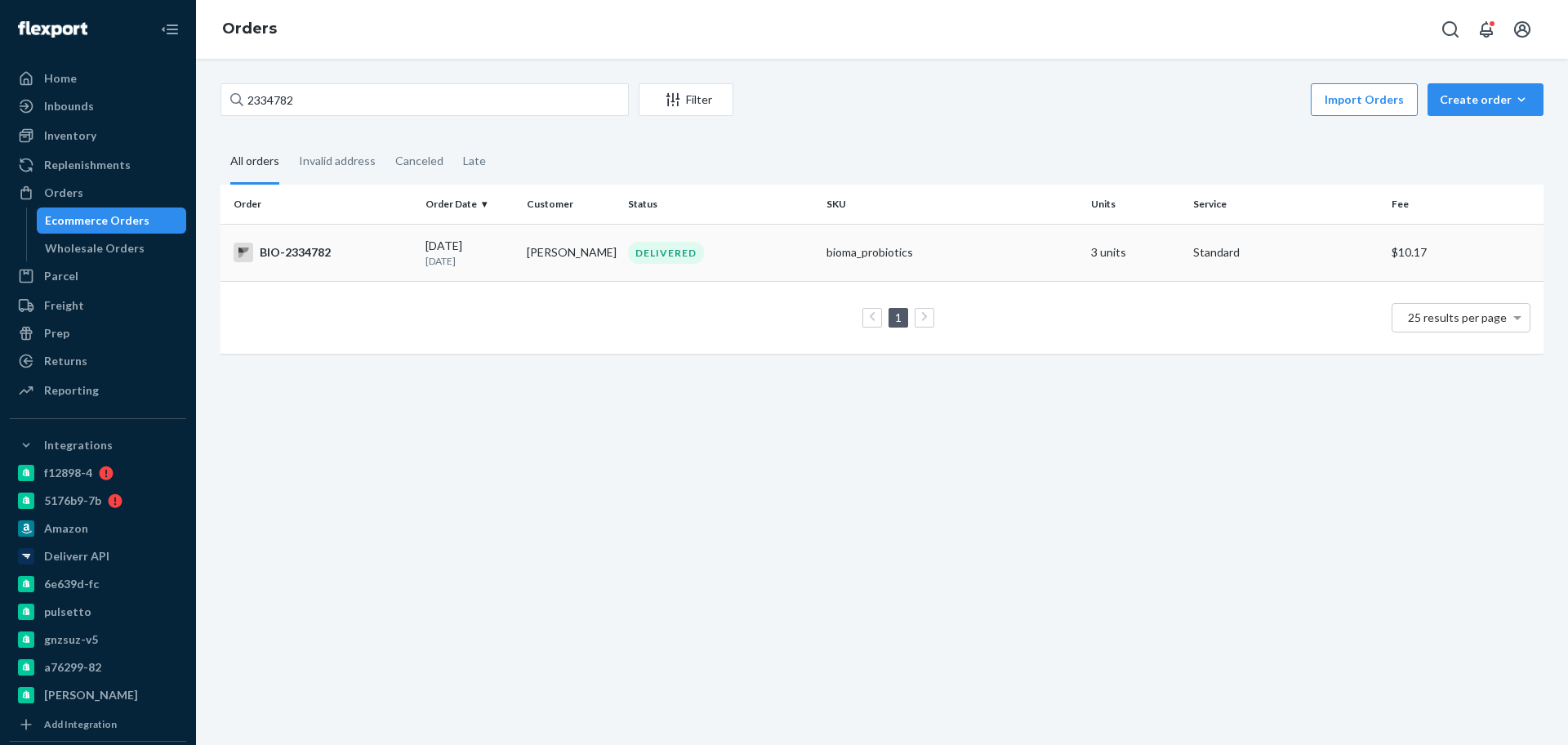
click at [373, 253] on div "2334782 Filter Import Orders Create order Ecommerce order Removal order All ord…" at bounding box center [882, 401] width 1372 height 686
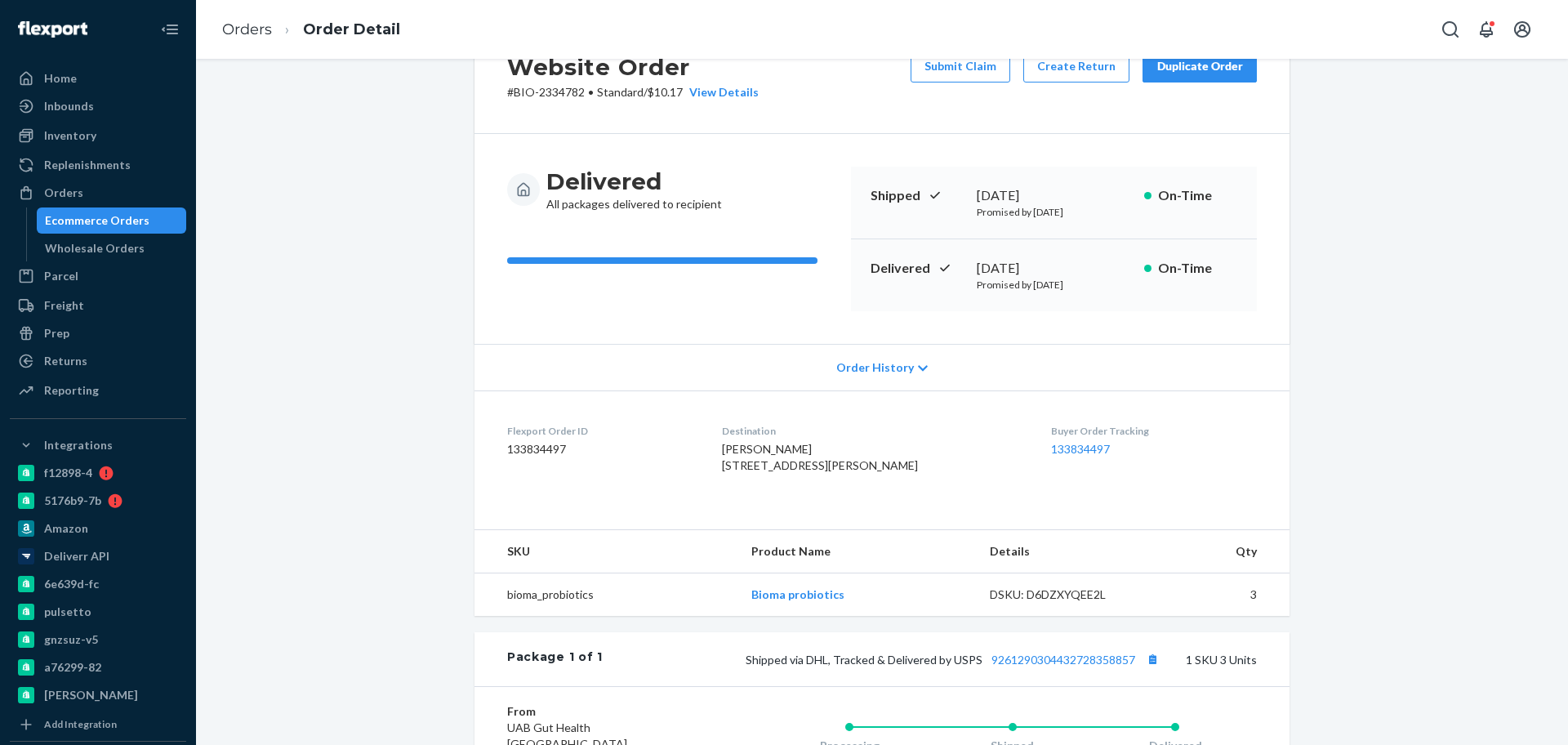
scroll to position [102, 0]
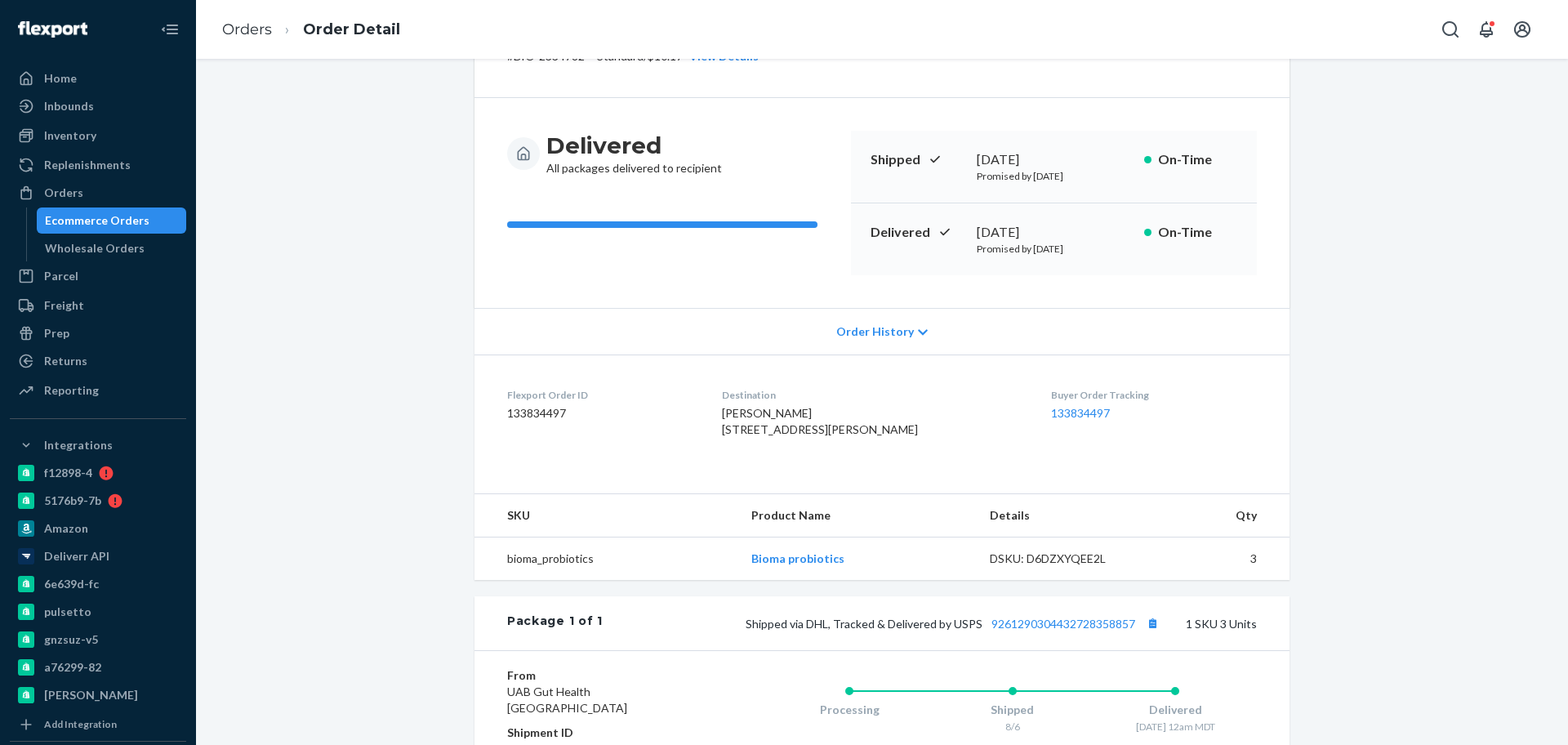
click at [147, 213] on div "Ecommerce Orders" at bounding box center [111, 221] width 147 height 23
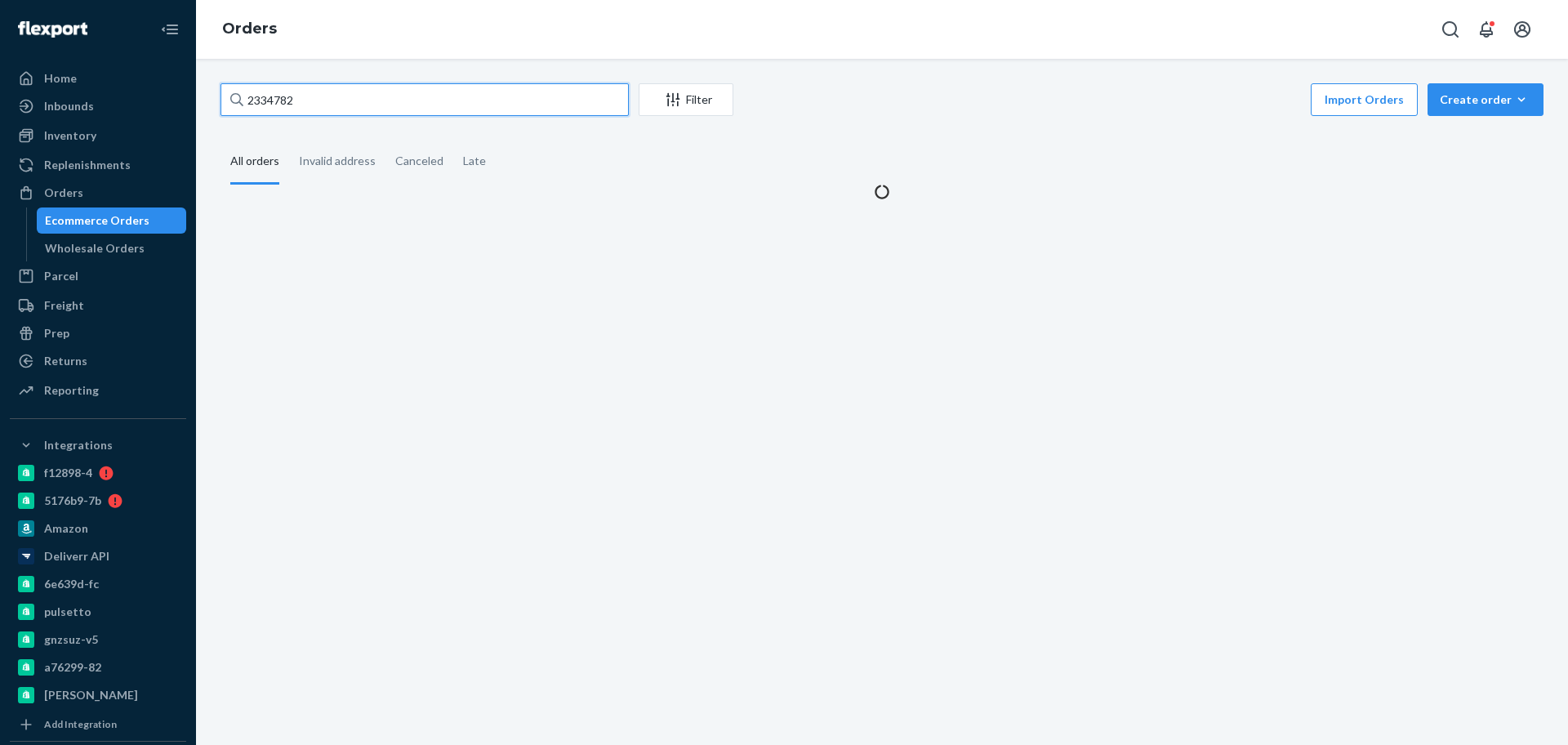
click at [370, 98] on input "2334782" at bounding box center [425, 100] width 409 height 33
paste input "1772410"
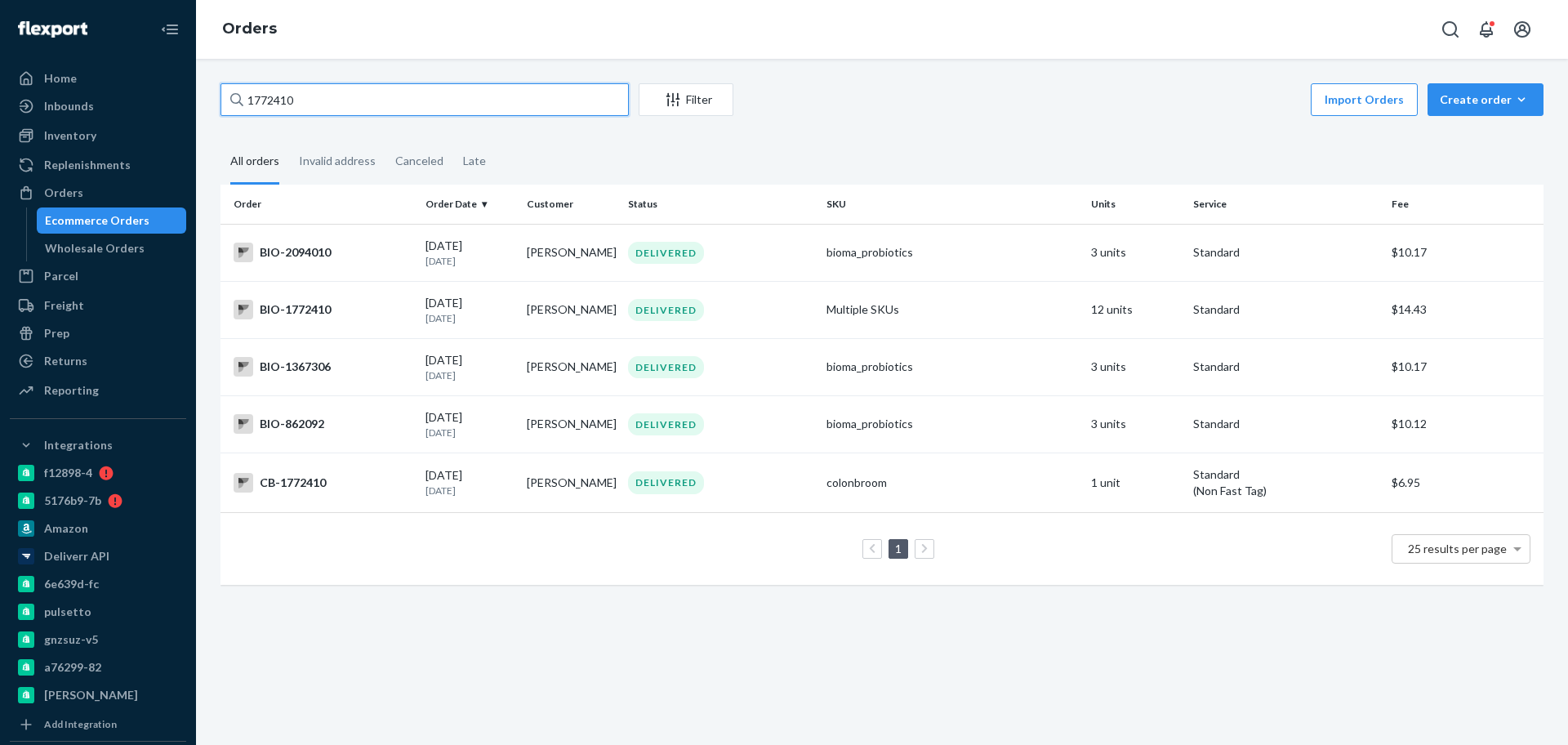
type input "1772410"
click at [400, 309] on div "BIO-1772410" at bounding box center [323, 309] width 179 height 19
click at [400, 309] on div "1772410 Filter Import Orders Create order Ecommerce order Removal order All ord…" at bounding box center [882, 401] width 1372 height 686
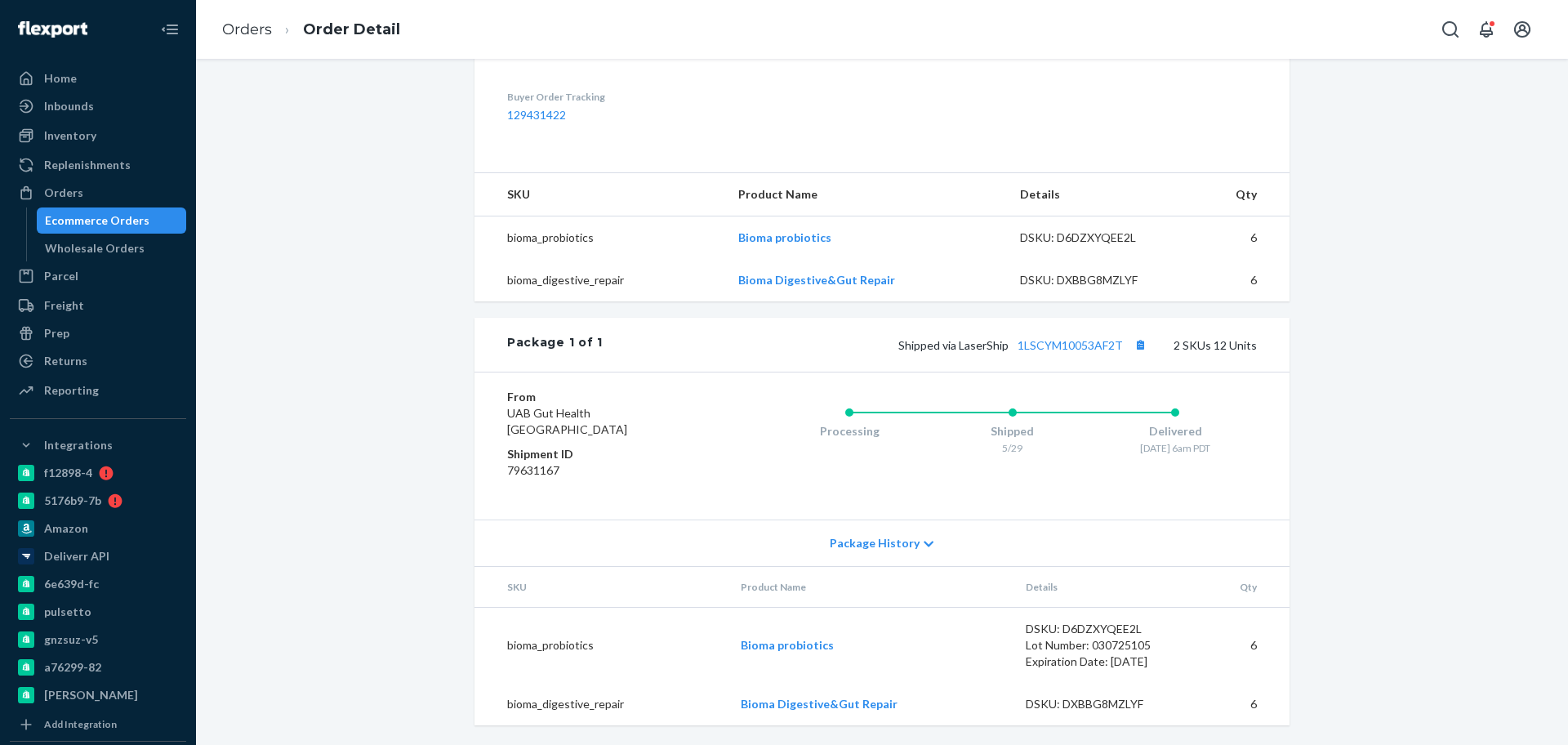
scroll to position [515, 0]
drag, startPoint x: 907, startPoint y: 698, endPoint x: 713, endPoint y: 697, distance: 194.0
click at [713, 697] on tr "bioma_digestive_repair Bioma Digestive&Gut Repair DSKU: DXBBG8MZLYF 6" at bounding box center [882, 704] width 815 height 43
copy tr "Bioma Digestive&Gut Repair"
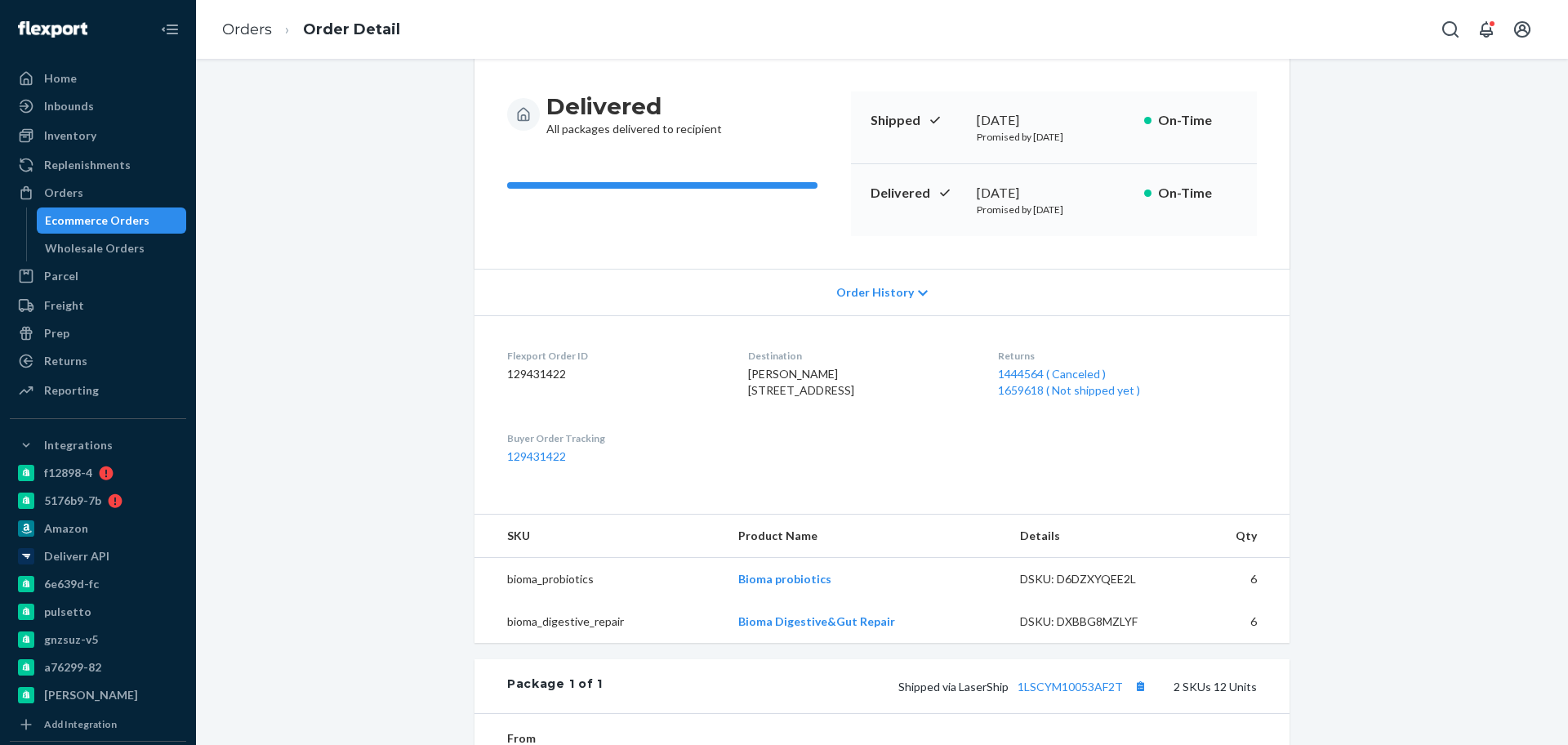
scroll to position [209, 0]
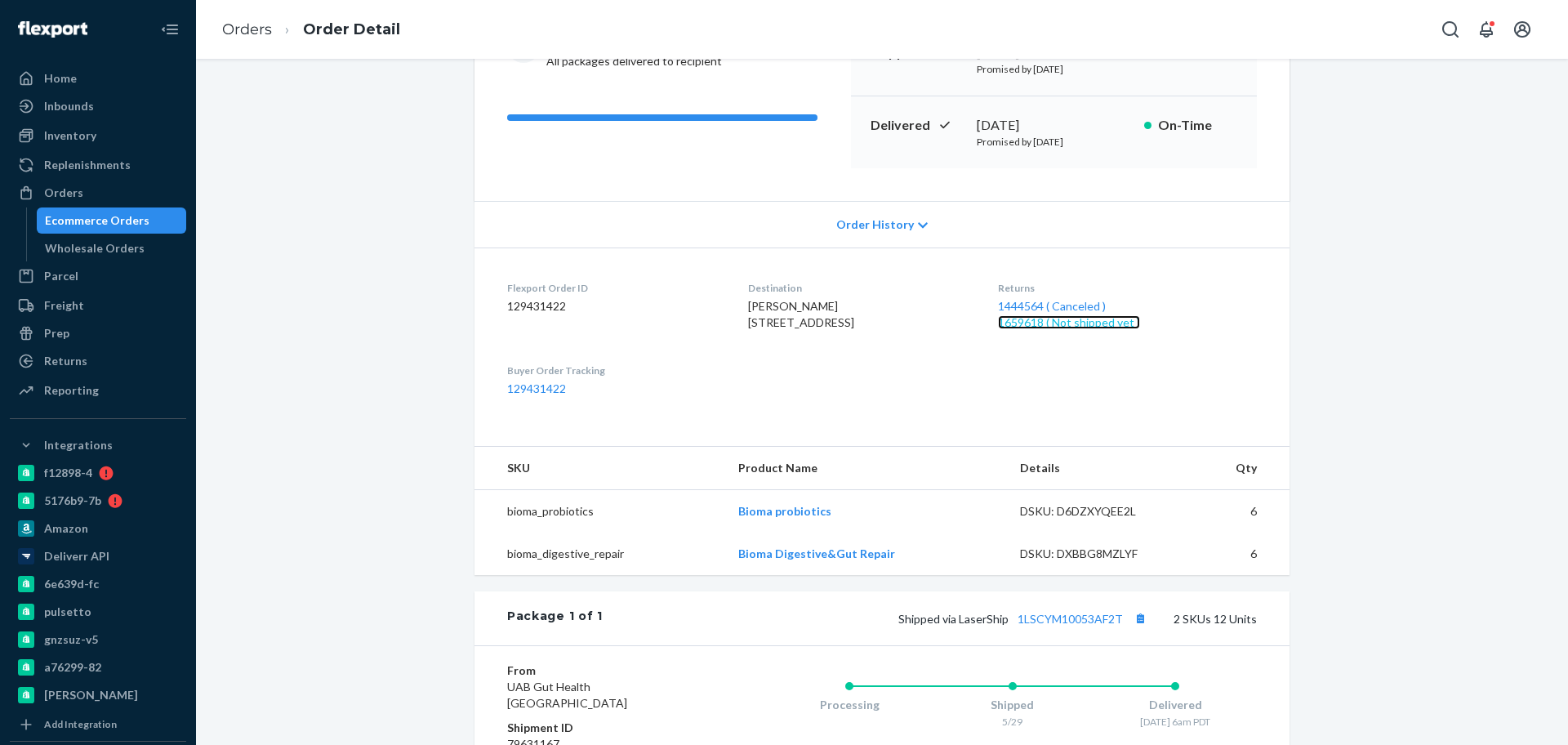
click at [1072, 319] on link "1659618 ( Not shipped yet )" at bounding box center [1069, 322] width 142 height 14
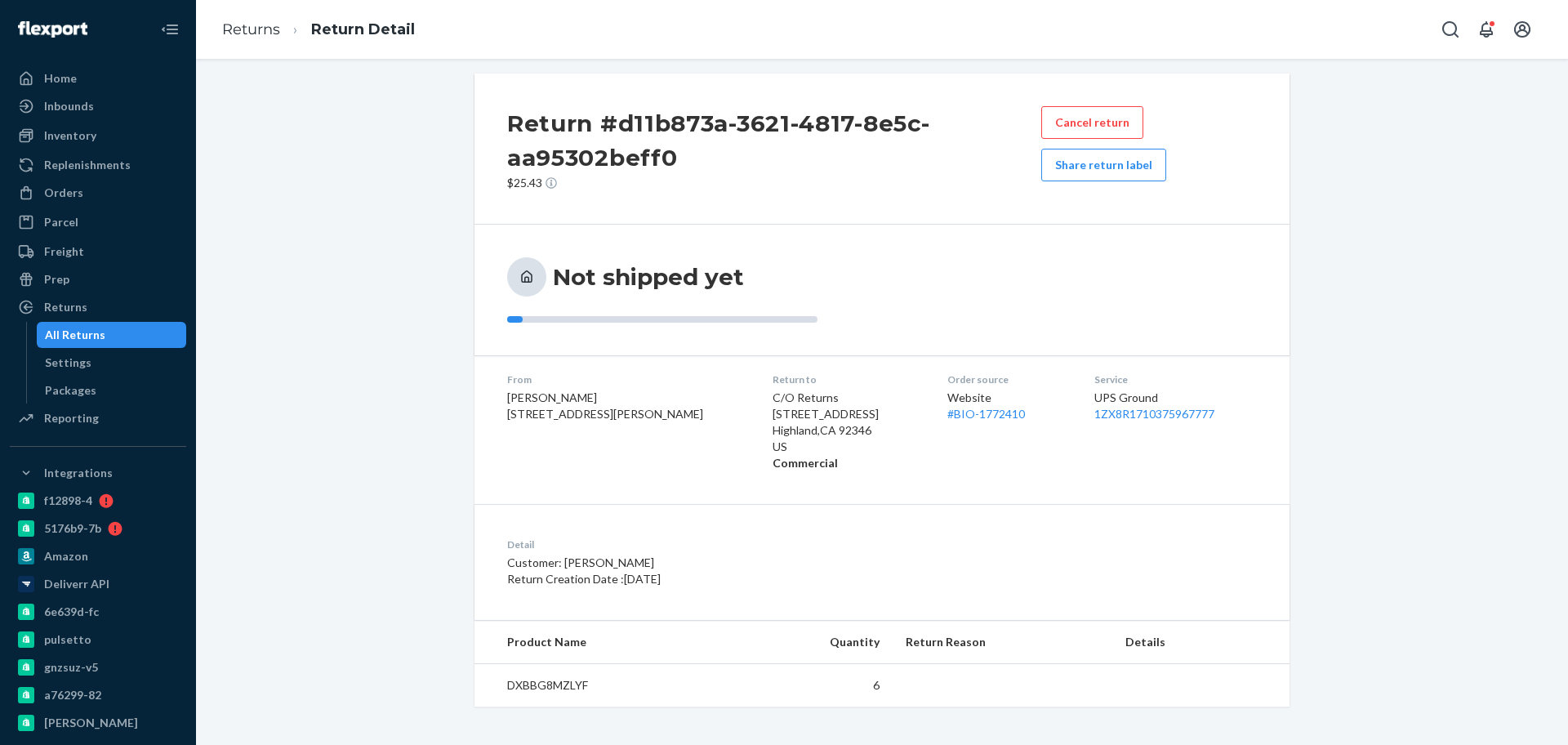
scroll to position [13, 0]
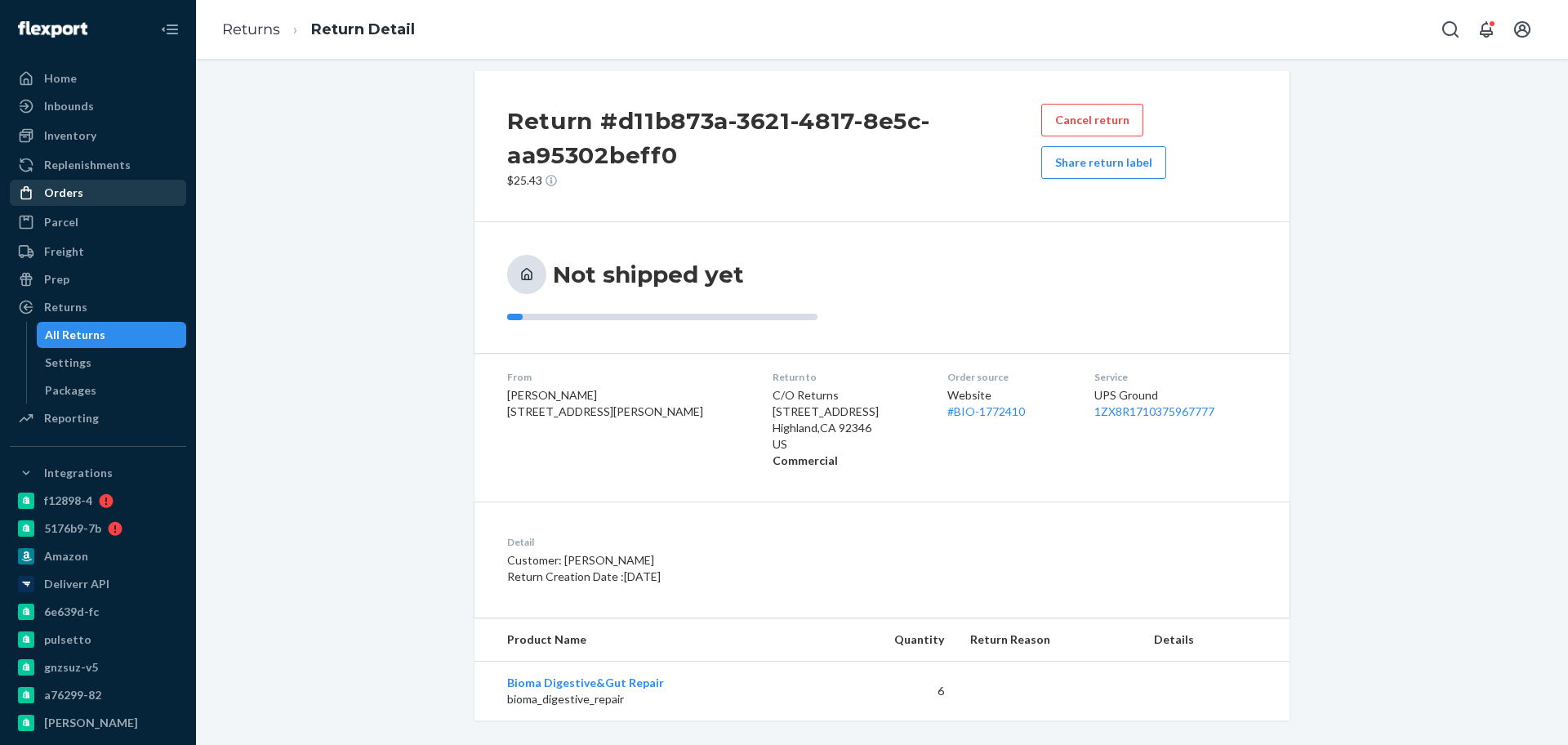
click at [81, 186] on div "Orders" at bounding box center [98, 193] width 173 height 23
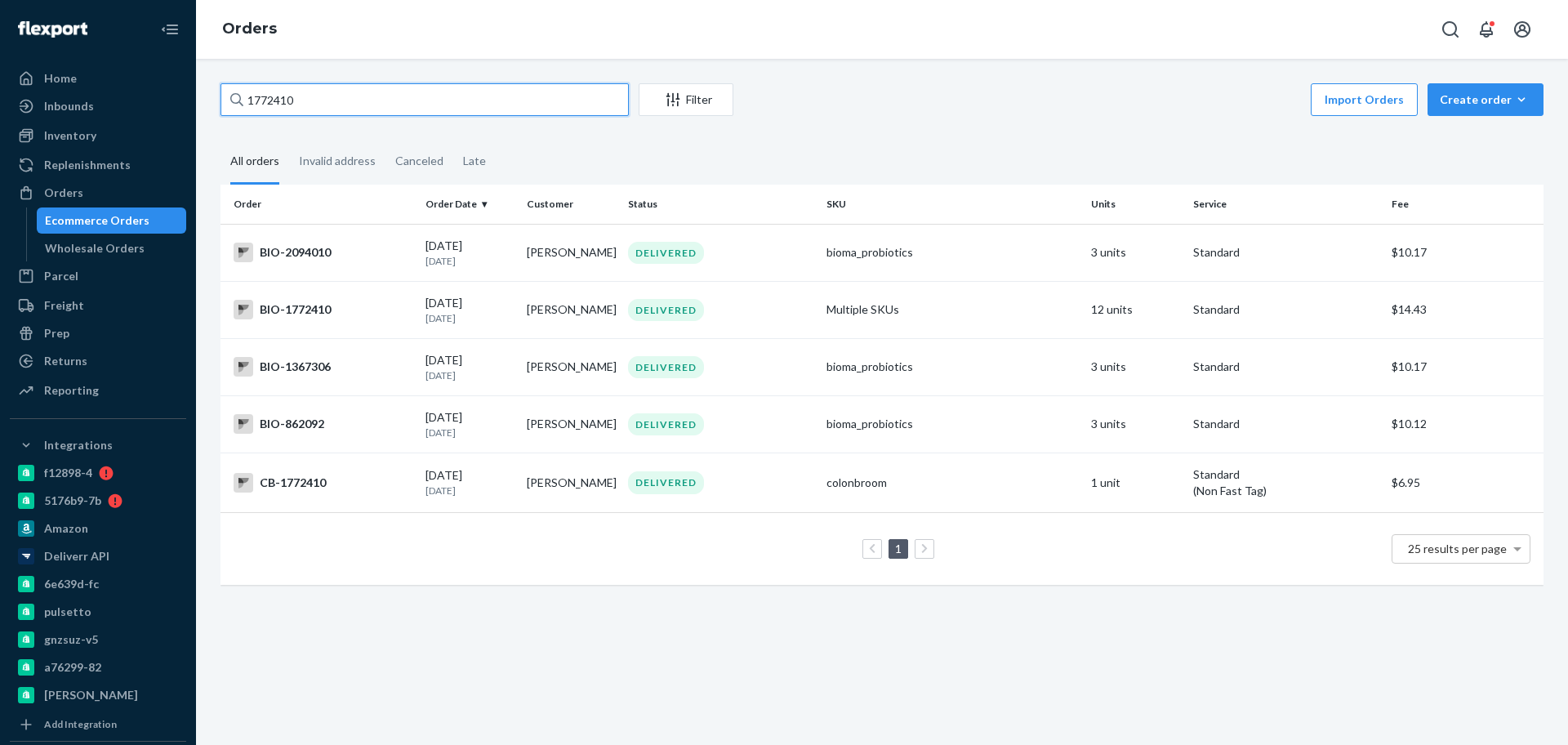
click at [329, 102] on input "1772410" at bounding box center [425, 100] width 409 height 33
paste input "2301913"
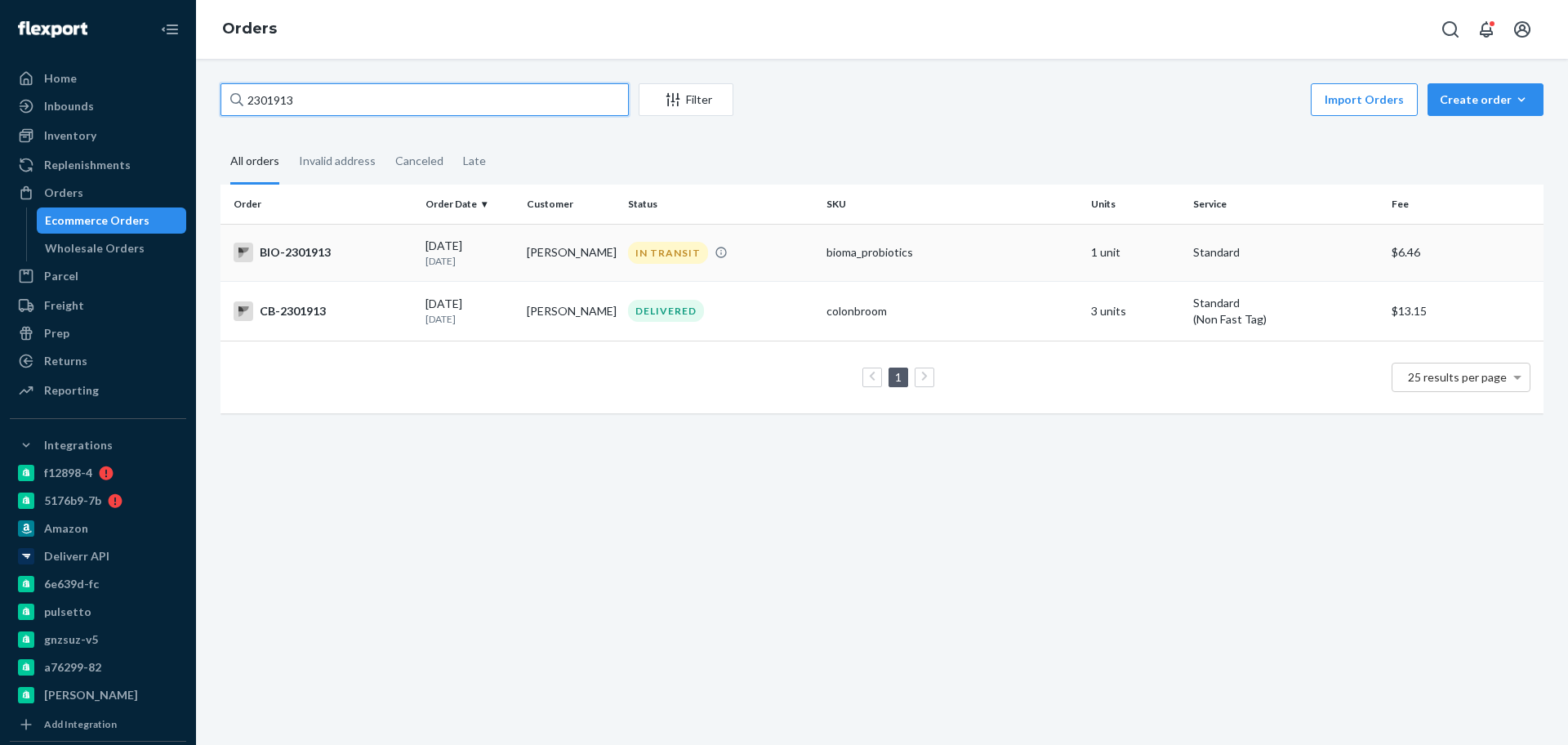
type input "2301913"
click at [383, 258] on div "BIO-2301913" at bounding box center [323, 252] width 179 height 19
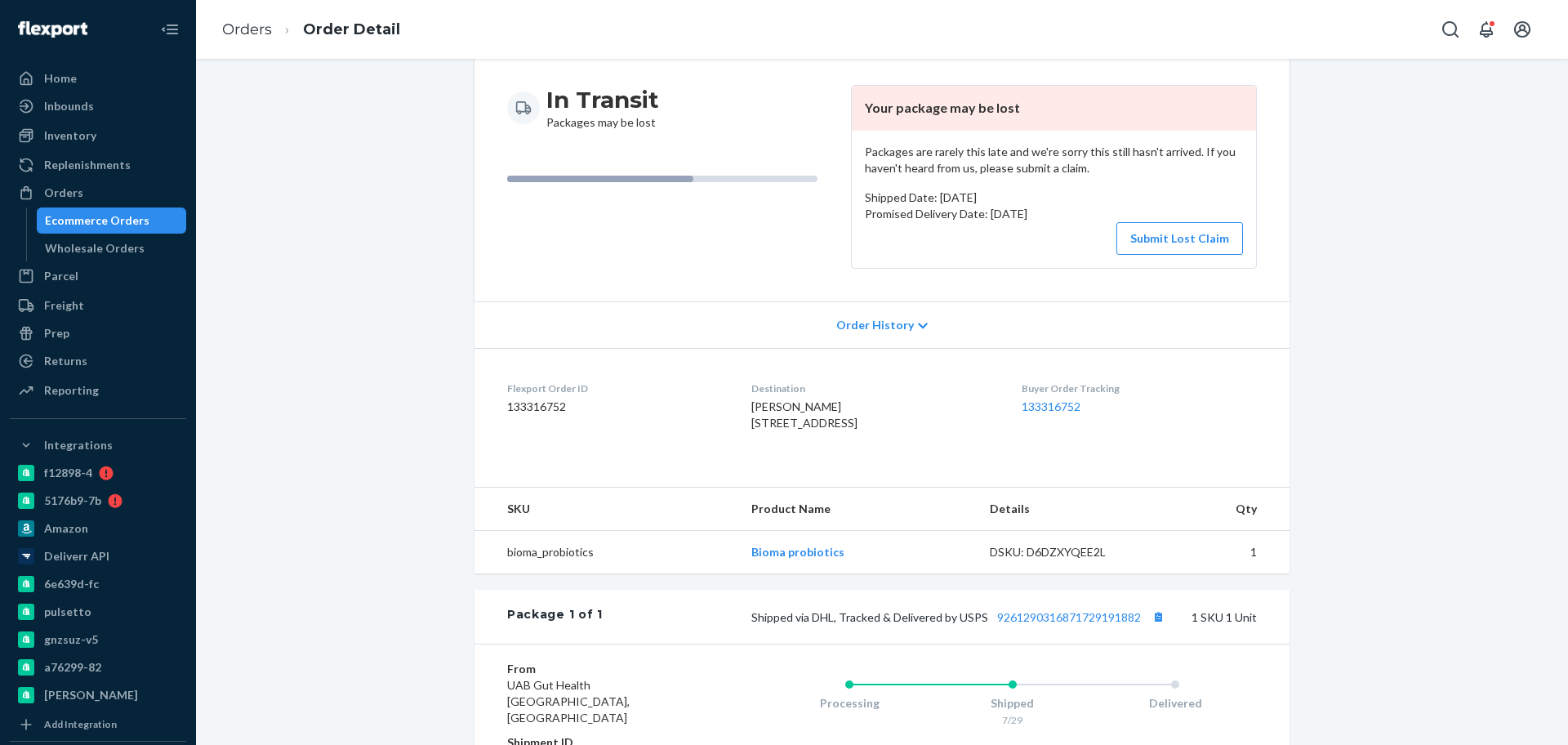
scroll to position [204, 0]
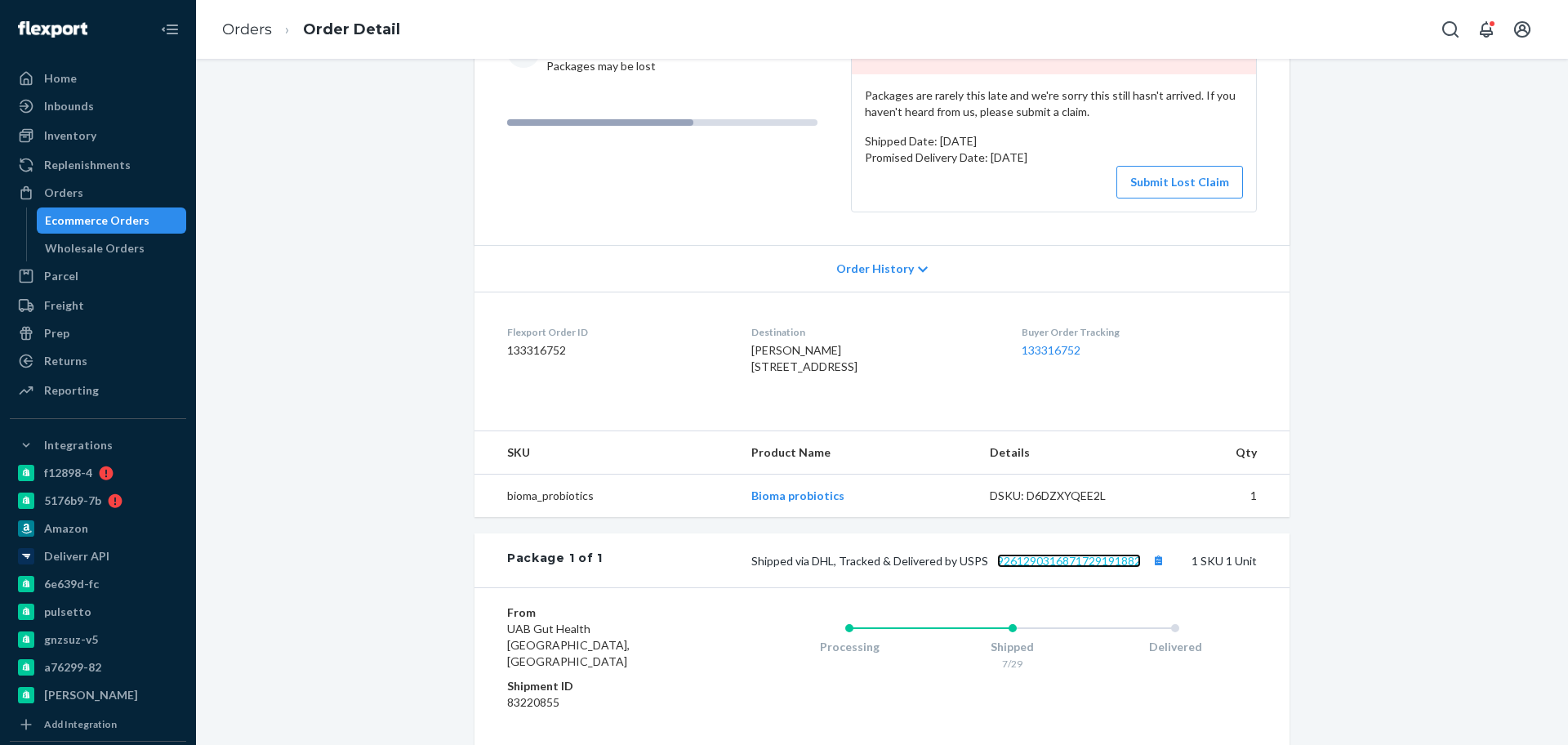
click at [1053, 568] on link "9261290316871729191882" at bounding box center [1069, 560] width 144 height 14
click at [308, 181] on div "Website Order # BIO-2301913 • Standard / $6.46 View Details Create Return Dupli…" at bounding box center [881, 407] width 1347 height 1055
drag, startPoint x: 394, startPoint y: 260, endPoint x: 397, endPoint y: 236, distance: 24.2
click at [394, 260] on div "Website Order # BIO-2301913 • Standard / $6.46 View Details Create Return Dupli…" at bounding box center [881, 407] width 1347 height 1055
drag, startPoint x: 385, startPoint y: 395, endPoint x: 382, endPoint y: 376, distance: 19.2
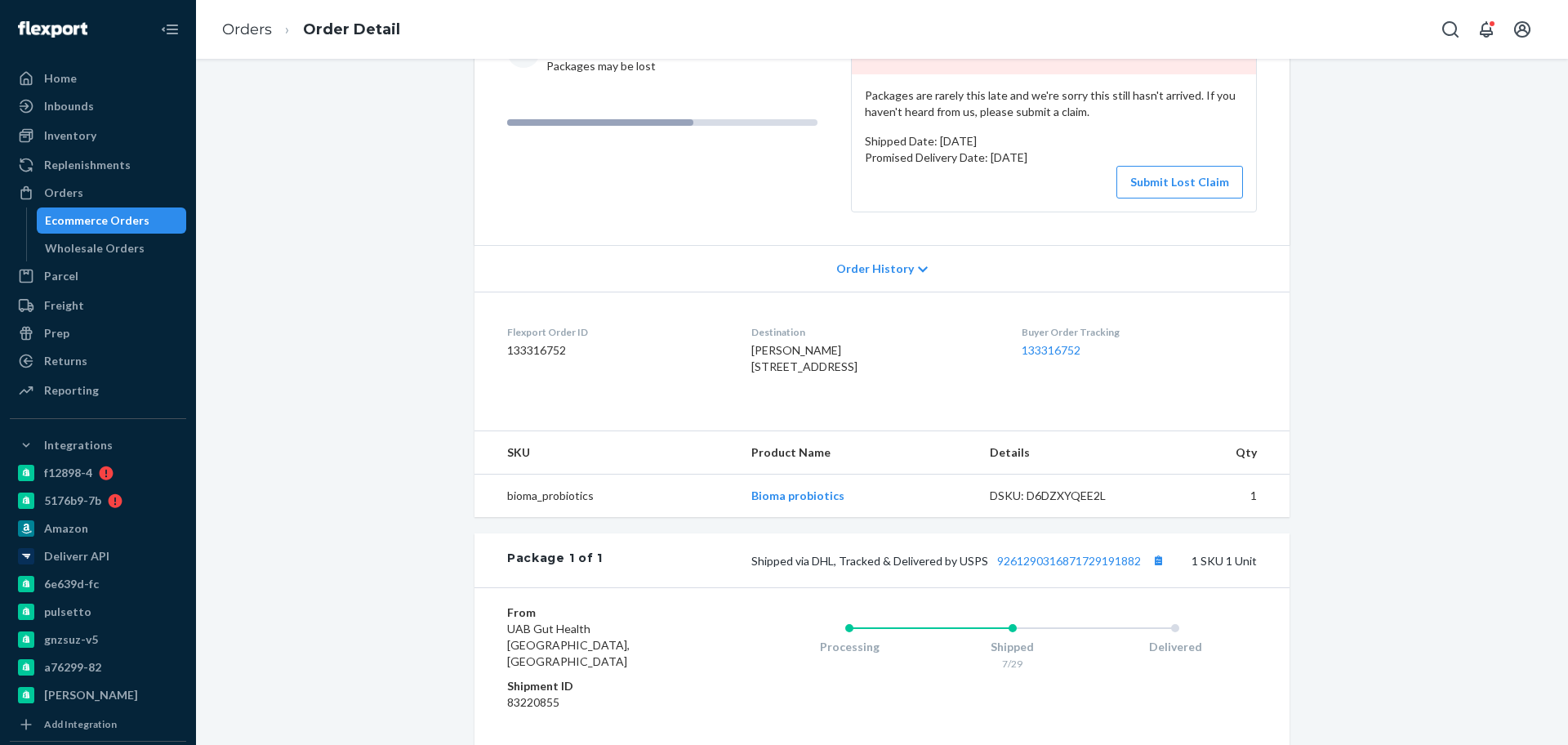
click at [384, 395] on div "Website Order # BIO-2301913 • Standard / $6.46 View Details Create Return Dupli…" at bounding box center [881, 407] width 1347 height 1055
click at [395, 250] on div "Website Order # BIO-2301913 • Standard / $6.46 View Details Create Return Dupli…" at bounding box center [881, 407] width 1347 height 1055
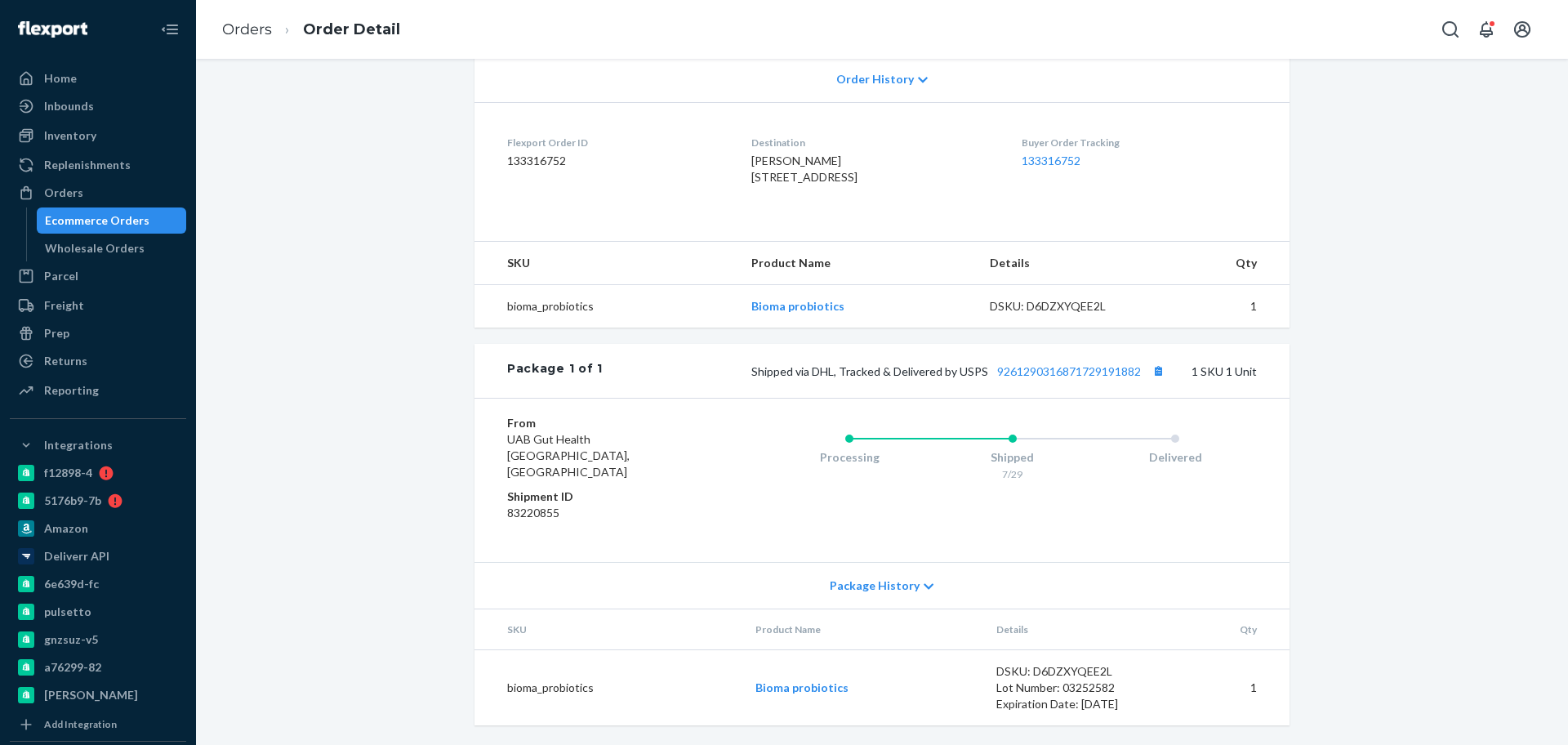
scroll to position [102, 0]
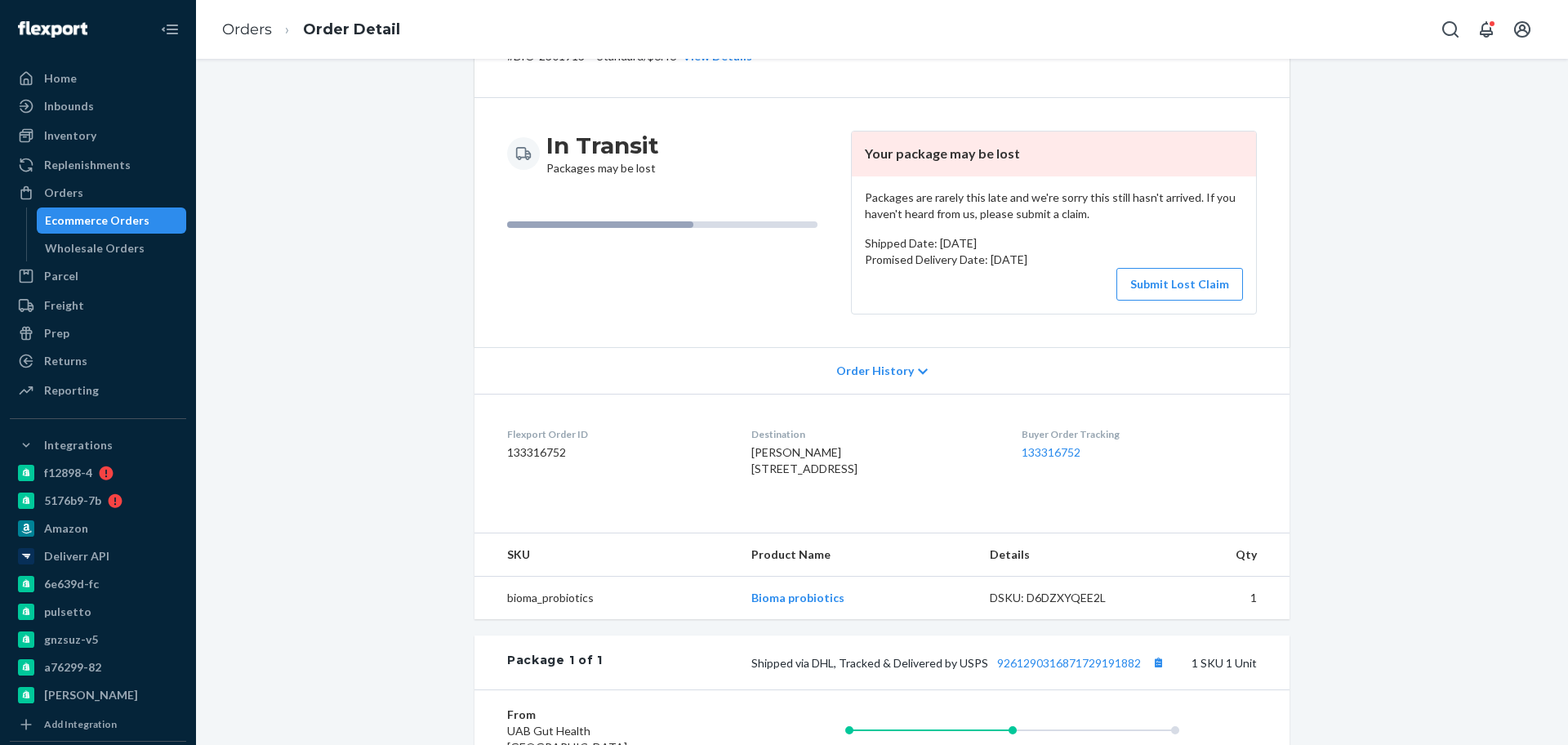
click at [361, 296] on div "Website Order # BIO-2301913 • Standard / $6.46 View Details Create Return Dupli…" at bounding box center [881, 509] width 1347 height 1055
click at [1174, 283] on button "Submit Lost Claim" at bounding box center [1180, 284] width 126 height 33
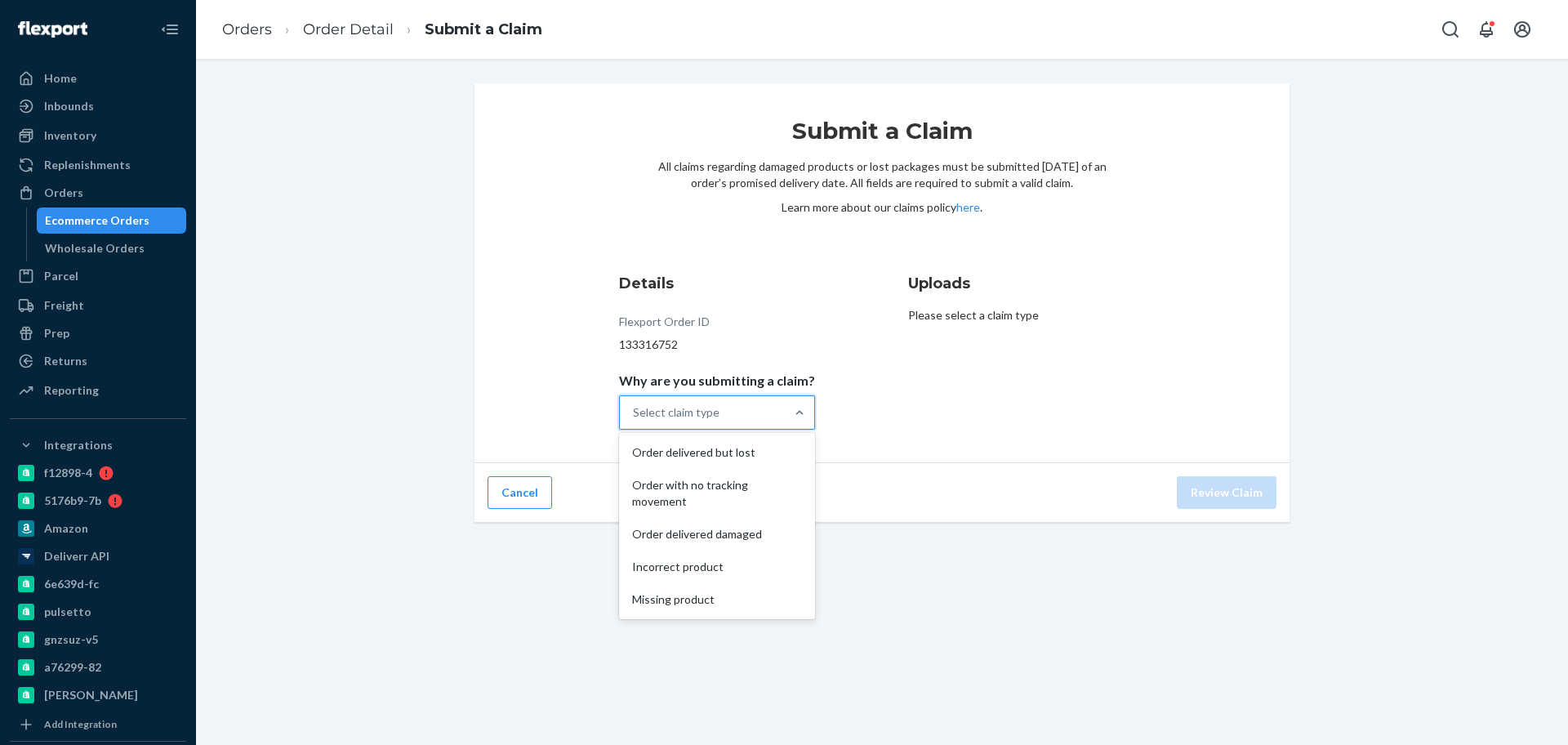
click at [649, 418] on div "Select claim type" at bounding box center [676, 412] width 87 height 17
click at [634, 418] on input "Why are you submitting a claim? option Order delivered but lost focused, 1 of 5…" at bounding box center [634, 412] width 2 height 17
click at [682, 493] on div "Order with no tracking movement" at bounding box center [717, 493] width 190 height 49
click at [634, 420] on input "Why are you submitting a claim? option Order with no tracking movement focused,…" at bounding box center [634, 412] width 2 height 17
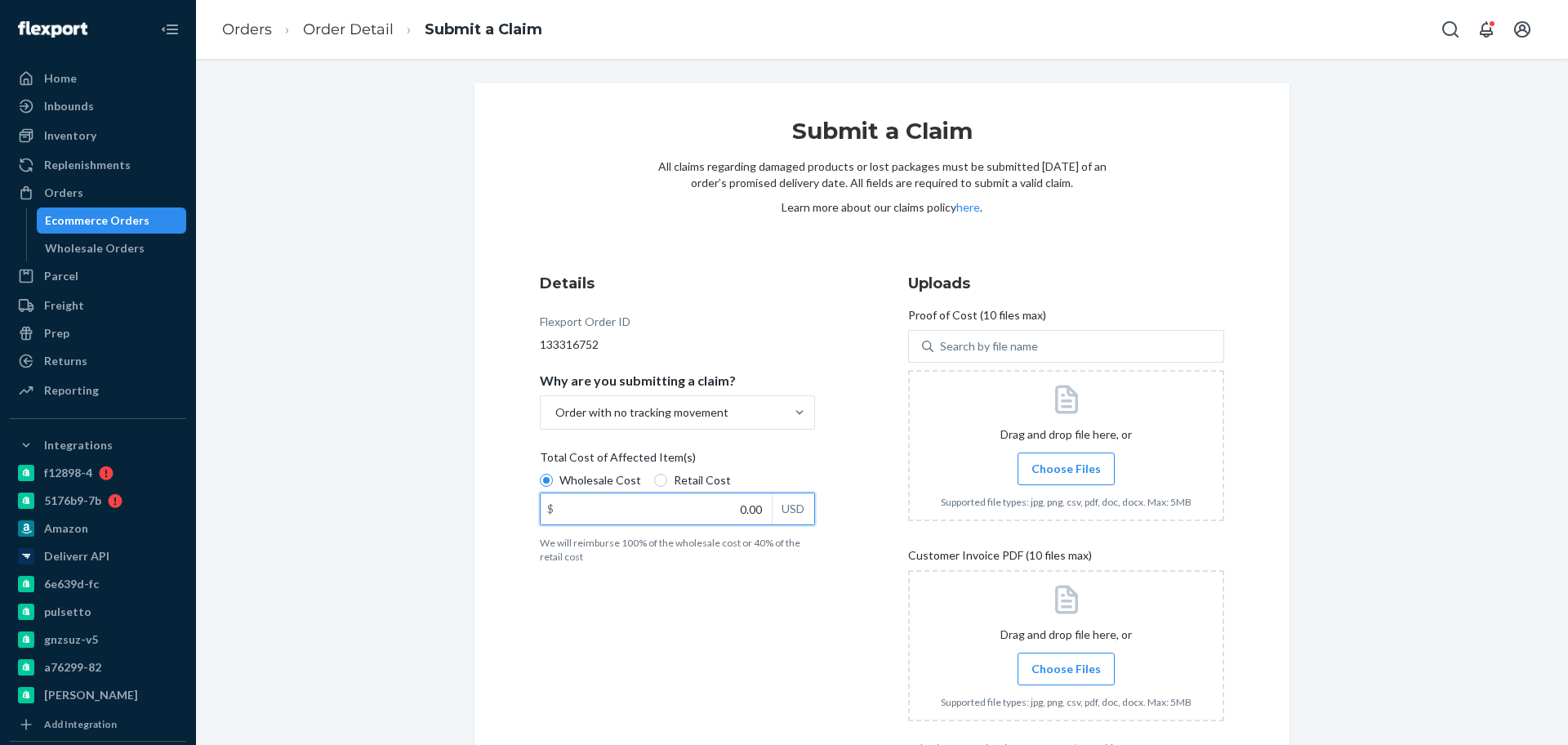
drag, startPoint x: 700, startPoint y: 510, endPoint x: 821, endPoint y: 508, distance: 121.0
click at [820, 508] on div "Details Flexport Order ID 133316752 Why are you submitting a claim? Order with …" at bounding box center [697, 514] width 316 height 502
type input "23.12"
click at [1040, 466] on span "Choose Files" at bounding box center [1065, 469] width 69 height 17
click at [1066, 466] on input "Choose Files" at bounding box center [1066, 469] width 1 height 18
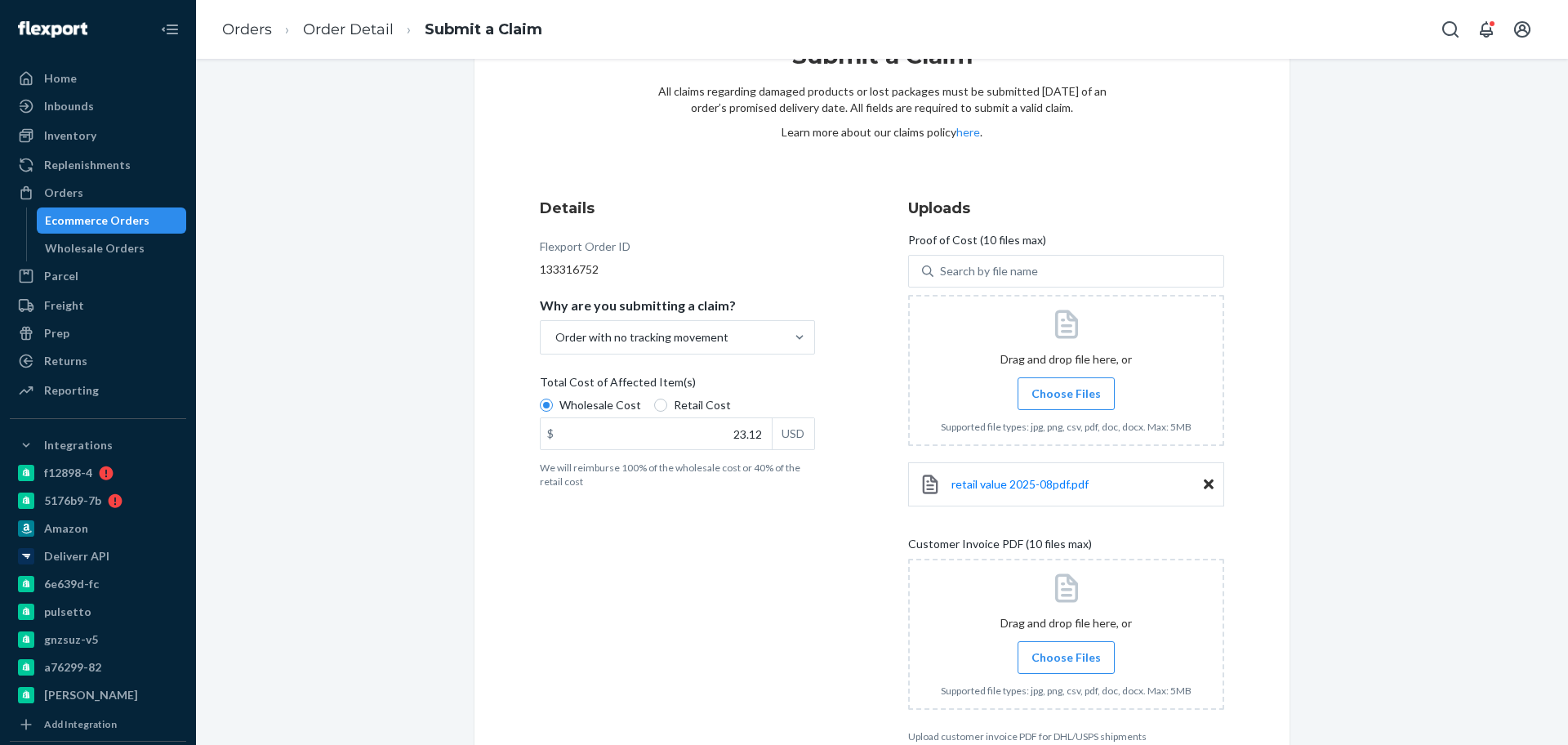
scroll to position [166, 0]
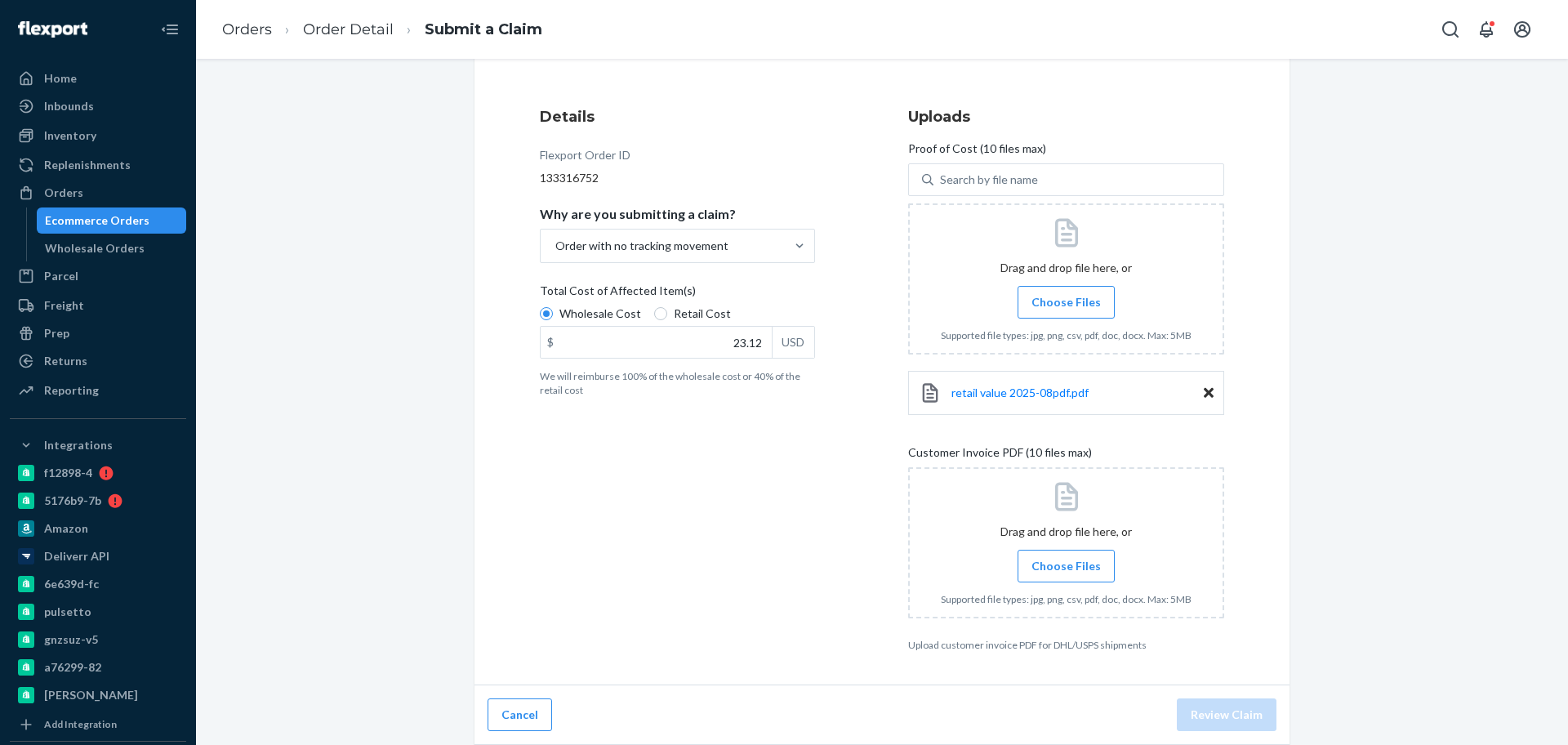
click at [1035, 563] on span "Choose Files" at bounding box center [1065, 565] width 69 height 17
click at [1066, 563] on input "Choose Files" at bounding box center [1066, 566] width 1 height 18
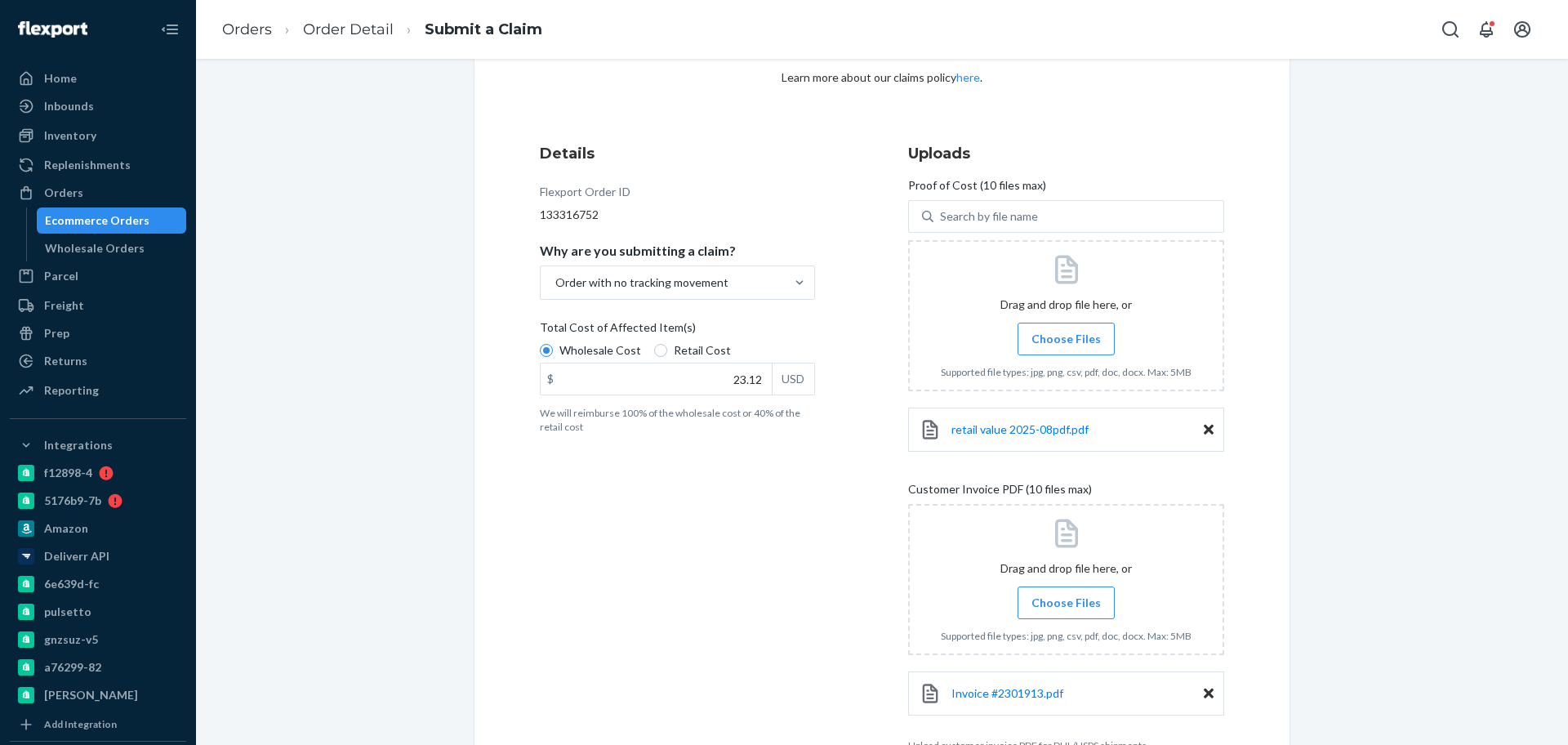
scroll to position [231, 0]
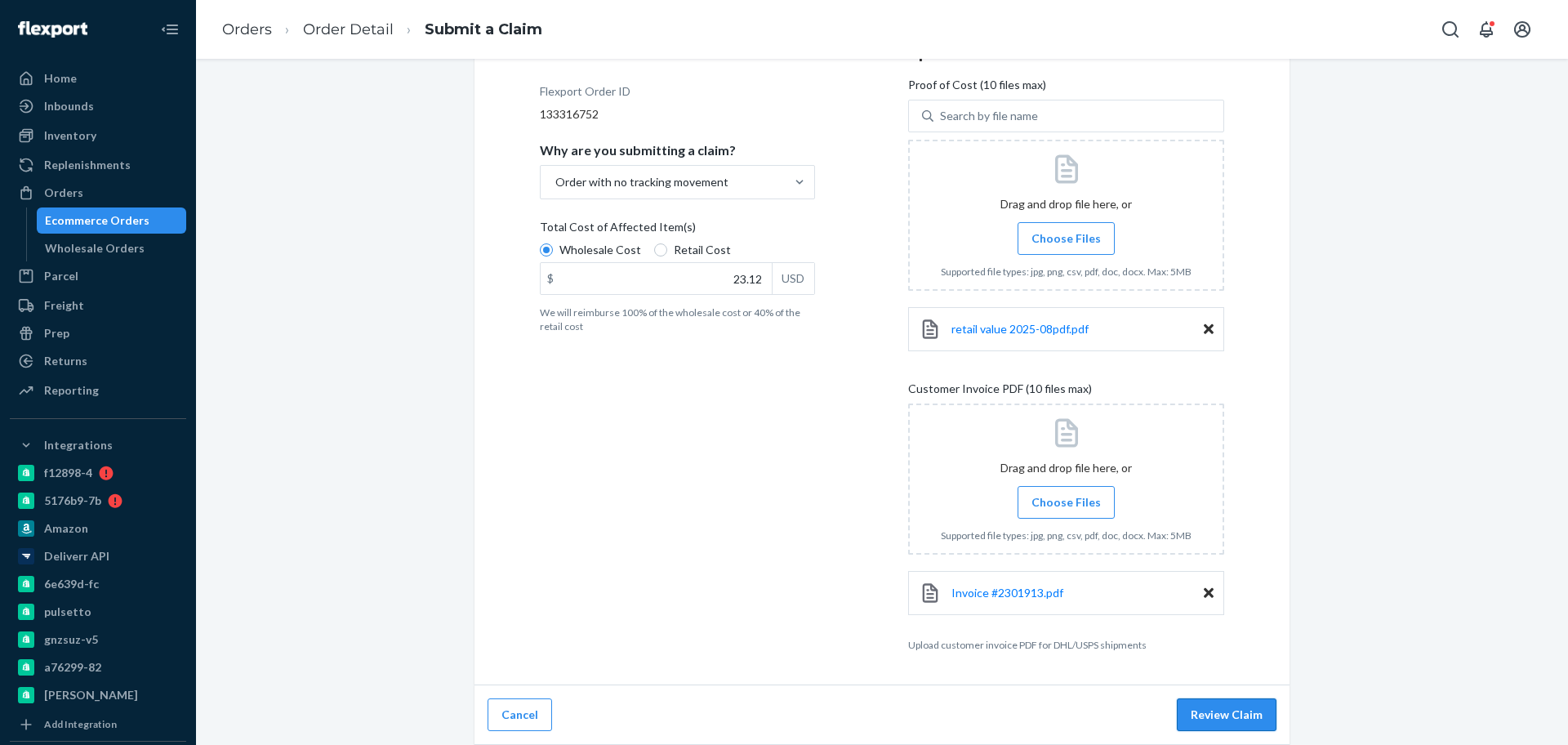
click at [1205, 711] on button "Review Claim" at bounding box center [1227, 715] width 99 height 33
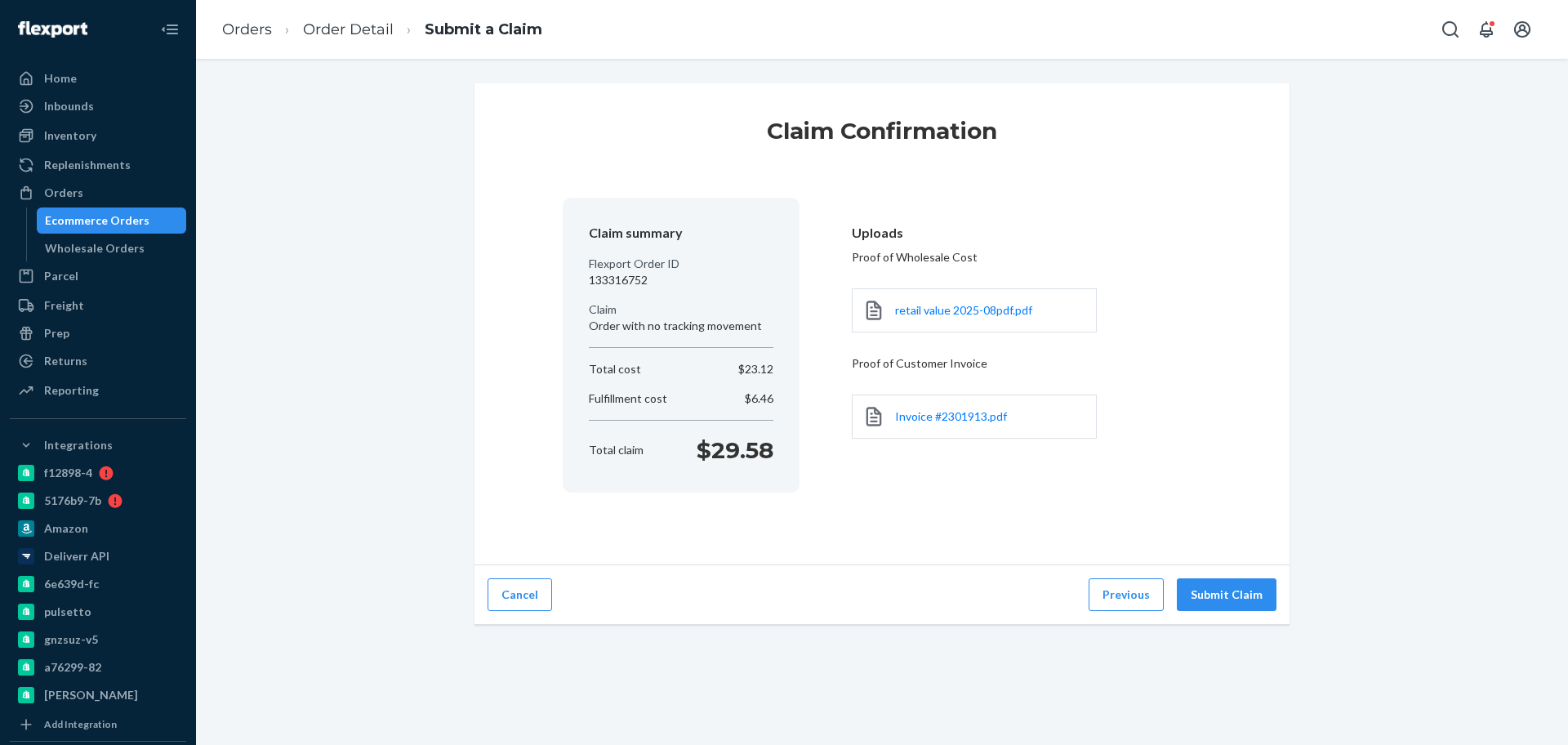
scroll to position [0, 0]
click at [1224, 589] on button "Submit Claim" at bounding box center [1227, 594] width 99 height 33
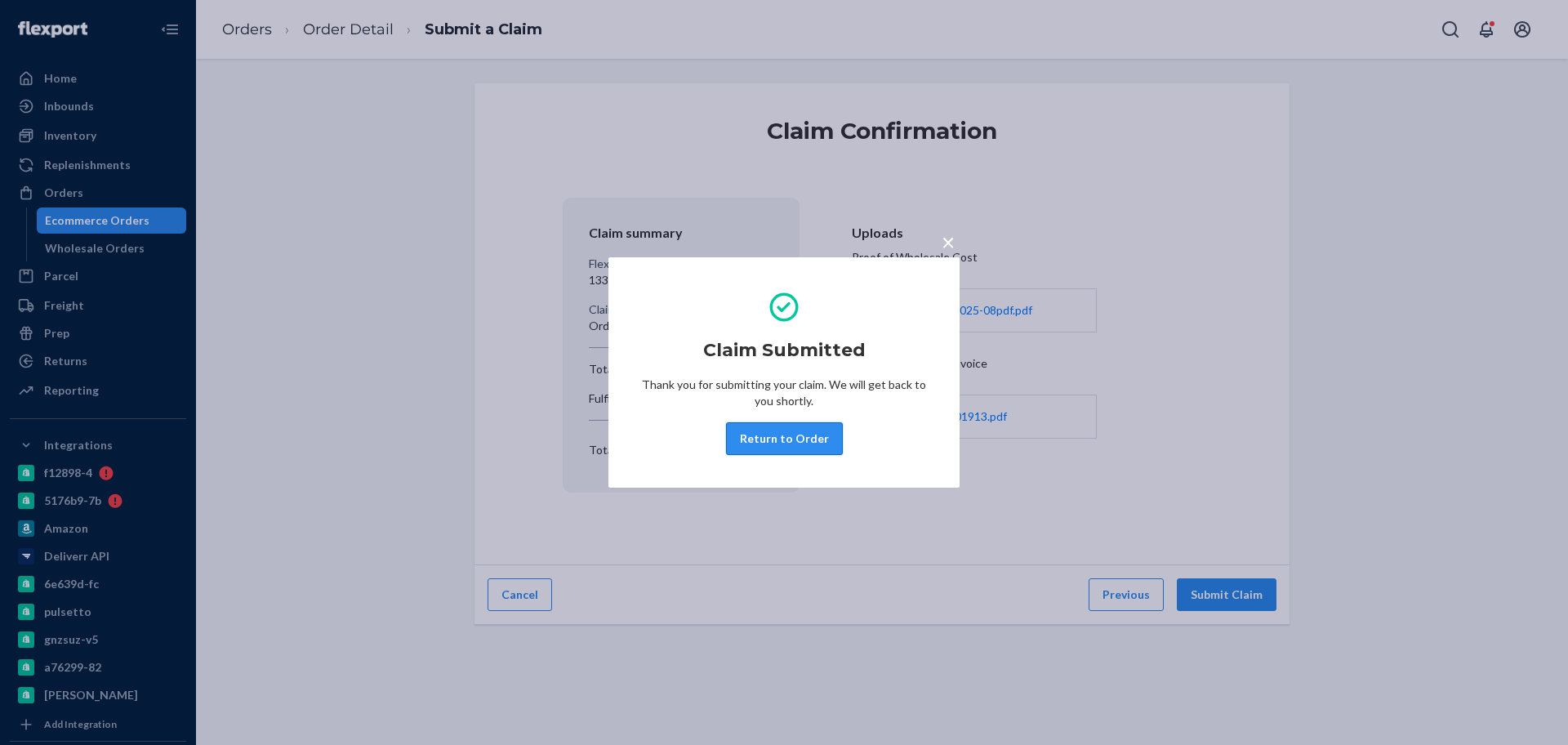
click at [787, 432] on button "Return to Order" at bounding box center [784, 439] width 117 height 33
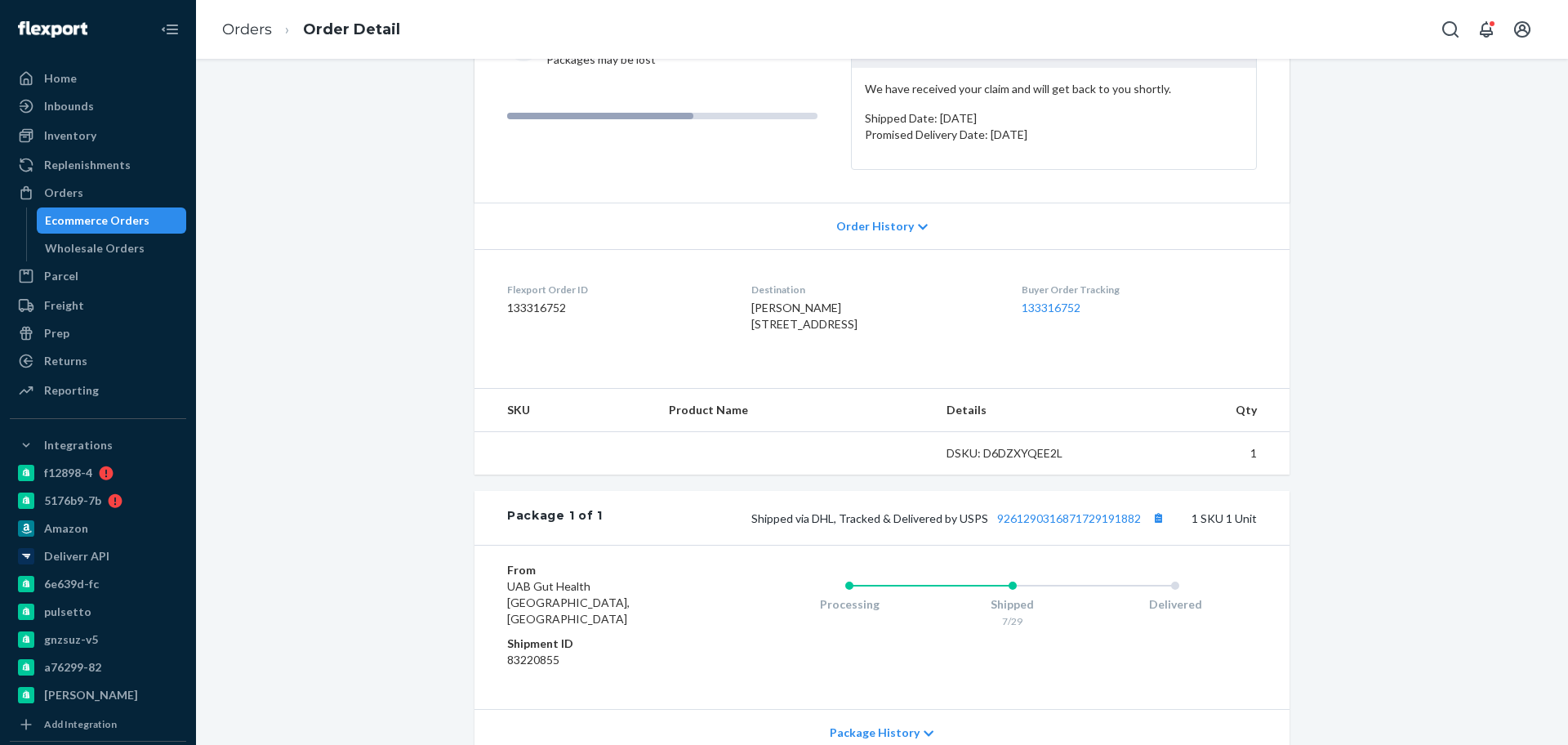
scroll to position [374, 0]
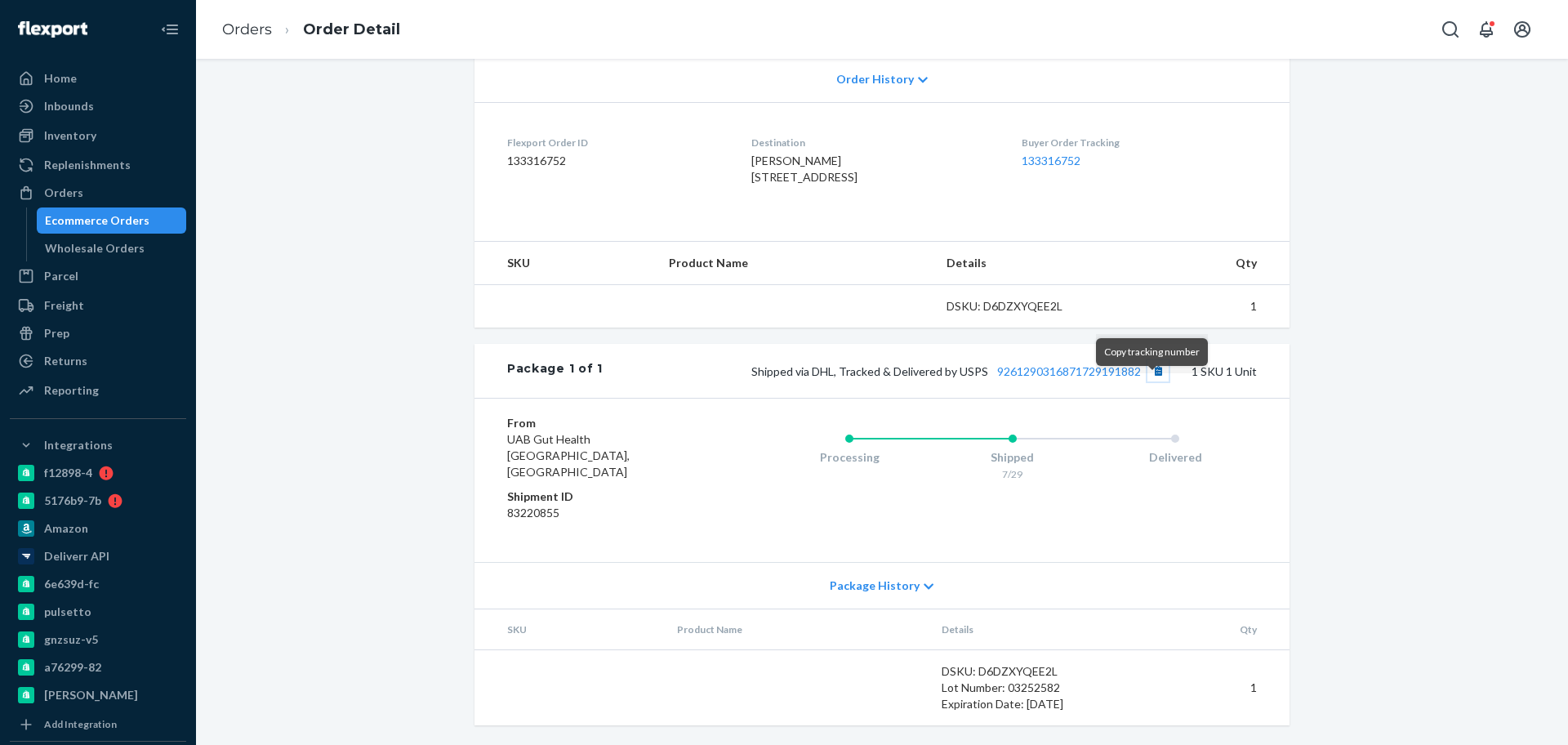
click at [1154, 381] on button "Copy tracking number" at bounding box center [1158, 371] width 21 height 21
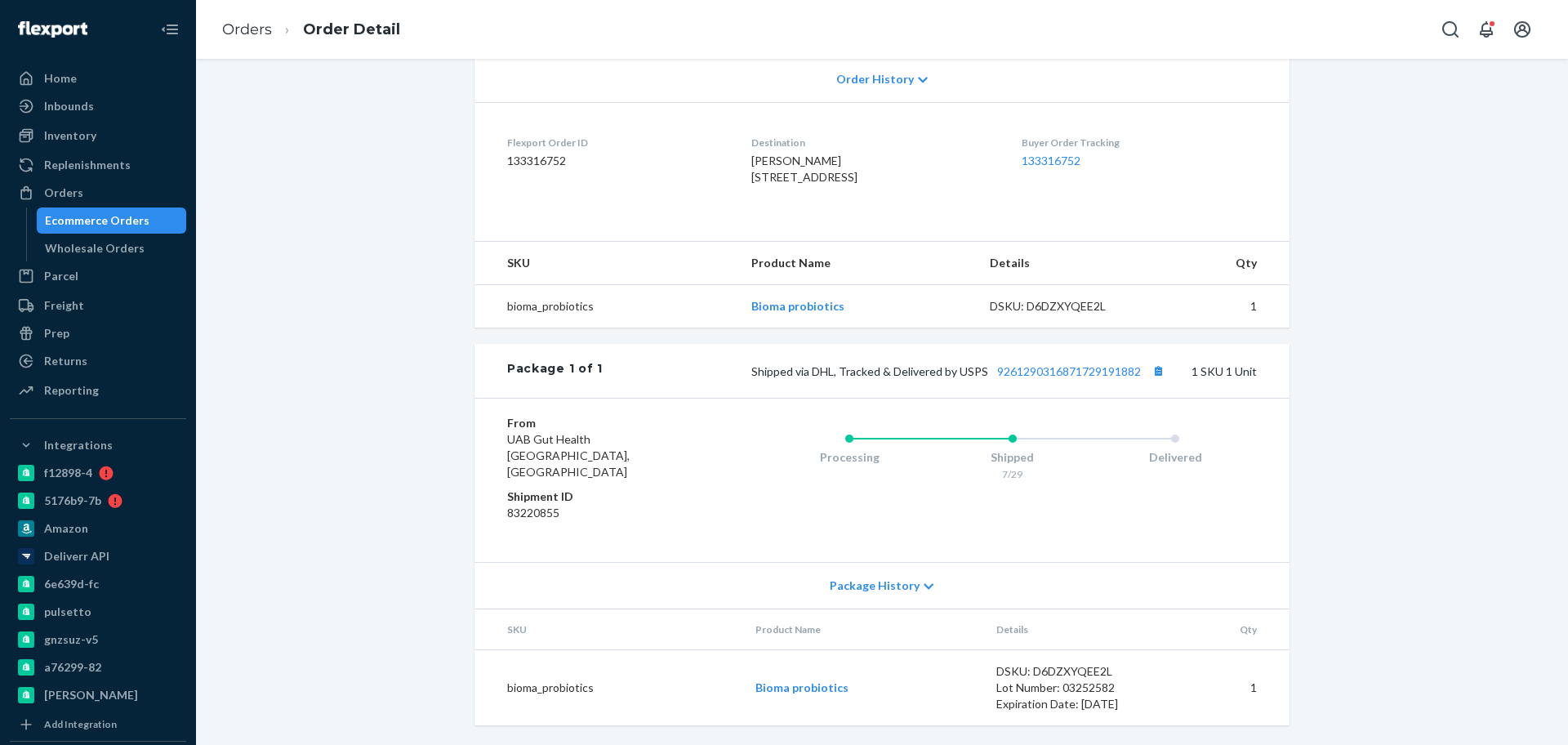
click at [121, 219] on div "Ecommerce Orders" at bounding box center [96, 220] width 104 height 17
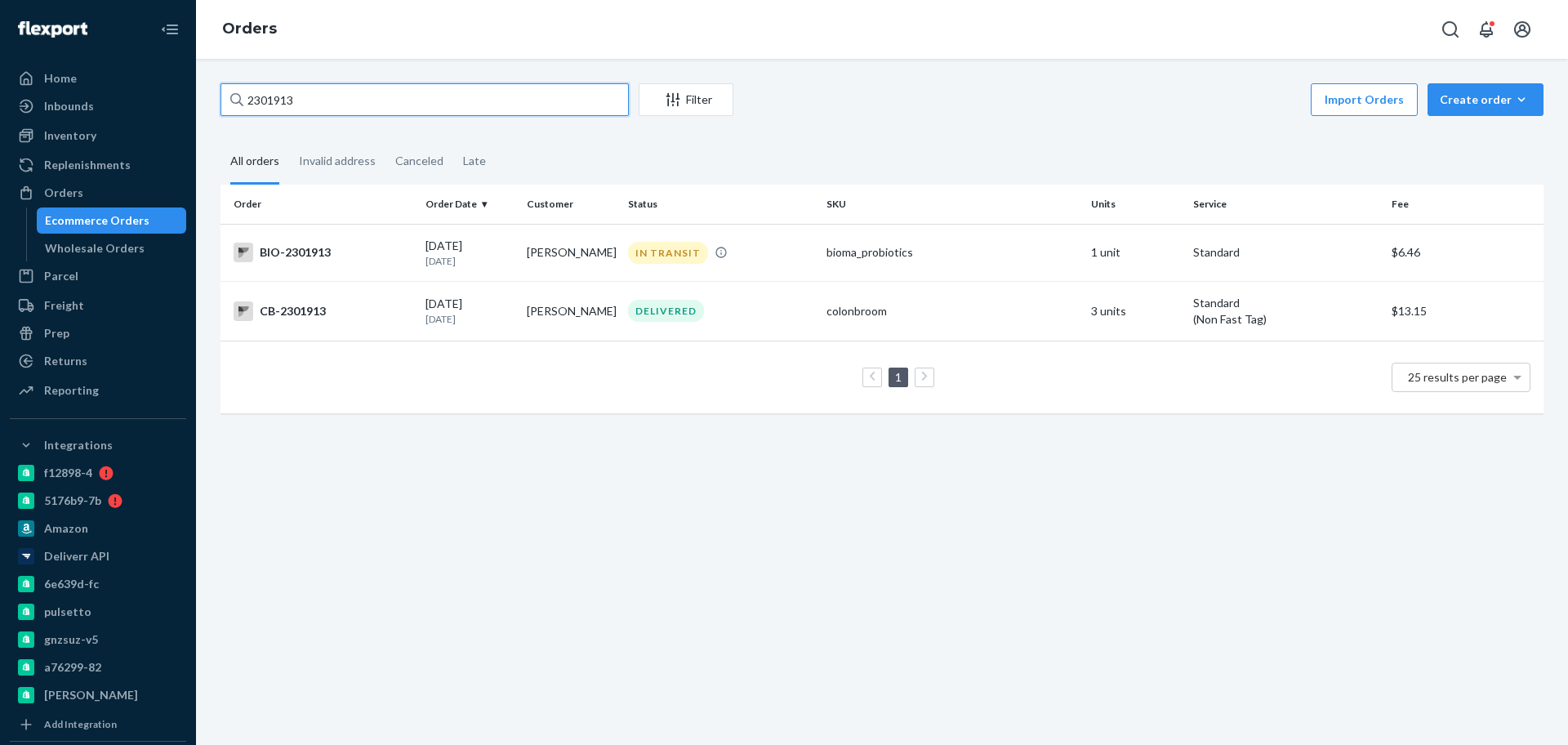
click at [394, 109] on input "2301913" at bounding box center [425, 100] width 409 height 33
click at [399, 101] on input "2301913" at bounding box center [425, 100] width 409 height 33
paste input "2314000"
type input "2314000"
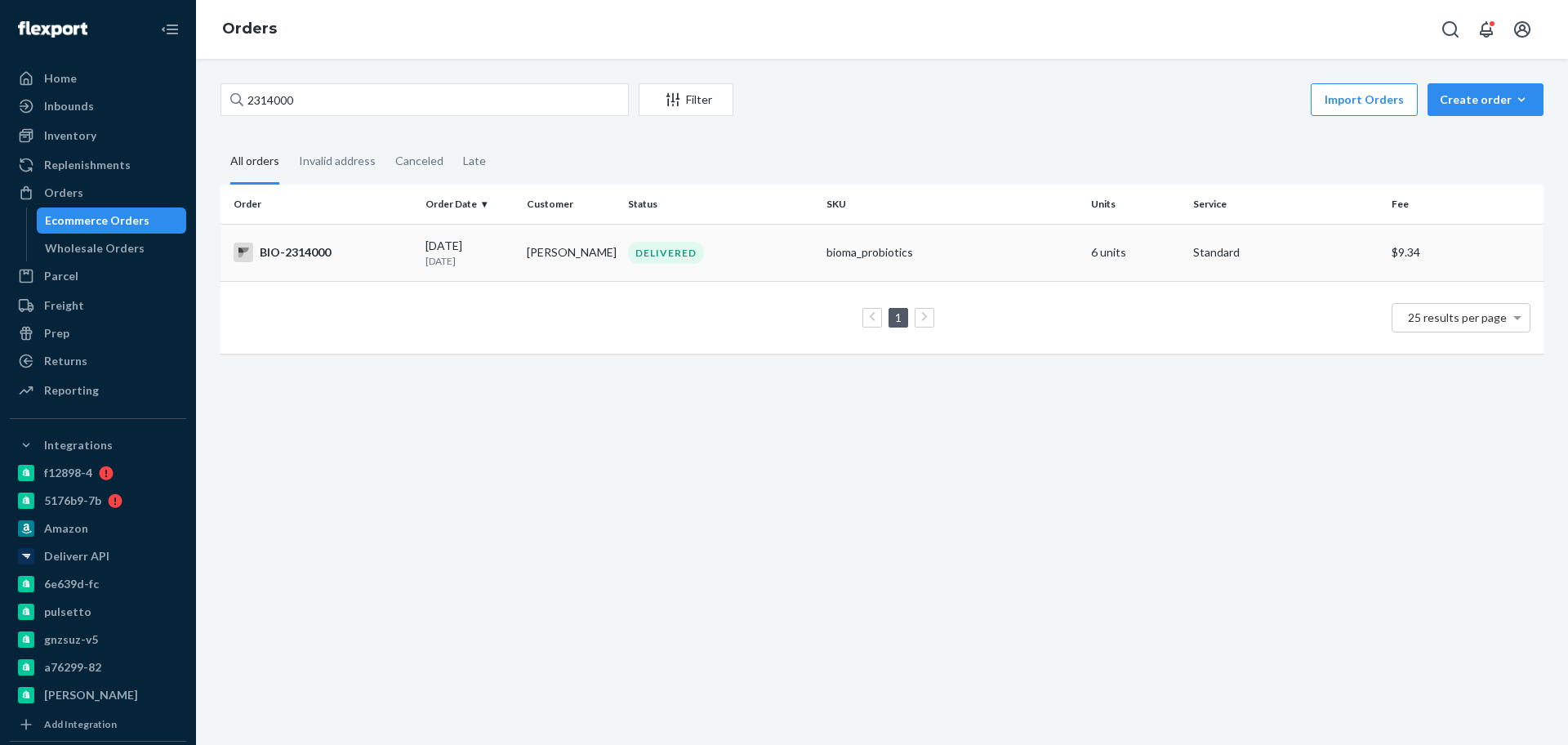
click at [410, 251] on div "BIO-2314000" at bounding box center [323, 252] width 179 height 19
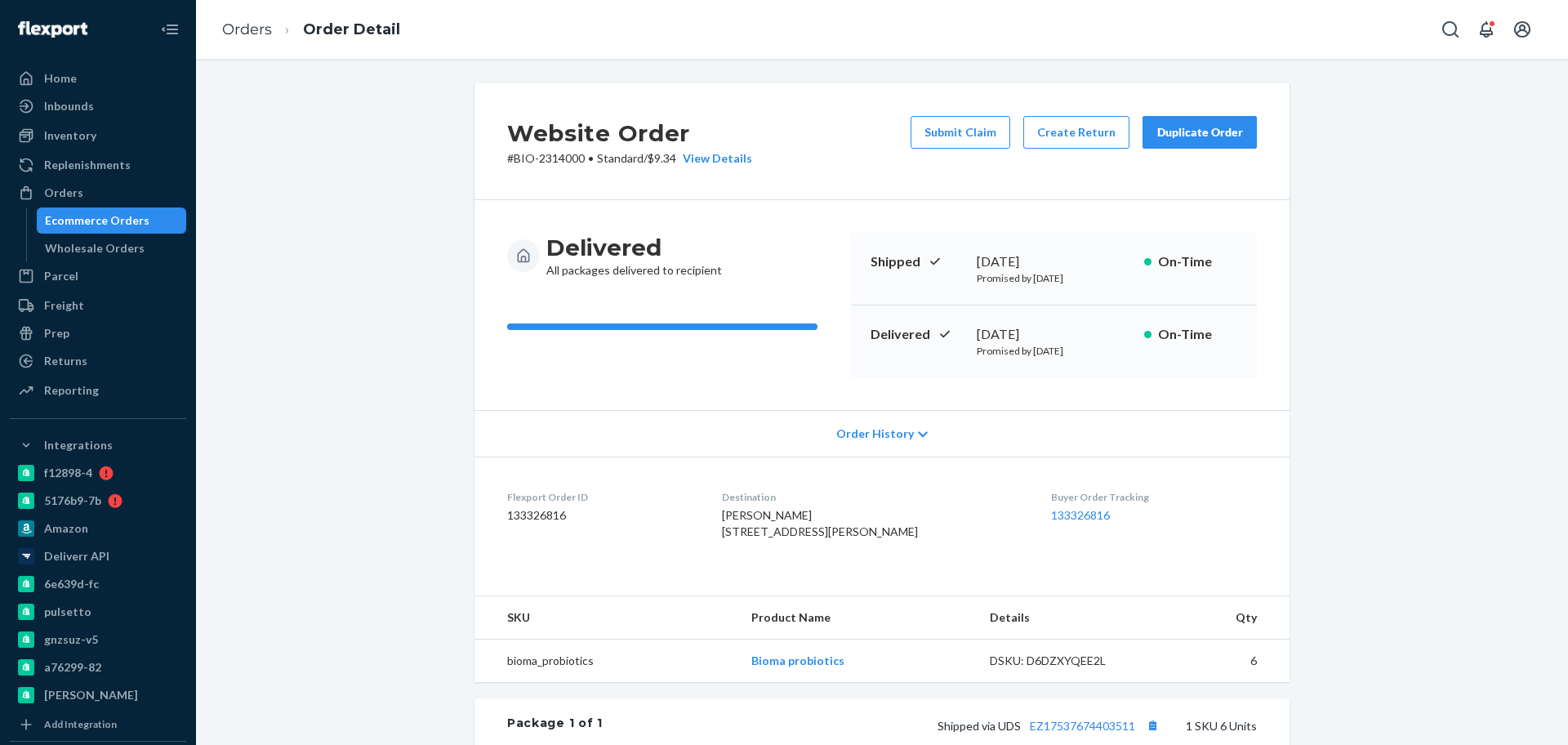
click at [384, 292] on div "Website Order # BIO-2314000 • Standard / $9.34 View Details Submit Claim Create…" at bounding box center [881, 584] width 1347 height 1000
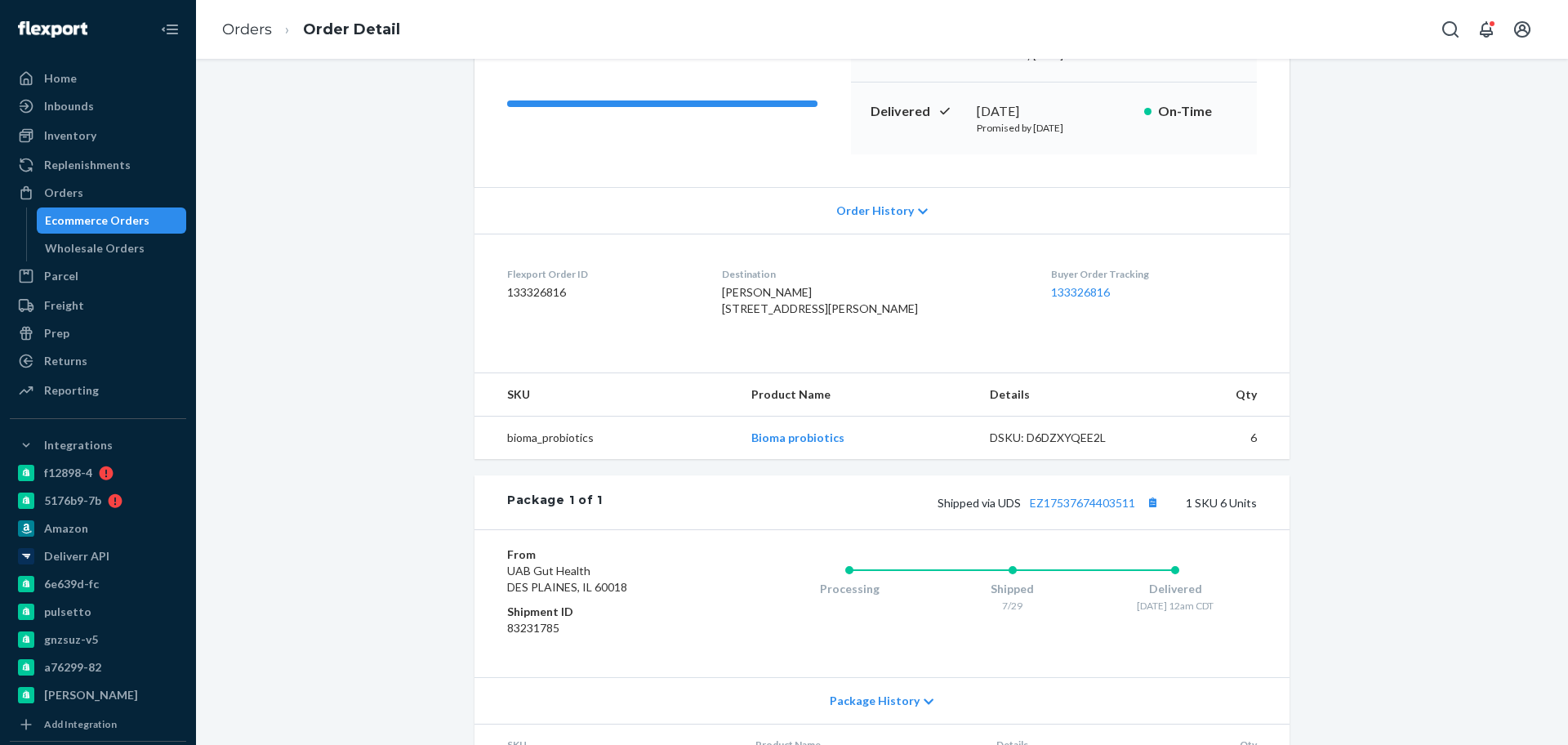
scroll to position [64, 0]
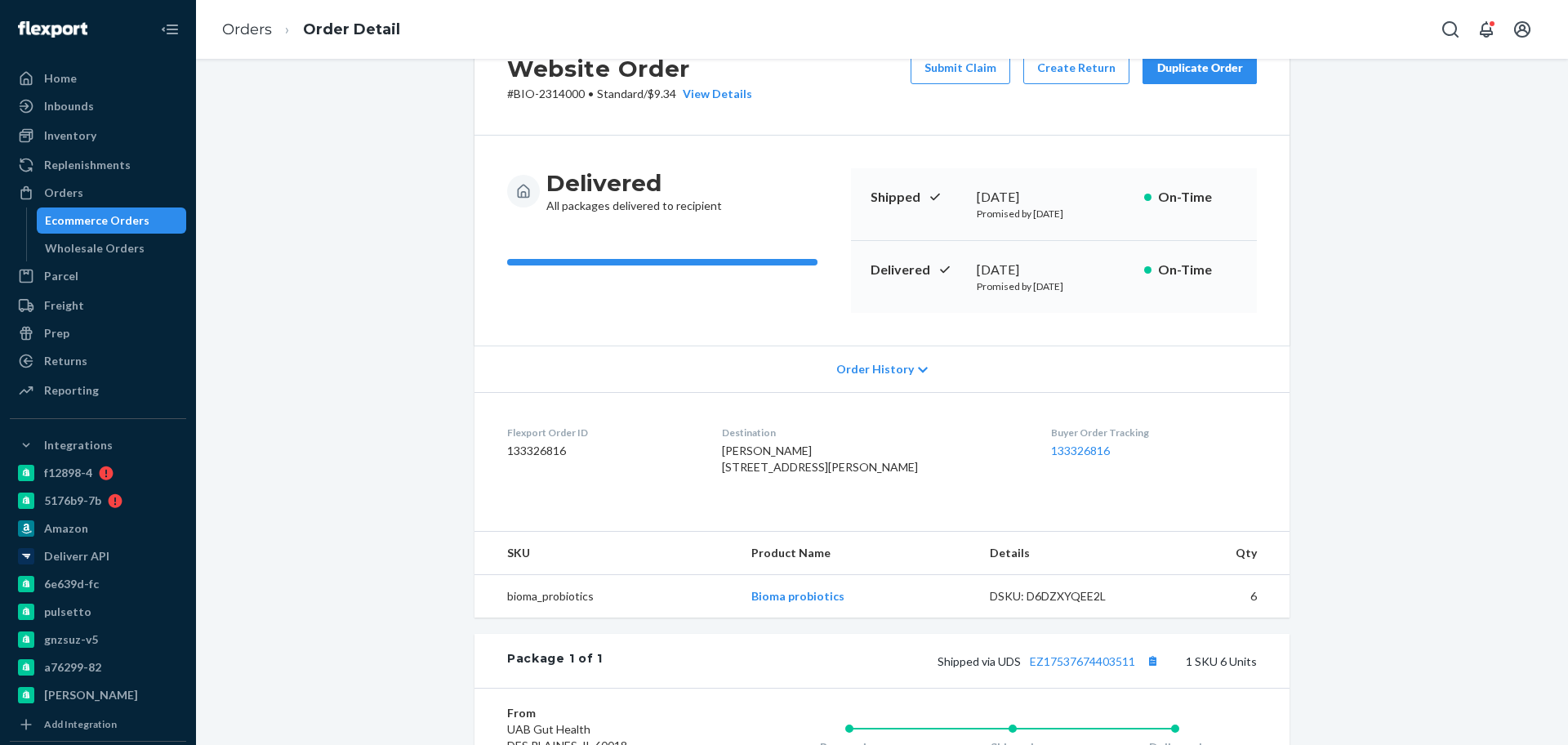
click at [418, 165] on div "Website Order # BIO-2314000 • Standard / $9.34 View Details Submit Claim Create…" at bounding box center [881, 518] width 1347 height 1000
click at [125, 222] on div "Ecommerce Orders" at bounding box center [96, 220] width 104 height 17
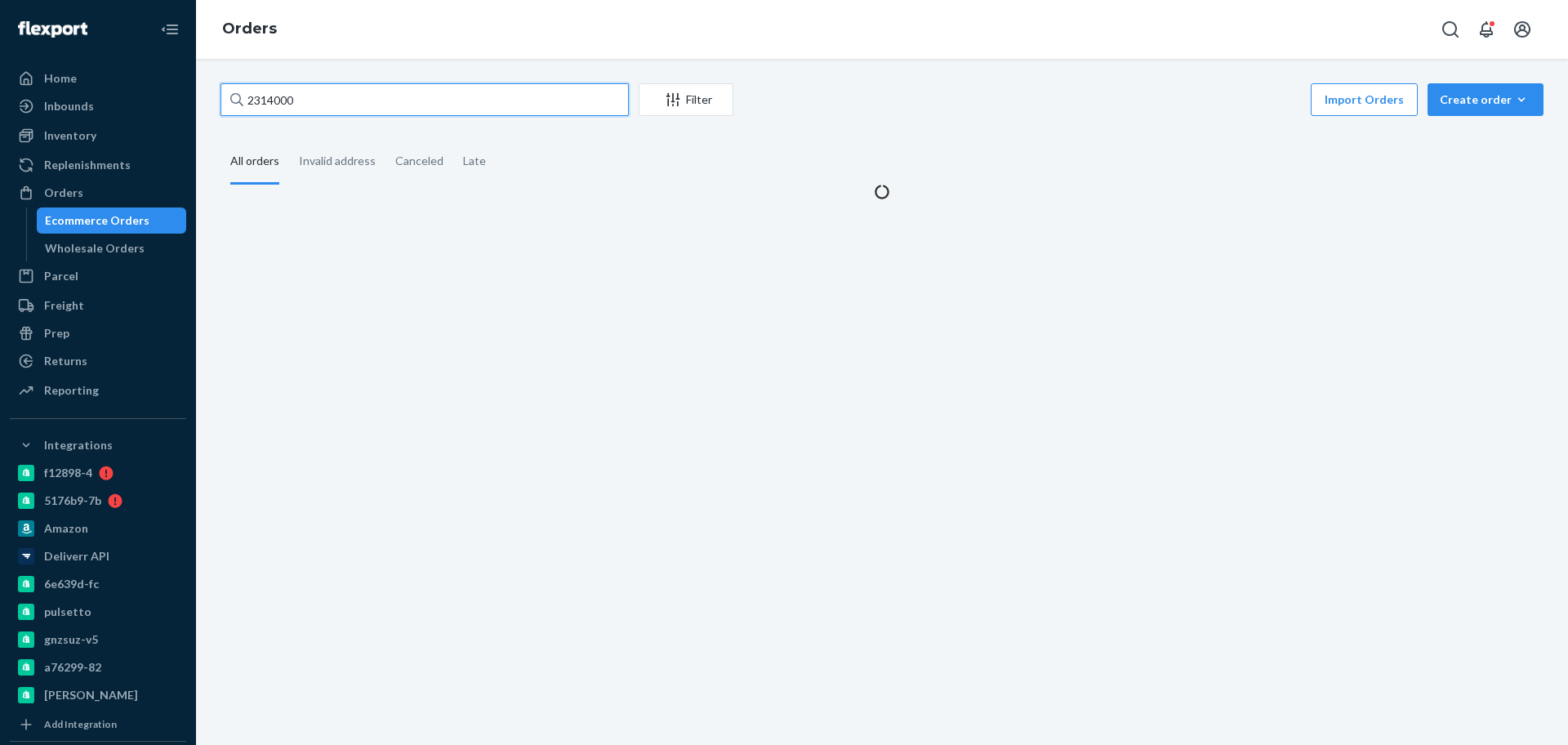
click at [415, 109] on input "2314000" at bounding box center [425, 100] width 409 height 33
paste input "1743565"
type input "1743565"
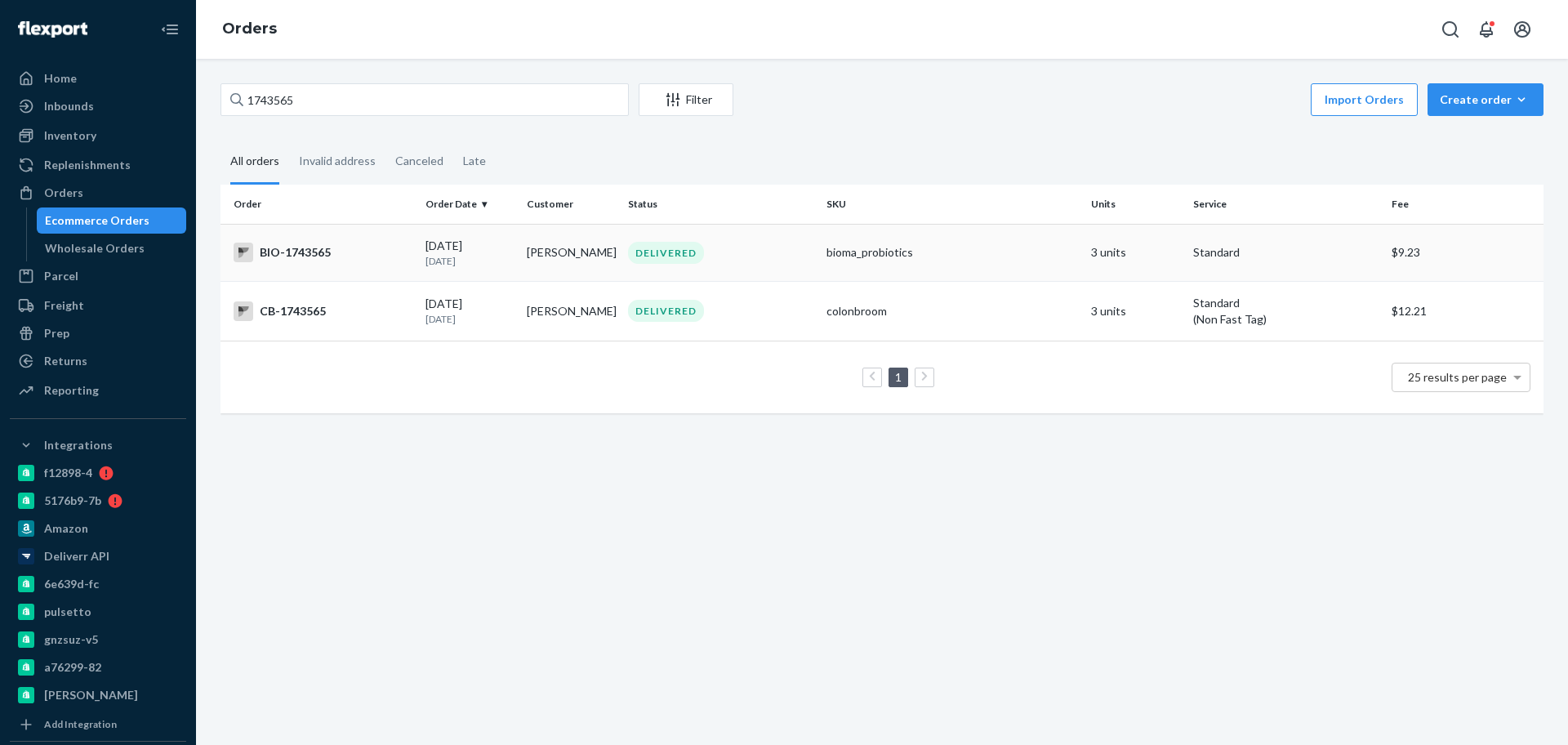
click at [334, 255] on div "BIO-1743565" at bounding box center [323, 252] width 179 height 19
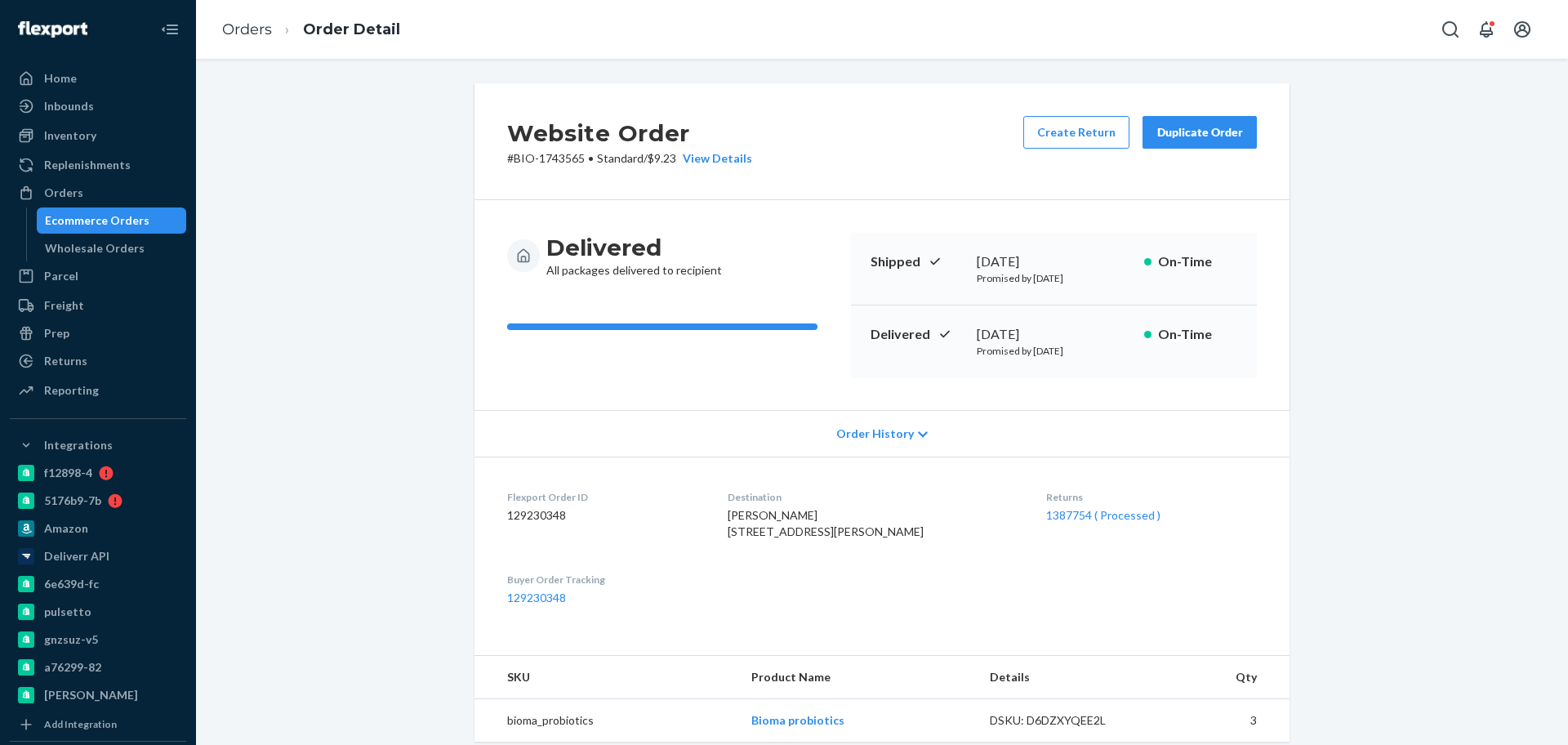
click at [1097, 522] on div "1387754 ( Processed )" at bounding box center [1152, 514] width 211 height 17
click at [1096, 519] on link "1387754 ( Processed )" at bounding box center [1104, 514] width 115 height 14
click at [1096, 519] on div "Website Order # BIO-1743565 • Standard / $9.23 View Details Create Return Dupli…" at bounding box center [882, 401] width 1372 height 686
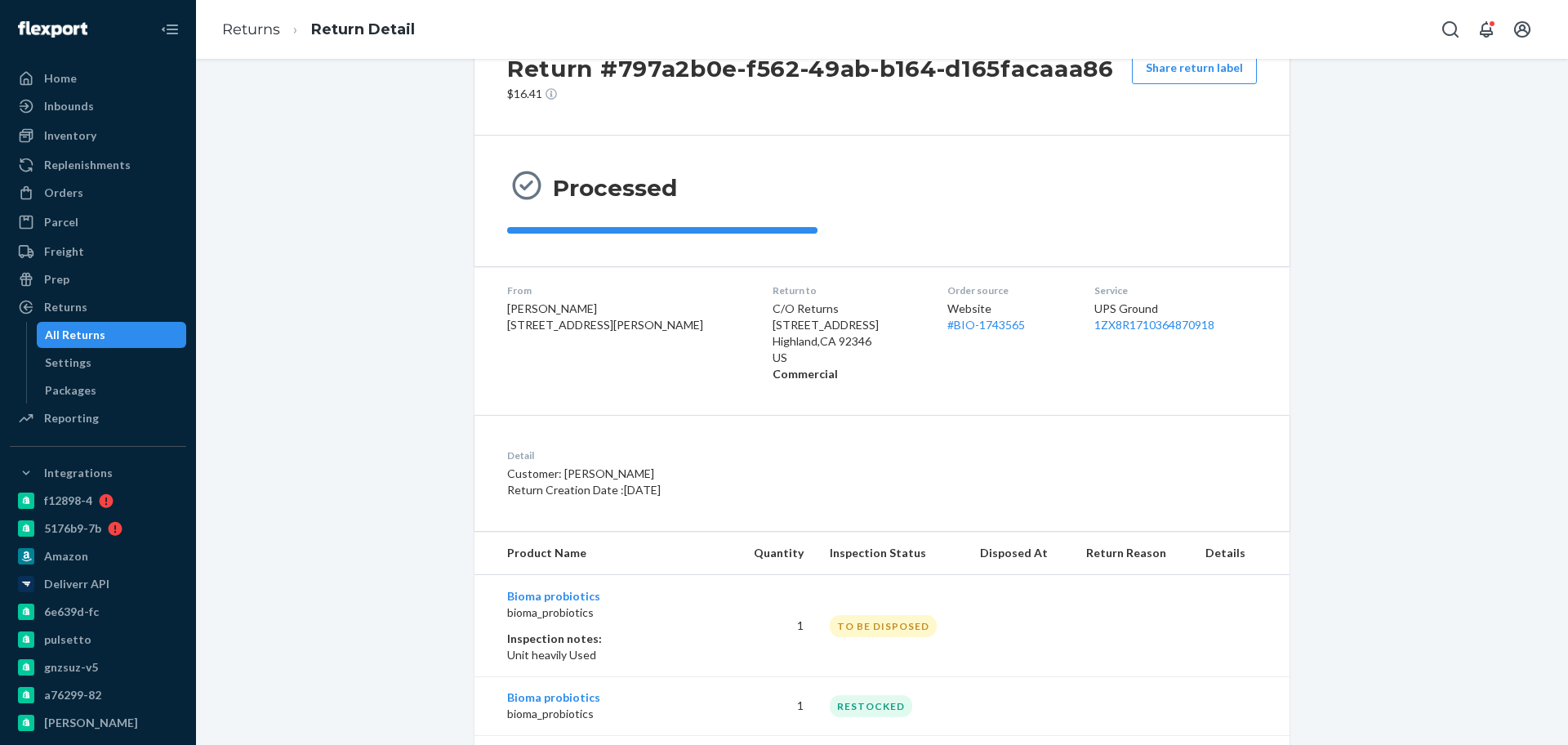
scroll to position [181, 0]
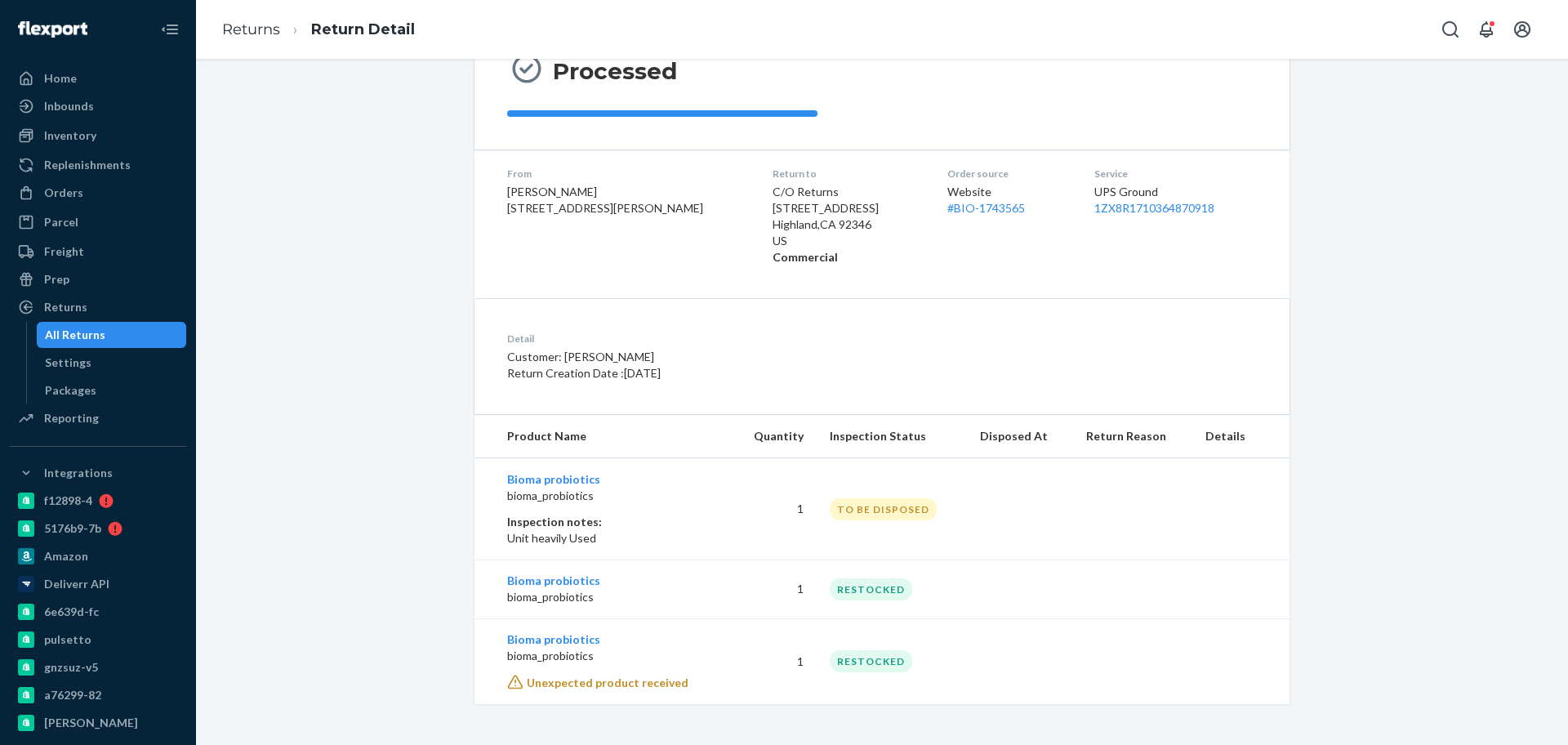
click at [399, 232] on div "Return #797a2b0e-f562-49ab-b164-d165facaaa86 $16.41 Share return label Processe…" at bounding box center [881, 302] width 1347 height 802
click at [104, 192] on div "Orders" at bounding box center [98, 193] width 173 height 23
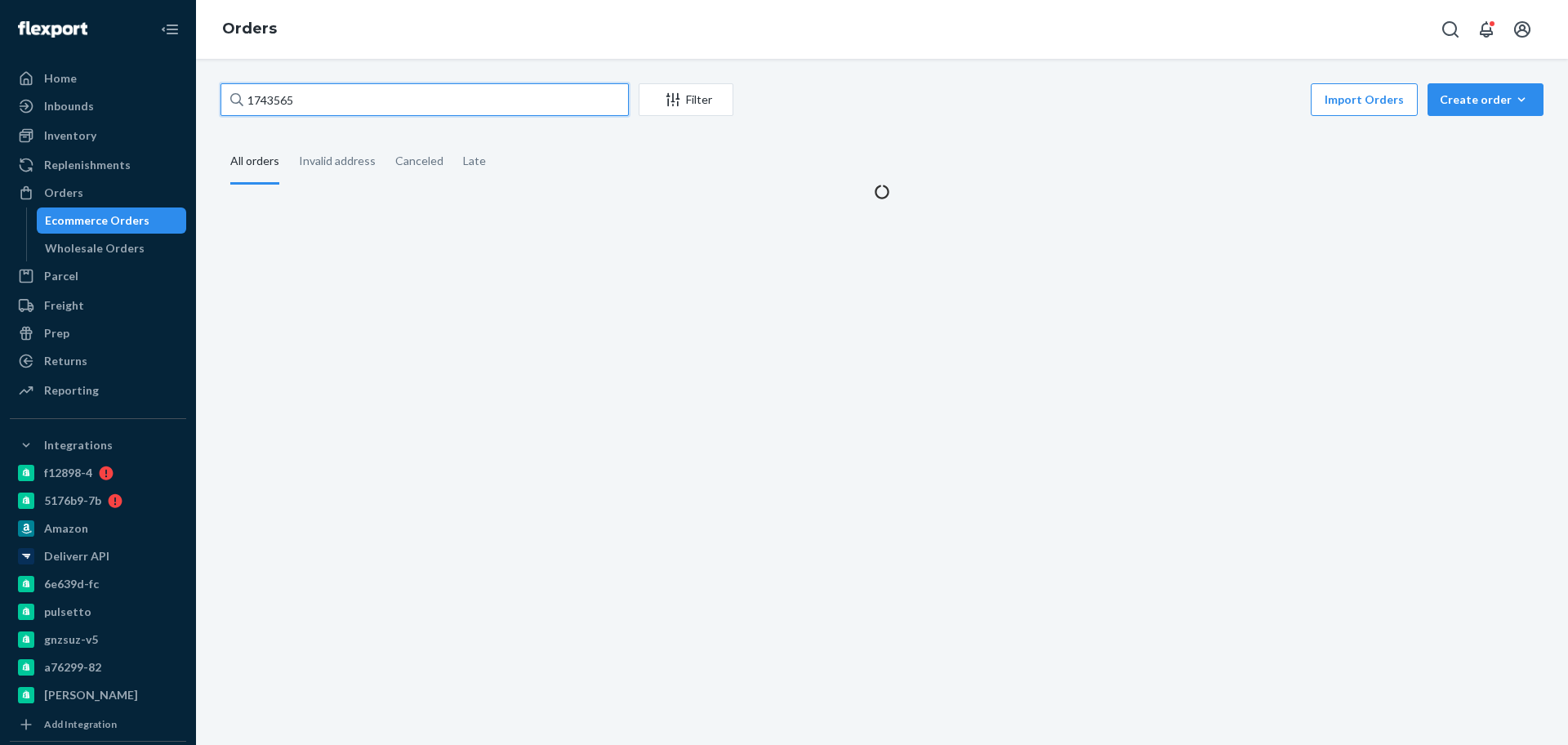
click at [391, 112] on input "1743565" at bounding box center [425, 100] width 409 height 33
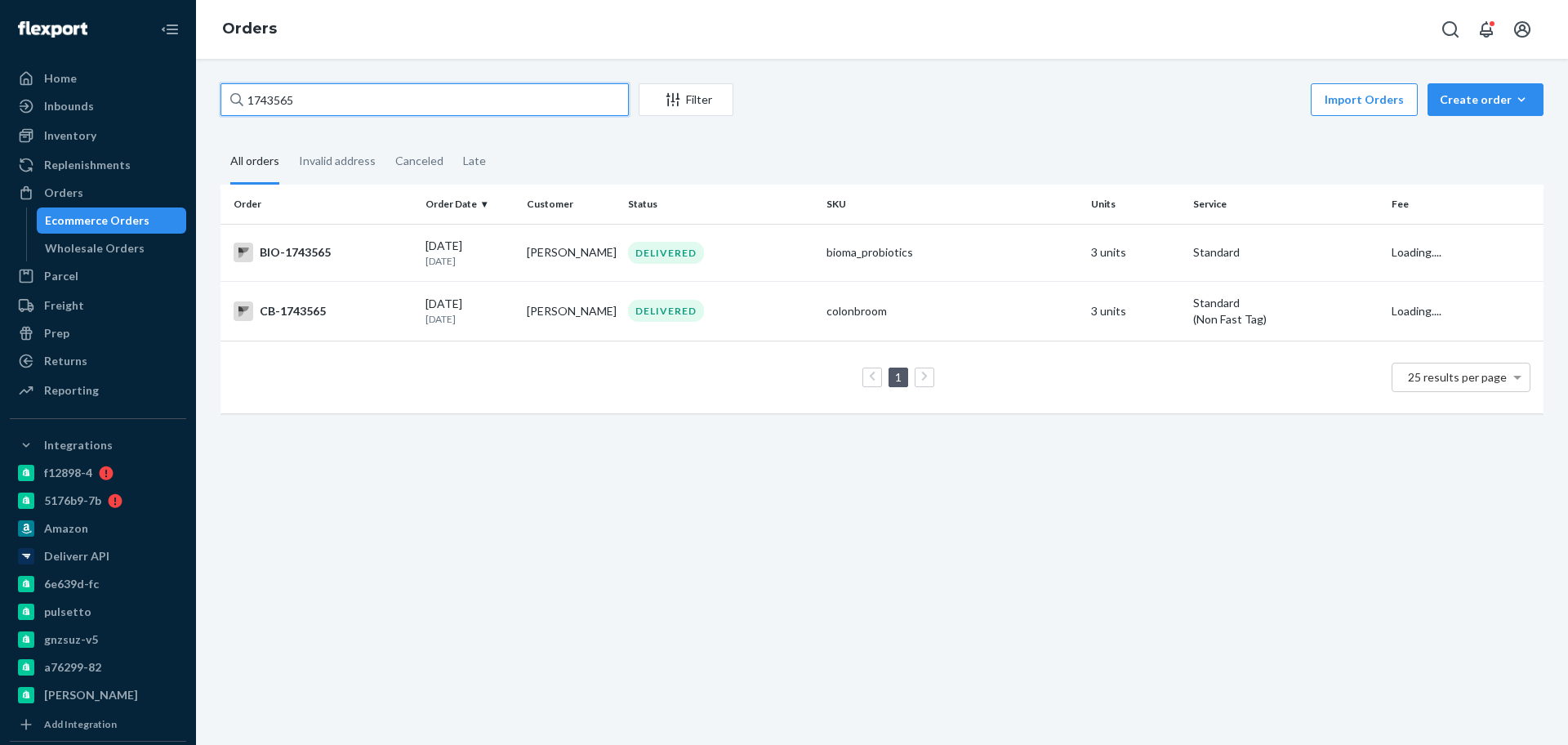
paste input "1933428"
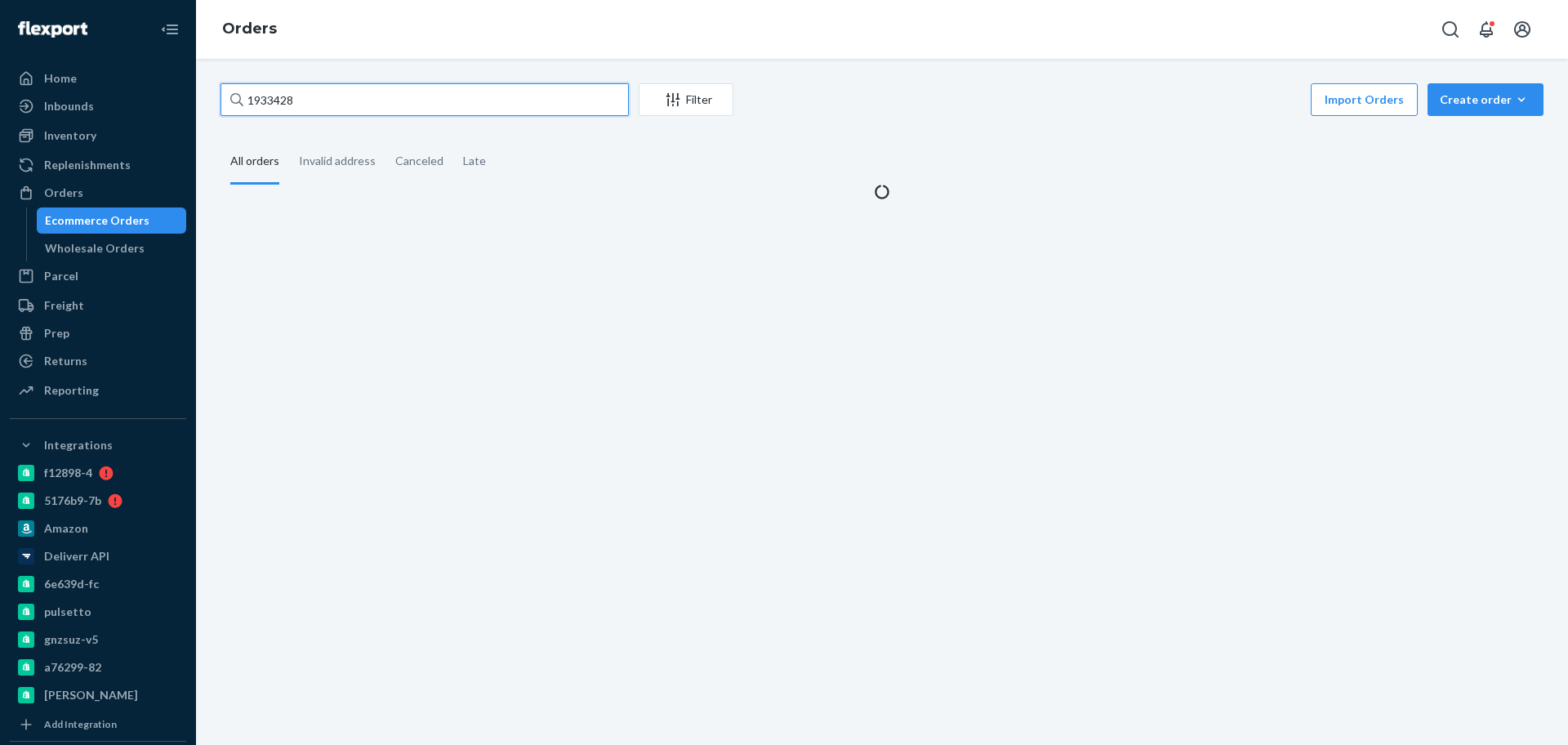
type input "1933428"
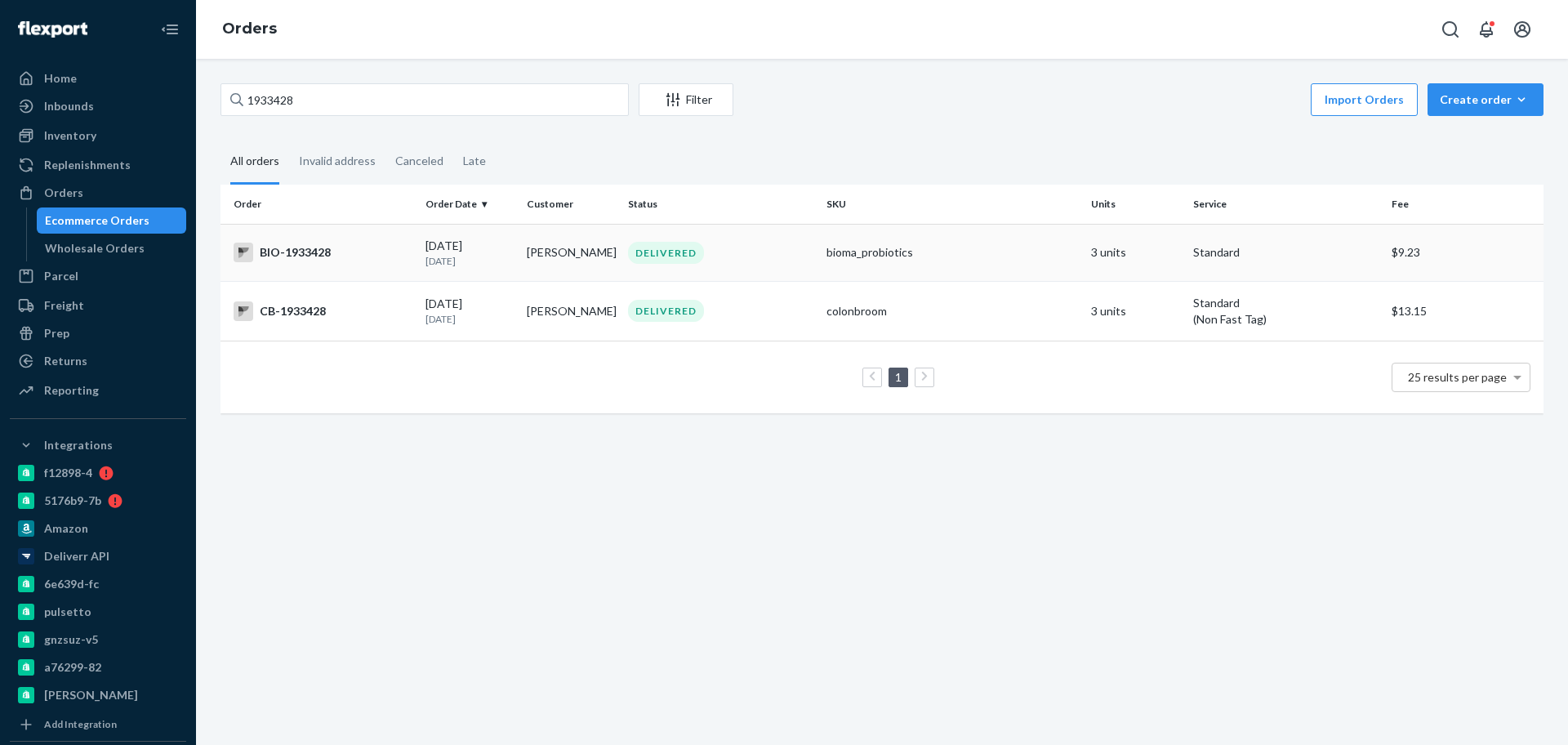
click at [359, 239] on td "BIO-1933428" at bounding box center [320, 252] width 198 height 57
click at [359, 239] on div "1933428 Filter Import Orders Create order Ecommerce order Removal order All ord…" at bounding box center [882, 401] width 1372 height 686
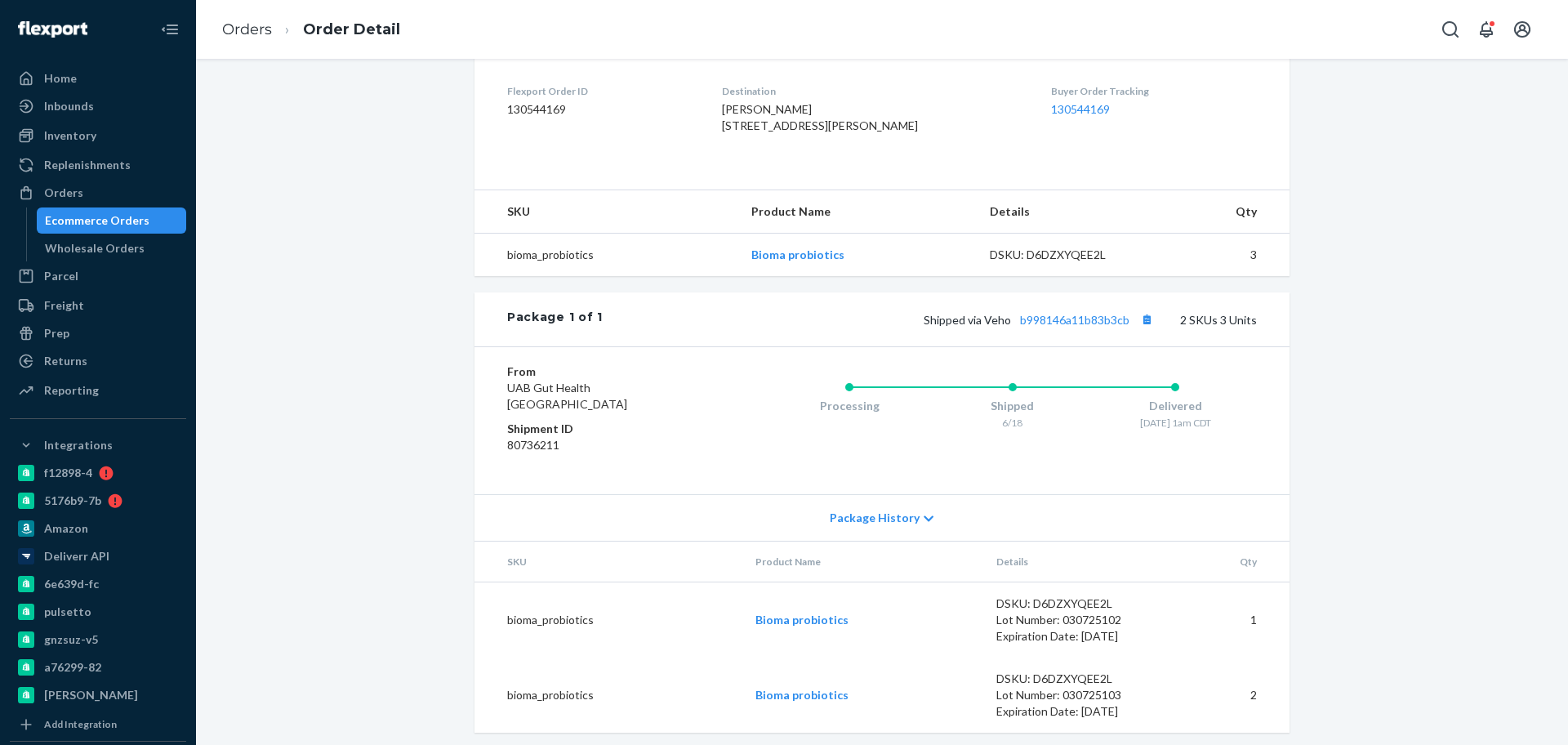
scroll to position [408, 0]
click at [390, 233] on div "Website Order # BIO-1933428 • Standard / $9.23 View Details Create Return Dupli…" at bounding box center [881, 212] width 1347 height 1075
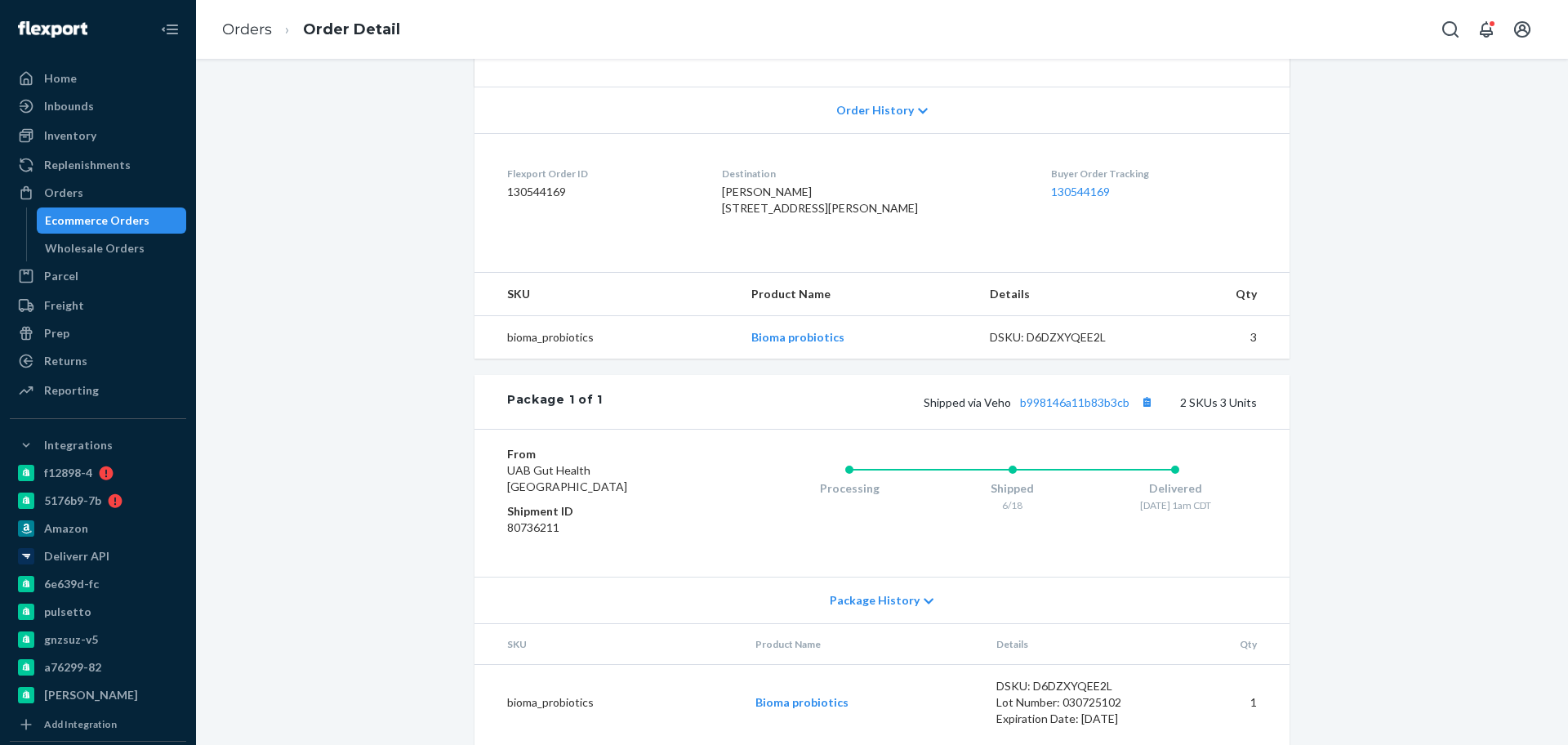
scroll to position [102, 0]
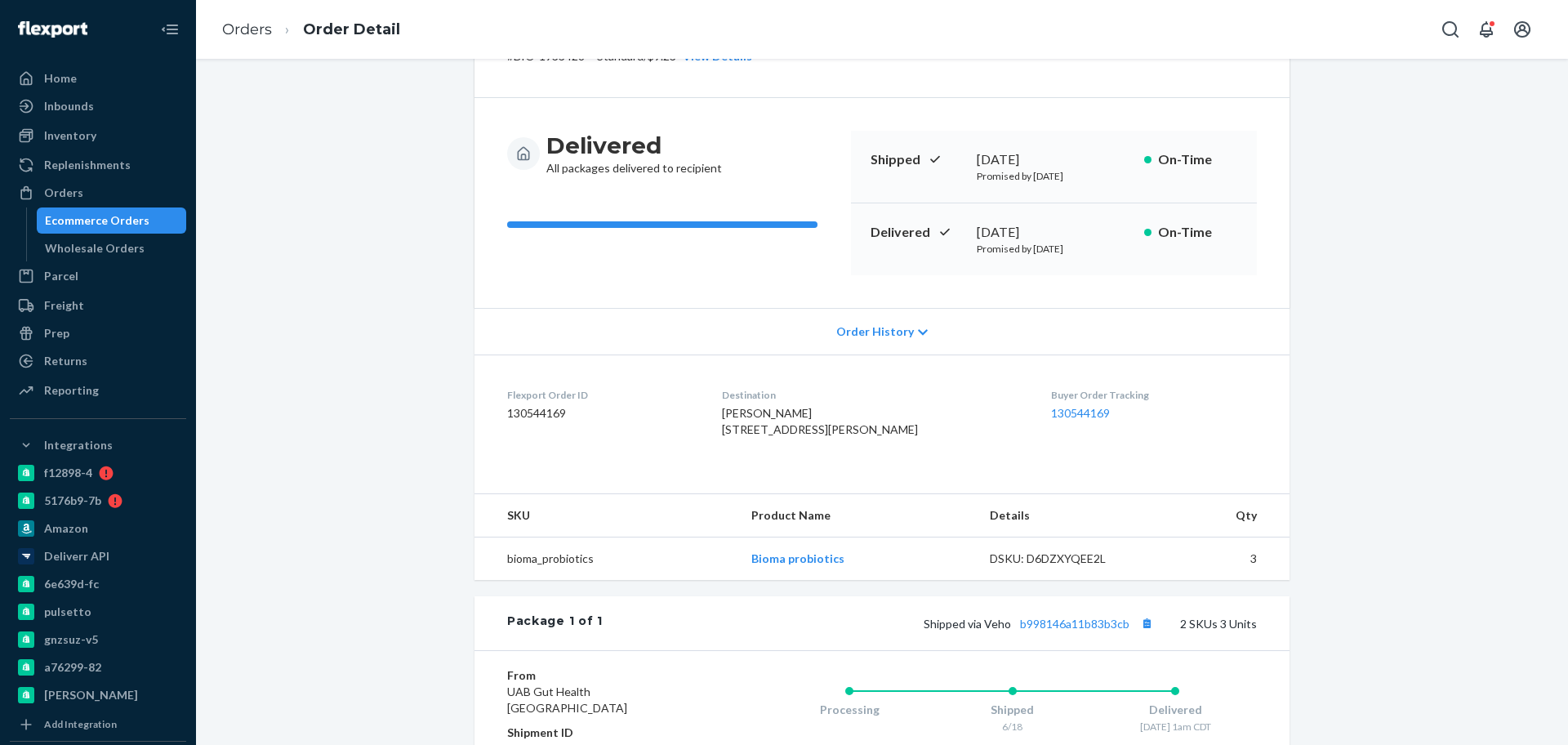
click at [124, 227] on div "Ecommerce Orders" at bounding box center [96, 220] width 104 height 17
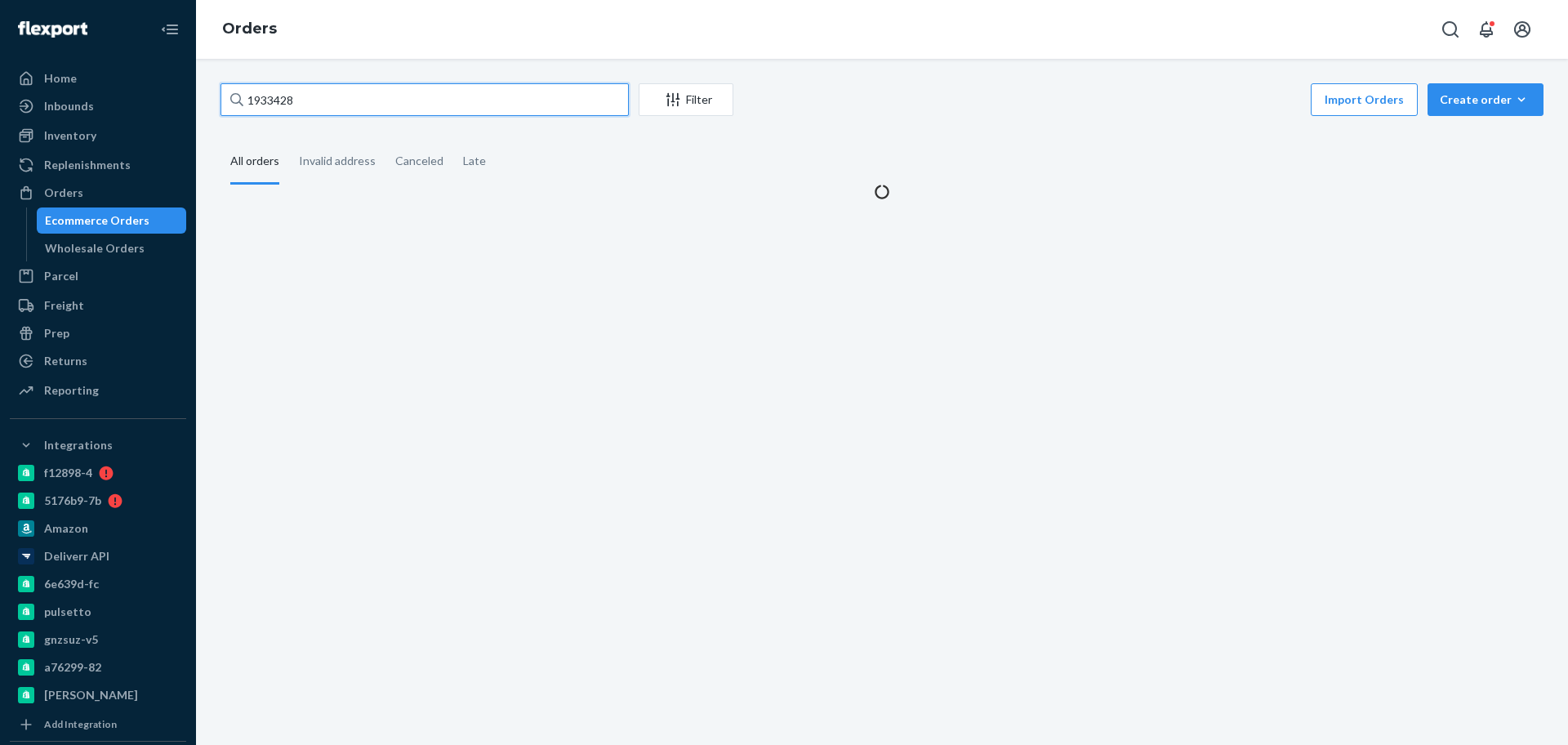
click at [365, 98] on input "1933428" at bounding box center [425, 100] width 409 height 33
paste input "2143842"
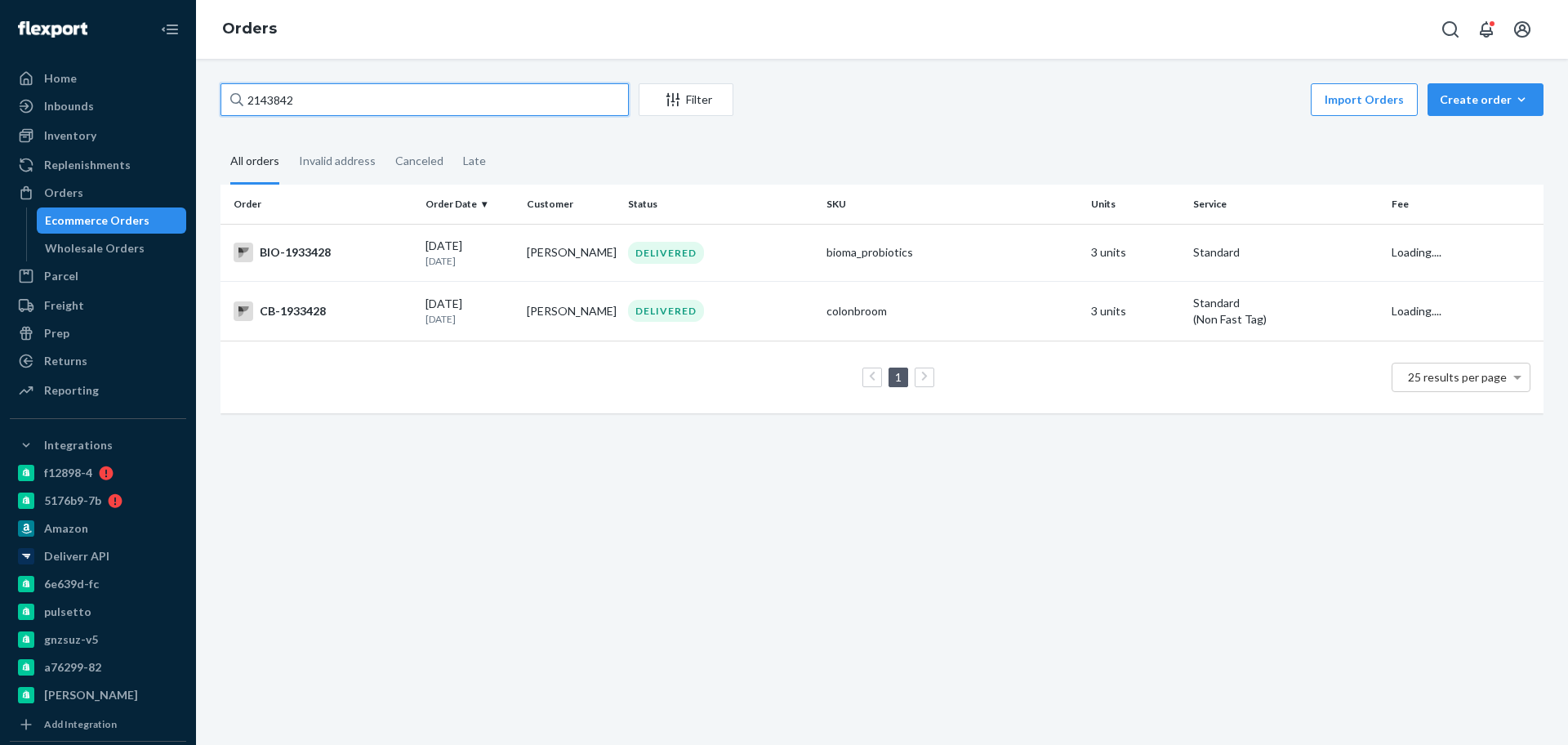
type input "2143842"
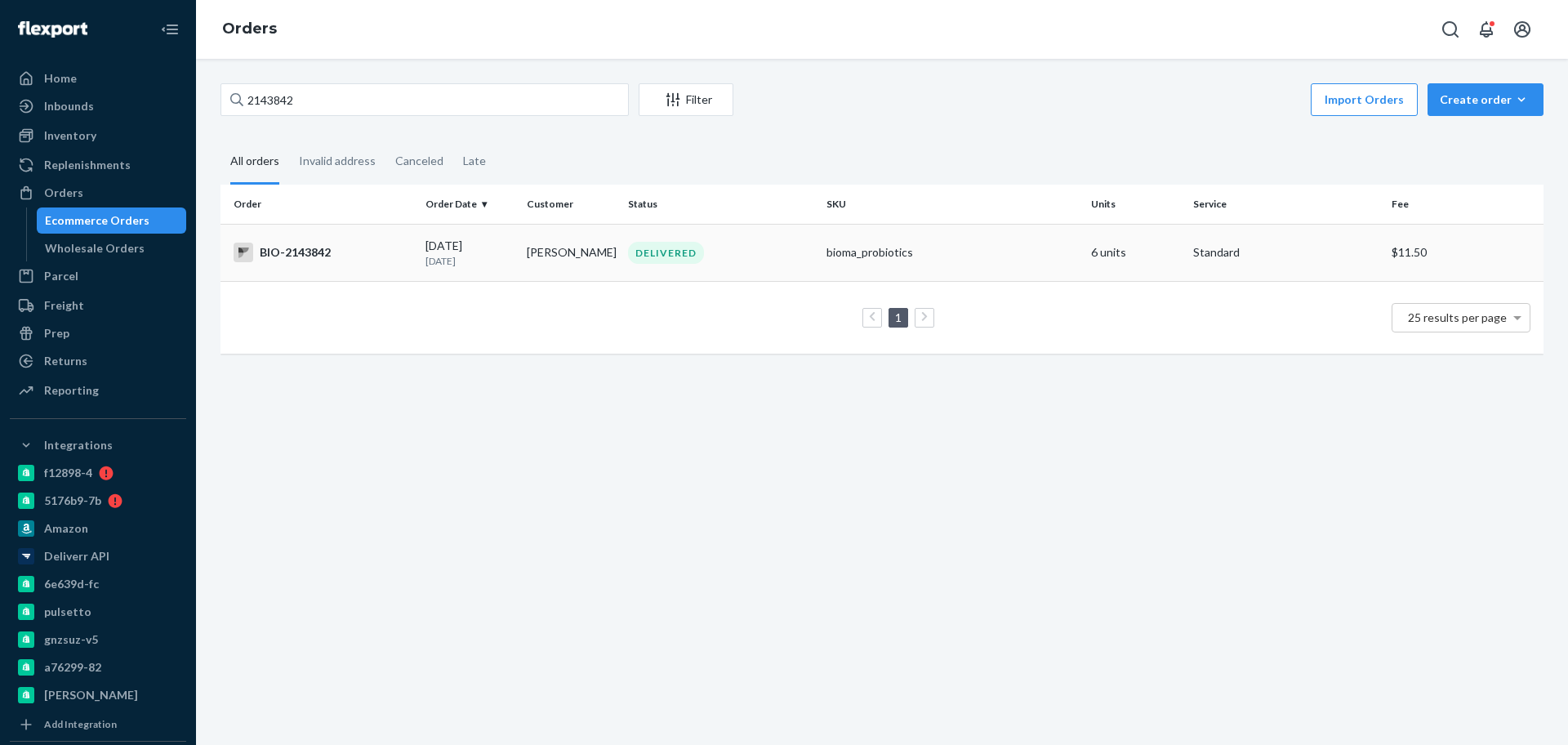
click at [395, 246] on div "BIO-2143842" at bounding box center [323, 252] width 179 height 19
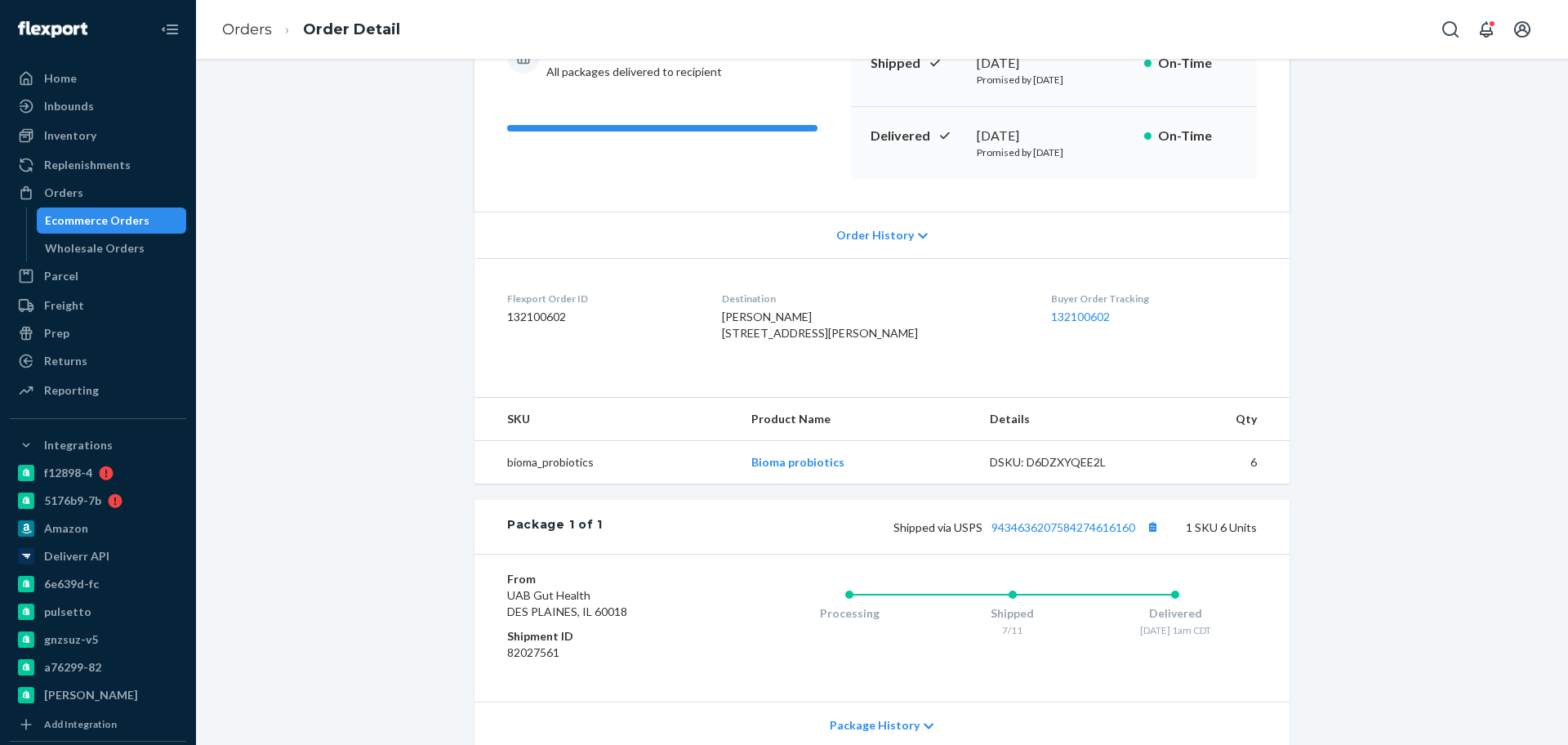
scroll to position [371, 0]
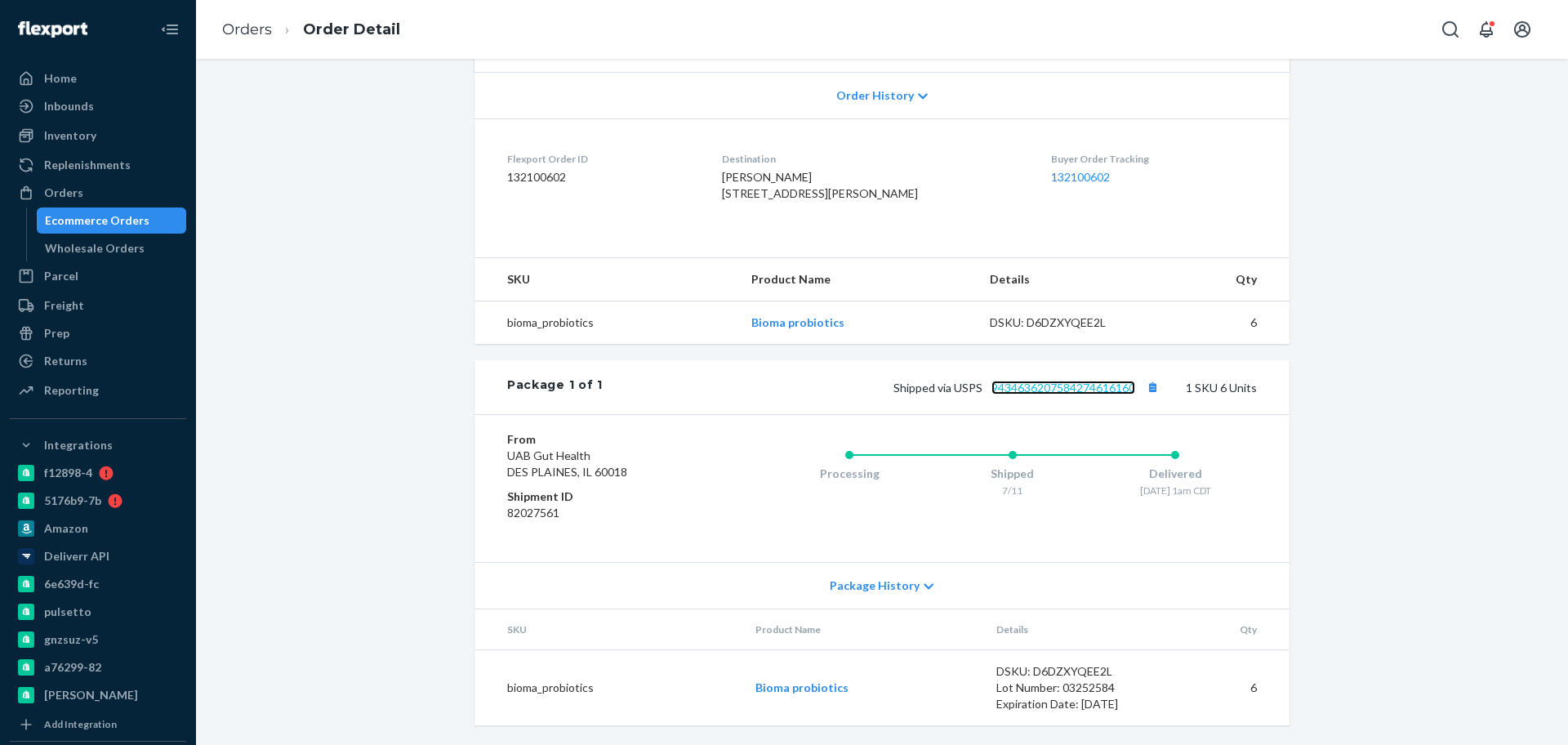
click at [1080, 388] on link "9434636207584274616160" at bounding box center [1063, 387] width 144 height 14
click at [393, 231] on div "Website Order # BIO-2143842 • Standard / $11.50 View Details Create Return Dupl…" at bounding box center [881, 245] width 1347 height 1000
click at [409, 257] on div "Website Order # BIO-2143842 • Standard / $11.50 View Details Create Return Dupl…" at bounding box center [881, 245] width 1347 height 1000
drag, startPoint x: 359, startPoint y: 302, endPoint x: 362, endPoint y: 288, distance: 14.3
click at [359, 298] on div "Website Order # BIO-2143842 • Standard / $11.50 View Details Create Return Dupl…" at bounding box center [881, 245] width 1347 height 1000
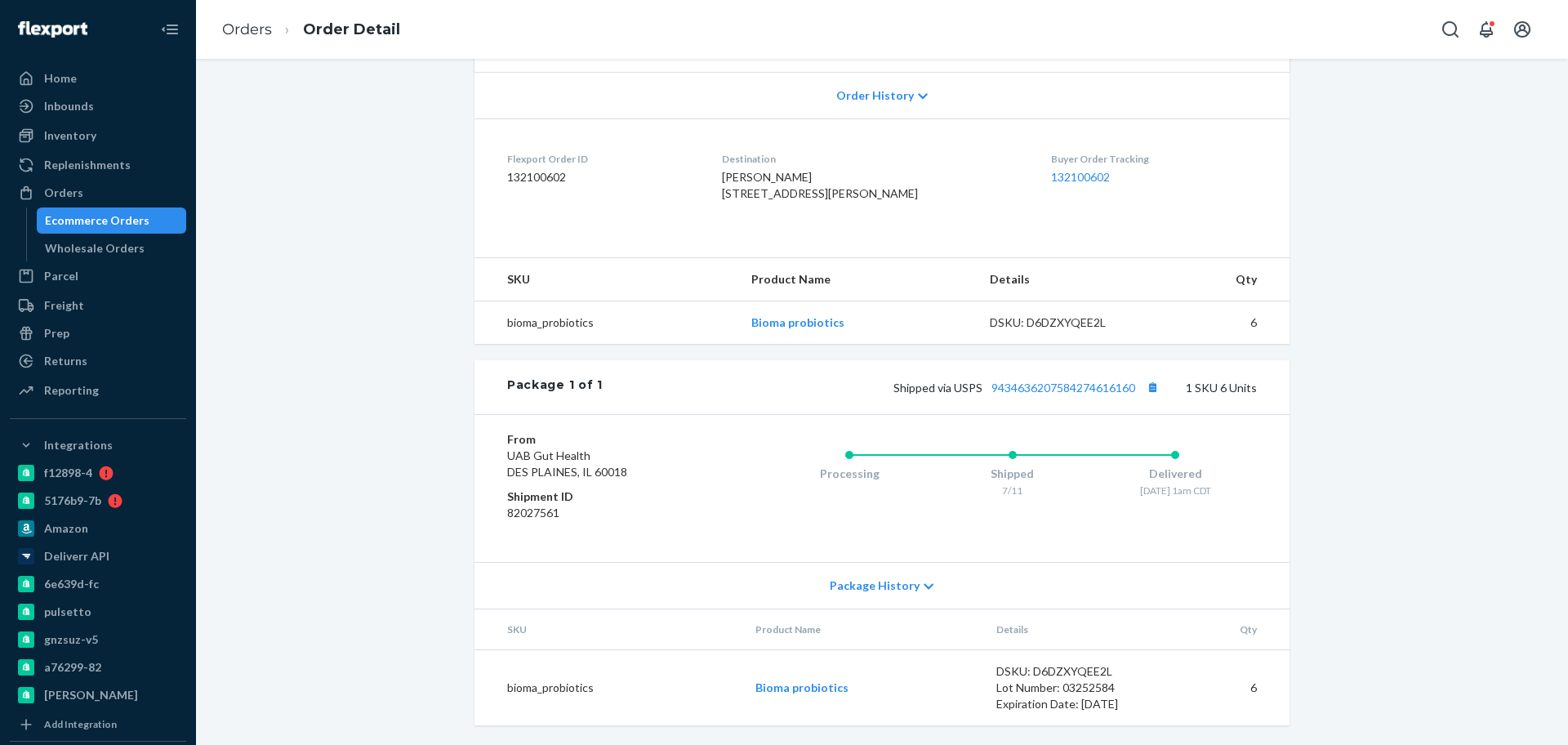
click at [353, 289] on div "Website Order # BIO-2143842 • Standard / $11.50 View Details Create Return Dupl…" at bounding box center [881, 245] width 1347 height 1000
click at [410, 289] on div "Website Order # BIO-2143842 • Standard / $11.50 View Details Create Return Dupl…" at bounding box center [881, 245] width 1347 height 1000
drag, startPoint x: 298, startPoint y: 217, endPoint x: 298, endPoint y: 206, distance: 11.0
click at [298, 217] on div "Website Order # BIO-2143842 • Standard / $11.50 View Details Create Return Dupl…" at bounding box center [881, 245] width 1347 height 1000
click at [439, 245] on div "Website Order # BIO-2143842 • Standard / $11.50 View Details Create Return Dupl…" at bounding box center [881, 245] width 1347 height 1000
